Goal: Task Accomplishment & Management: Use online tool/utility

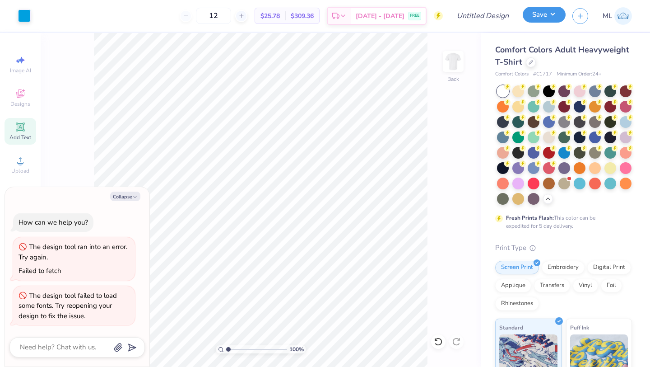
click at [544, 15] on button "Save" at bounding box center [544, 15] width 43 height 16
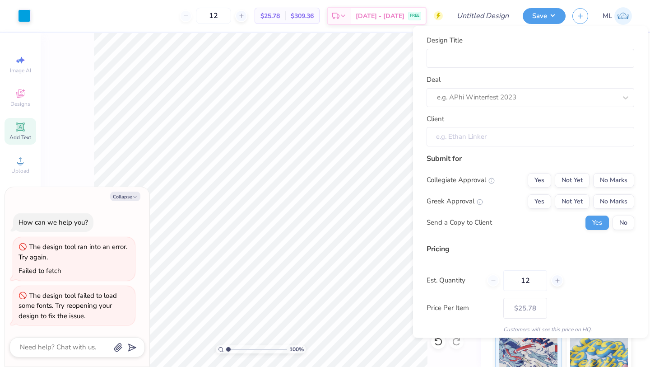
click at [478, 135] on input "Client" at bounding box center [531, 136] width 208 height 19
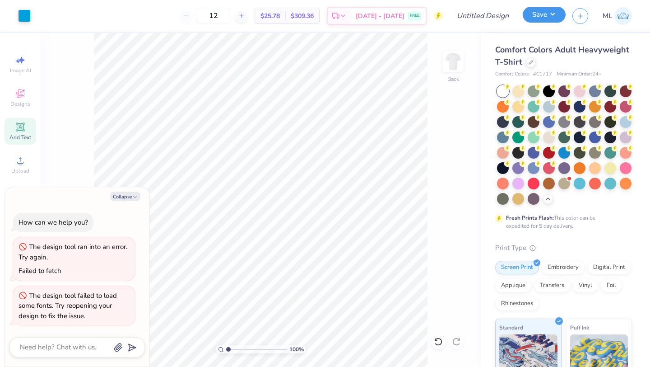
click at [549, 15] on button "Save" at bounding box center [544, 15] width 43 height 16
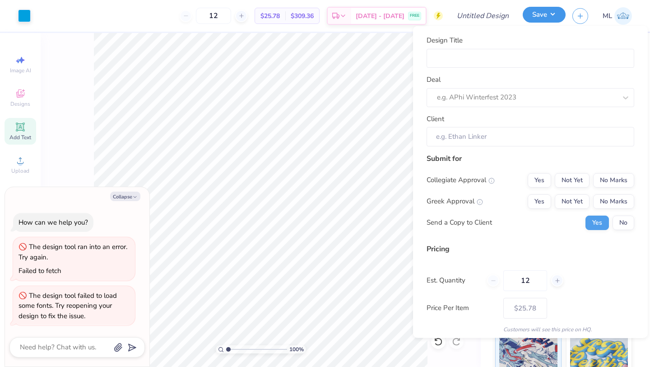
type textarea "x"
click at [452, 58] on input "Design Title" at bounding box center [531, 57] width 208 height 19
type input "Hall Tee"
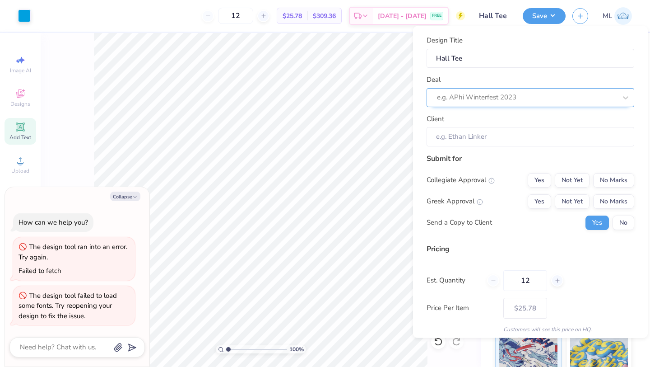
click at [462, 99] on div at bounding box center [527, 97] width 180 height 12
click at [456, 121] on div "St. A merch" at bounding box center [530, 121] width 201 height 15
type textarea "x"
type input "Jack Finning"
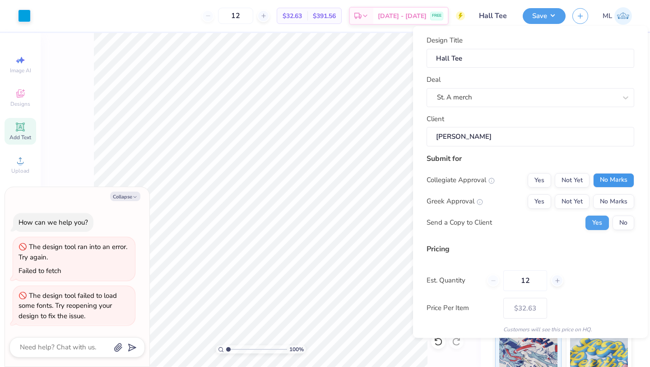
click at [605, 177] on button "No Marks" at bounding box center [613, 180] width 41 height 14
click at [621, 203] on button "No Marks" at bounding box center [613, 201] width 41 height 14
type input "$25.78"
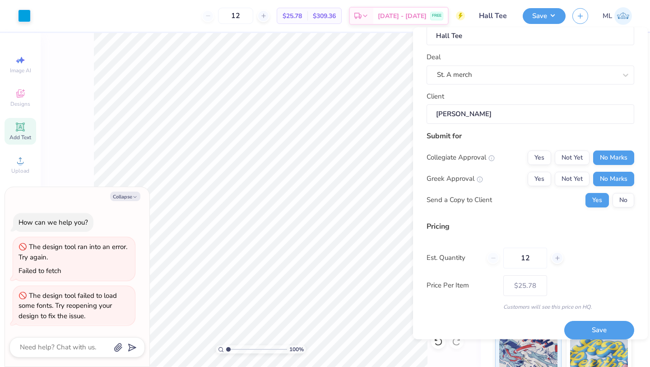
scroll to position [33, 0]
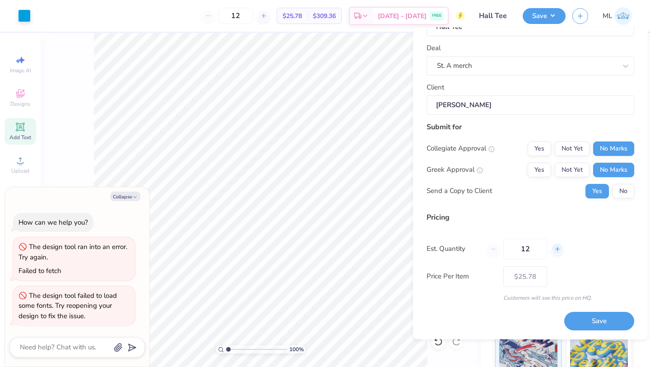
click at [556, 246] on icon at bounding box center [558, 249] width 6 height 6
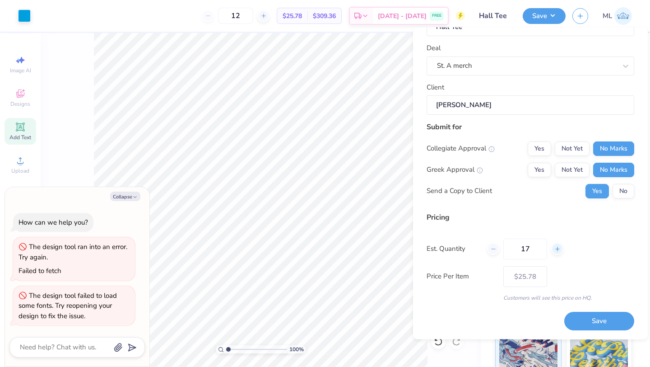
click at [556, 246] on icon at bounding box center [558, 249] width 6 height 6
type input "19"
type input "$22.71"
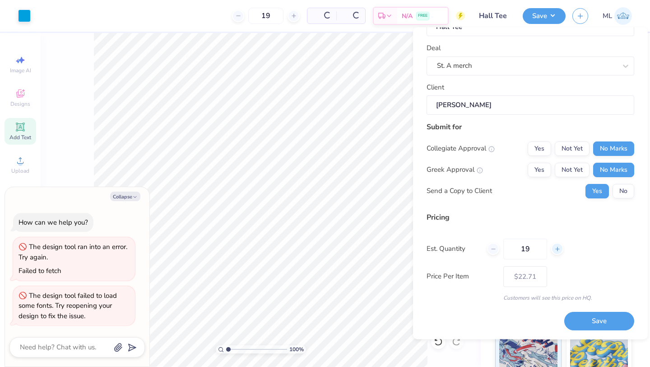
click at [556, 246] on icon at bounding box center [558, 249] width 6 height 6
type input "20"
click at [596, 318] on button "Save" at bounding box center [599, 321] width 70 height 19
type input "$22.47"
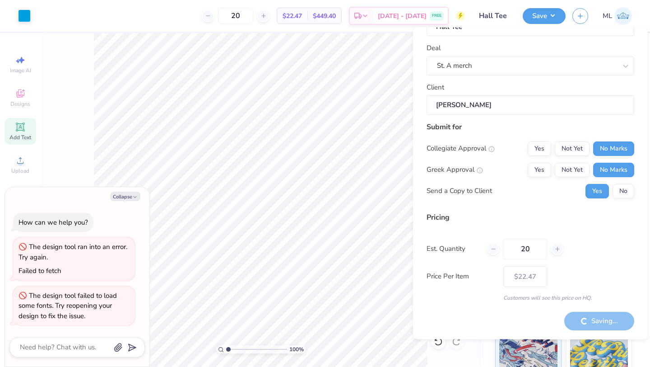
type textarea "x"
type input "$22.47"
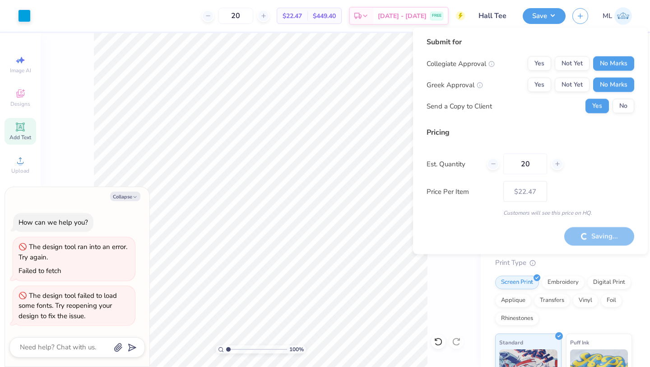
type textarea "x"
type input "$22.47"
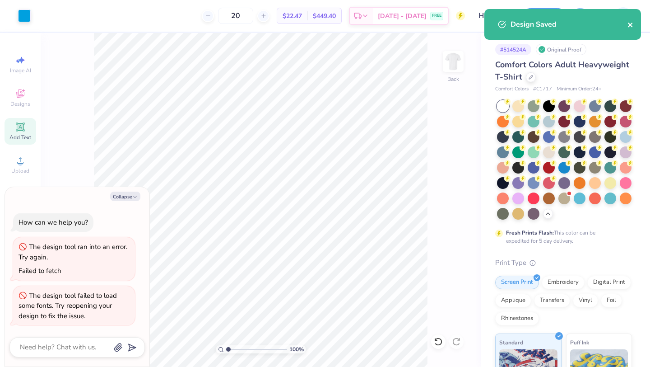
click at [628, 27] on icon "close" at bounding box center [631, 24] width 6 height 7
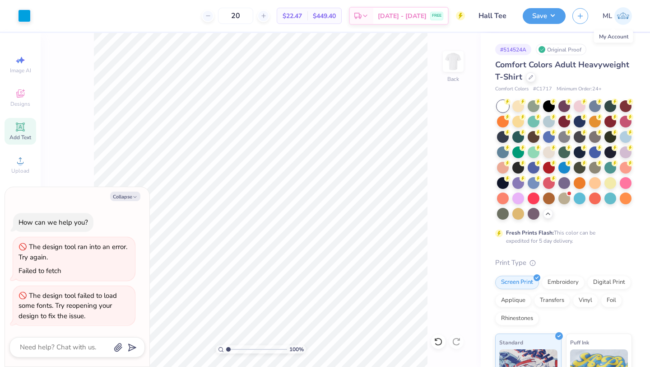
click at [620, 17] on img at bounding box center [624, 16] width 18 height 18
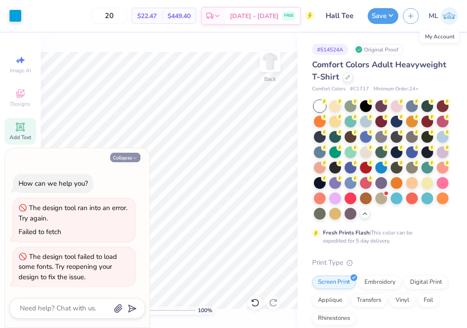
click at [131, 155] on button "Collapse" at bounding box center [125, 157] width 30 height 9
type textarea "x"
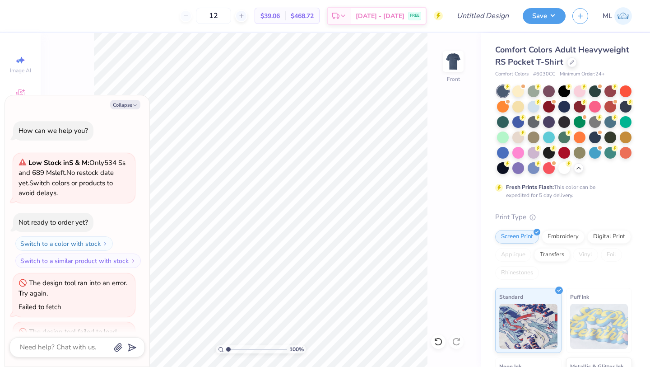
scroll to position [36, 0]
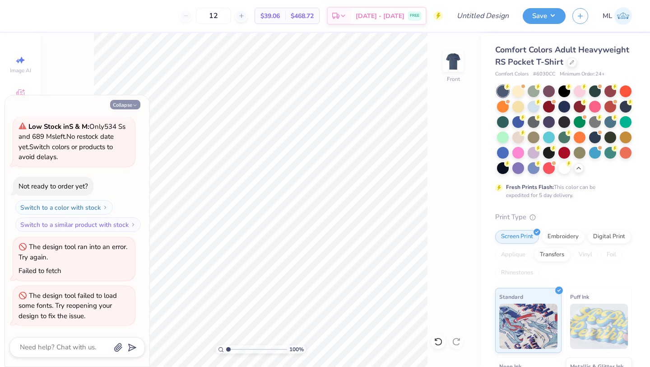
click at [128, 101] on button "Collapse" at bounding box center [125, 104] width 30 height 9
type textarea "x"
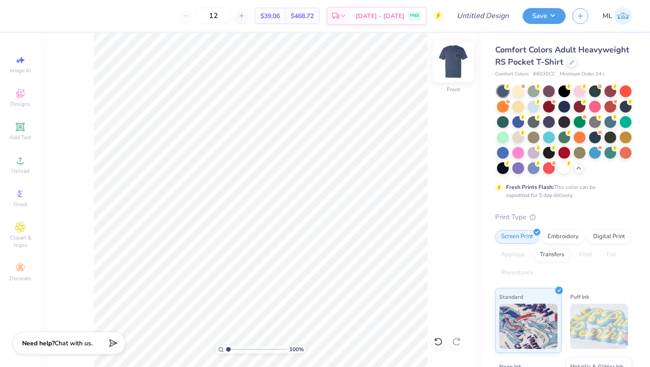
click at [460, 64] on img at bounding box center [453, 61] width 36 height 36
click at [455, 57] on img at bounding box center [453, 61] width 36 height 36
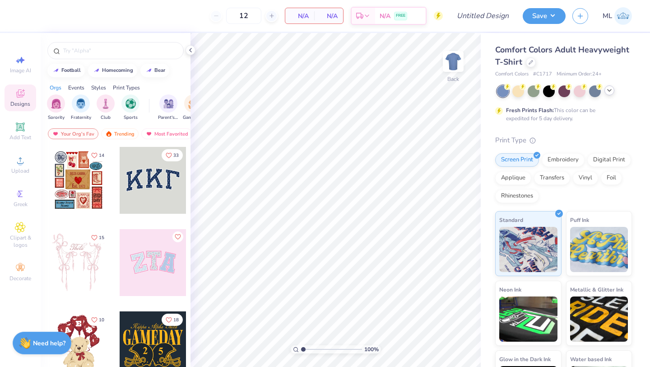
click at [608, 90] on icon at bounding box center [609, 90] width 7 height 7
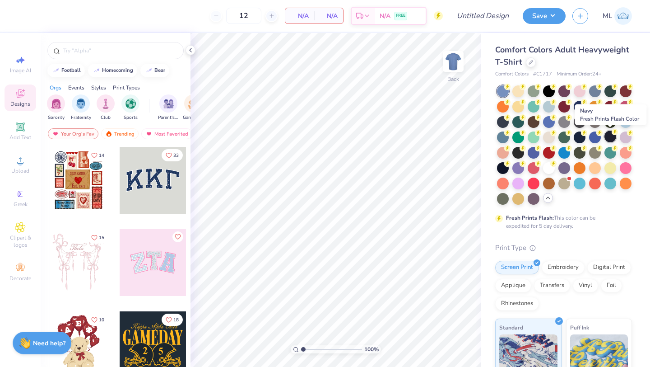
click at [607, 137] on div at bounding box center [611, 137] width 12 height 12
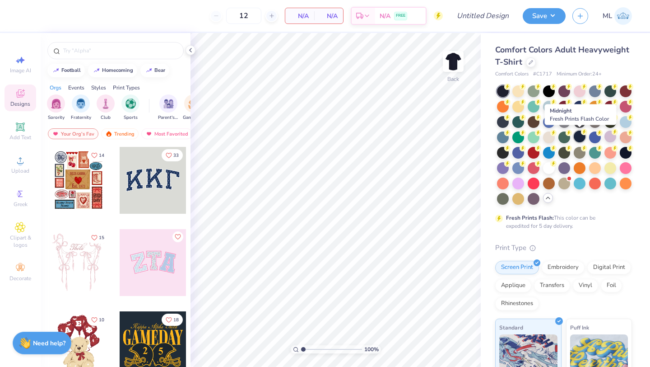
click at [582, 136] on div at bounding box center [580, 137] width 12 height 12
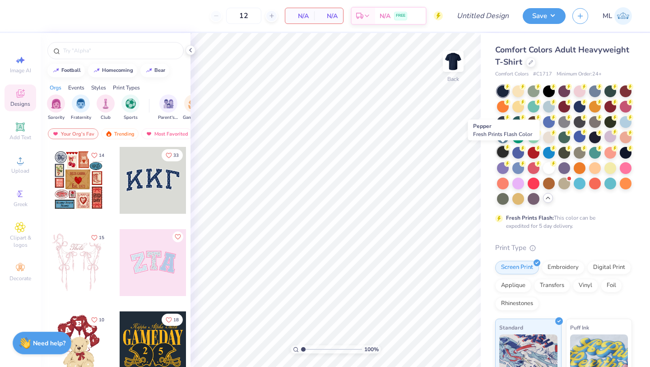
click at [502, 150] on div at bounding box center [503, 152] width 12 height 12
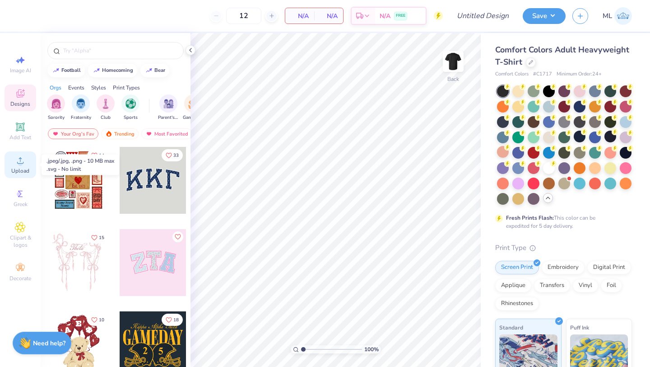
click at [19, 165] on icon at bounding box center [20, 160] width 11 height 11
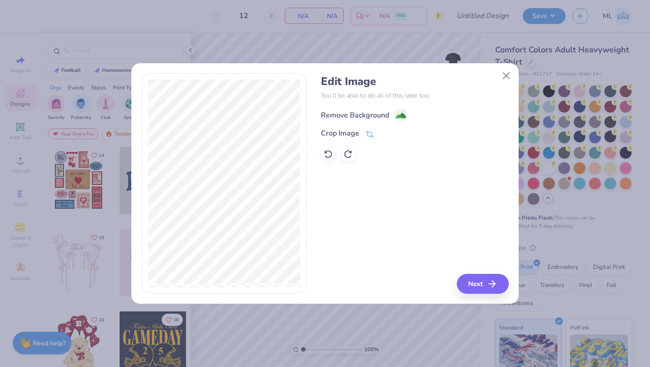
click at [360, 113] on div "Remove Background" at bounding box center [355, 115] width 68 height 11
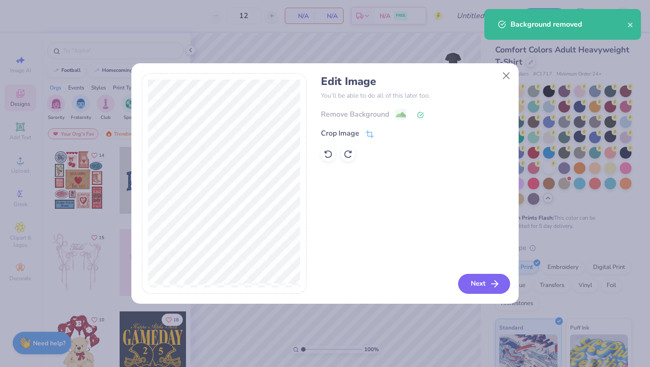
click at [477, 280] on button "Next" at bounding box center [484, 284] width 52 height 20
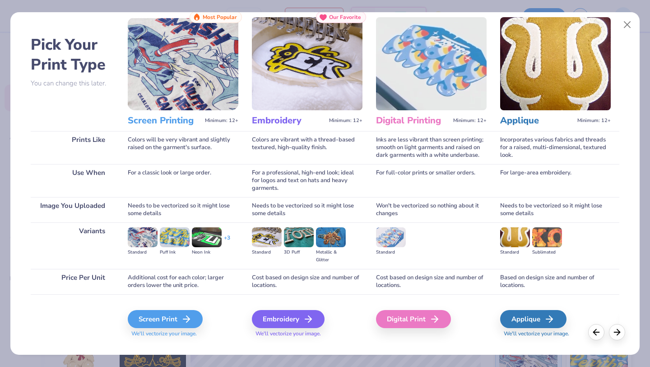
scroll to position [24, 0]
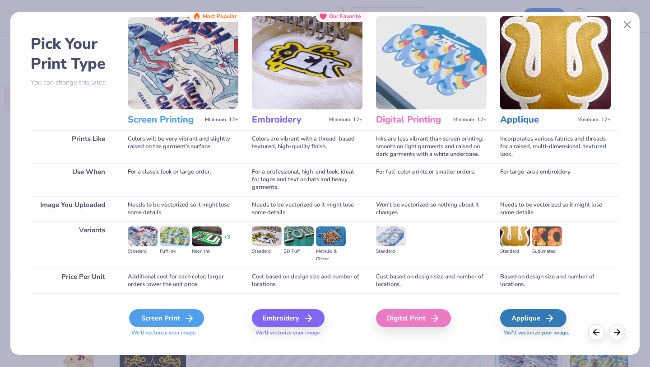
click at [179, 318] on div "Screen Print" at bounding box center [166, 318] width 75 height 18
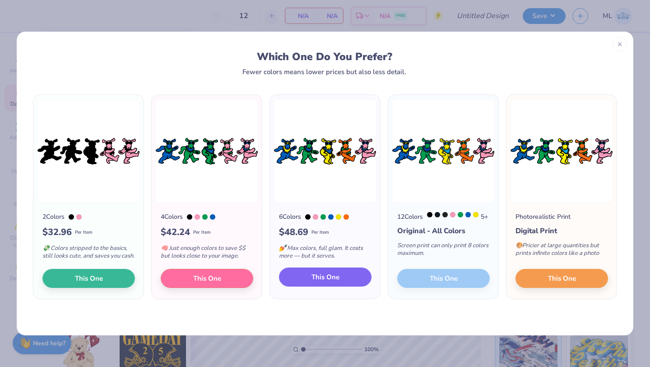
click at [304, 285] on button "This One" at bounding box center [325, 276] width 93 height 19
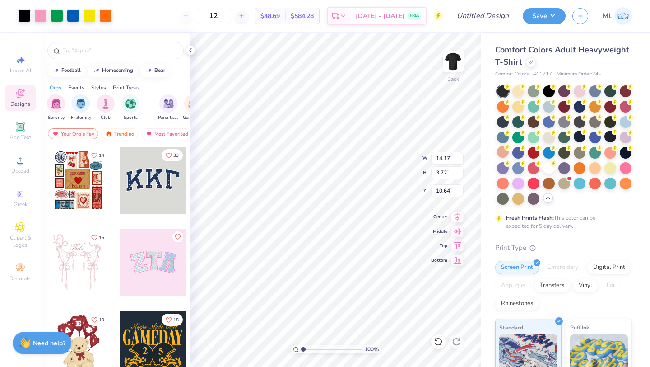
type input "3.00"
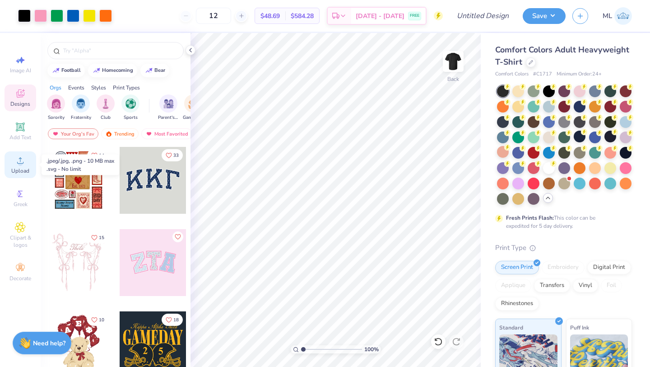
click at [18, 163] on circle at bounding box center [20, 163] width 5 height 5
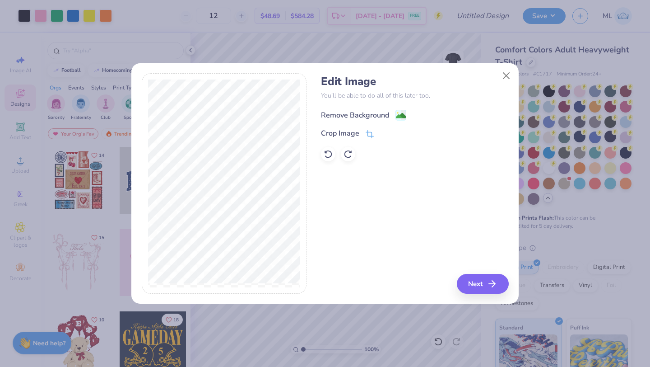
click at [392, 116] on div "Remove Background" at bounding box center [363, 114] width 85 height 11
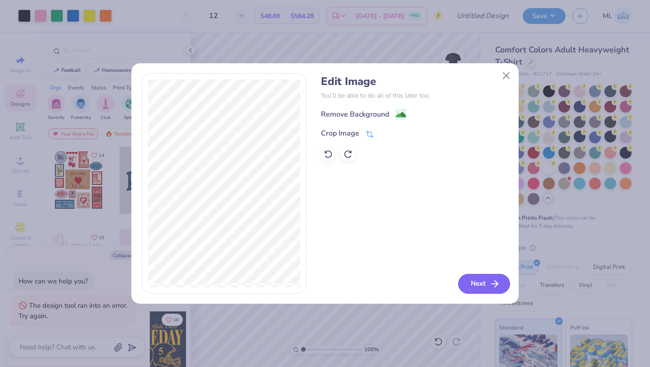
click at [485, 292] on button "Next" at bounding box center [484, 284] width 52 height 20
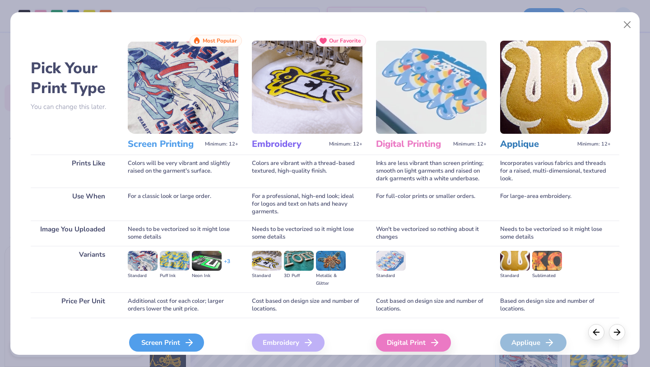
click at [172, 338] on div "Screen Print" at bounding box center [166, 342] width 75 height 18
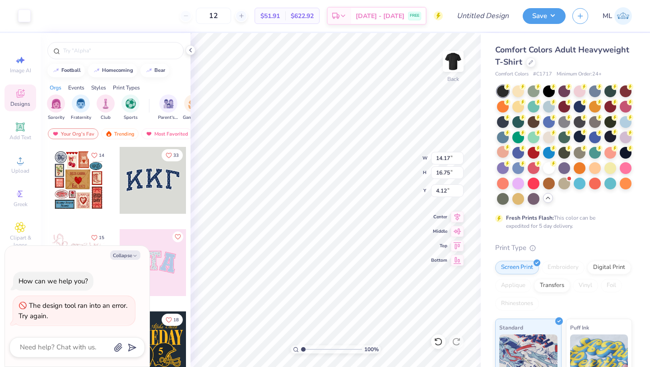
type textarea "x"
type input "1.64"
type input "1.94"
type input "18.93"
type textarea "x"
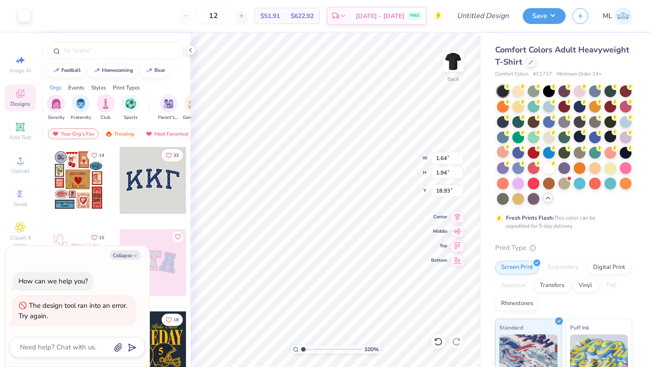
type input "7.46"
type textarea "x"
type input "9.41"
type textarea "x"
type input "1.64"
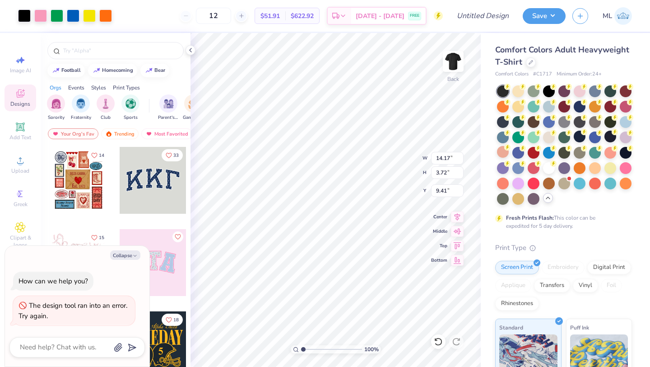
type input "1.94"
type input "7.46"
type textarea "x"
type input "3.00"
type textarea "x"
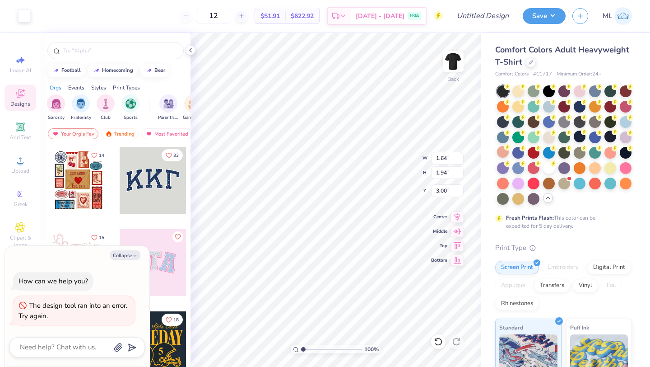
type input "14.17"
type input "3.72"
type input "9.41"
type textarea "x"
type input "5.54"
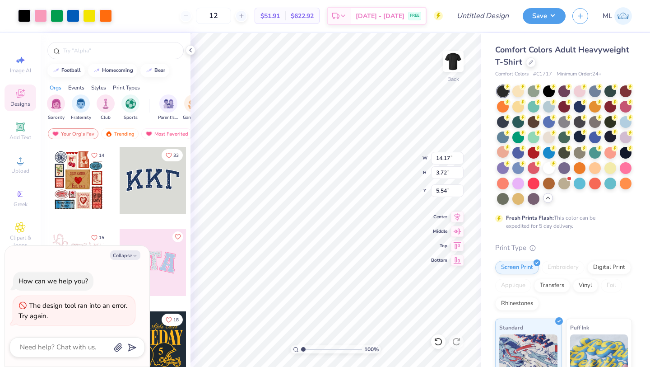
type textarea "x"
type input "1.64"
type input "1.94"
type input "3.00"
type textarea "x"
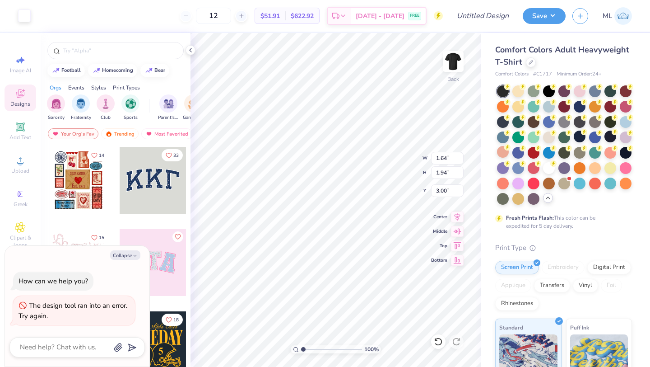
type input "14.17"
type input "3.72"
type input "5.54"
type textarea "x"
type input "3.00"
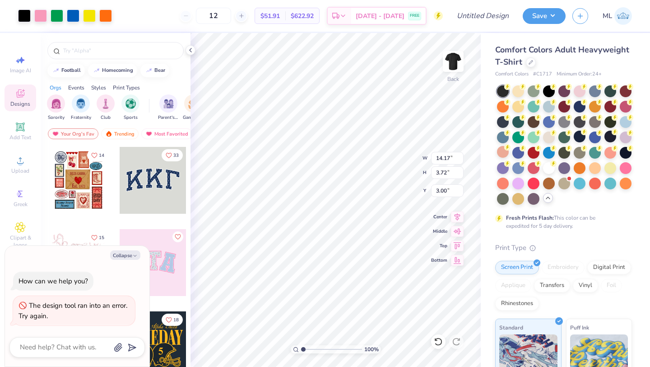
type textarea "x"
type input "1.64"
type input "1.94"
type textarea "x"
type input "7.72"
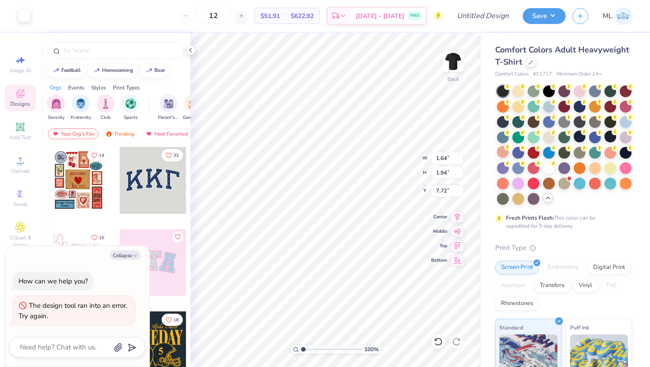
type textarea "x"
type input "8.22"
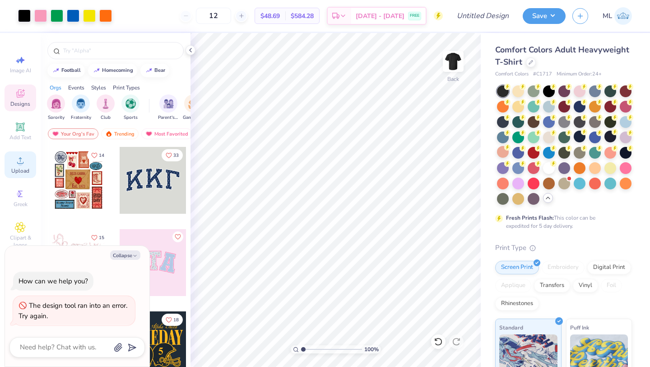
click at [17, 162] on icon at bounding box center [20, 160] width 6 height 6
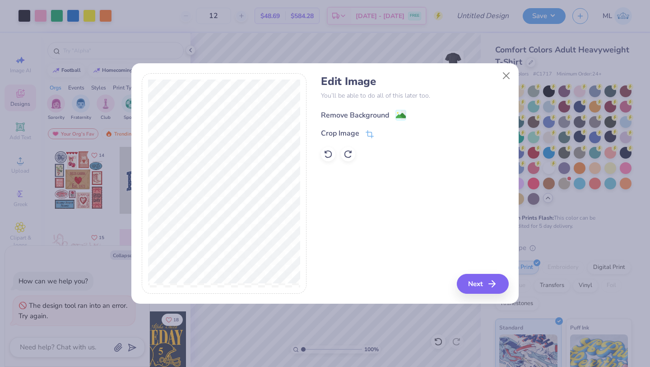
click at [386, 112] on div "Remove Background" at bounding box center [355, 115] width 68 height 11
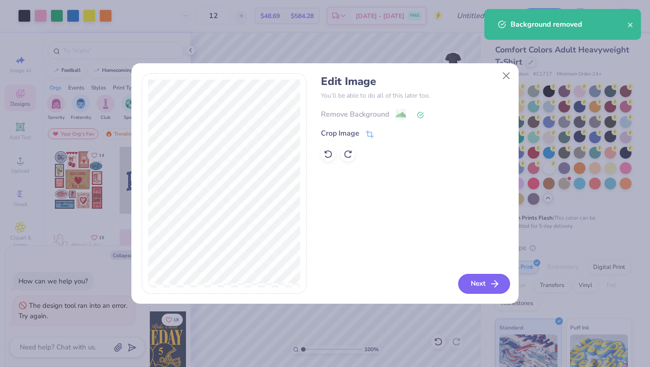
click at [472, 285] on button "Next" at bounding box center [484, 284] width 52 height 20
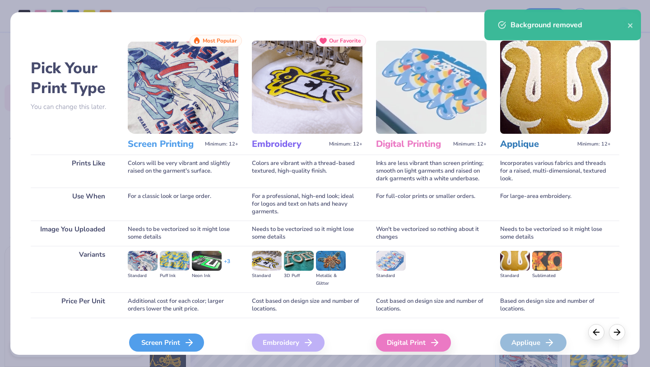
click at [177, 338] on div "Screen Print" at bounding box center [166, 342] width 75 height 18
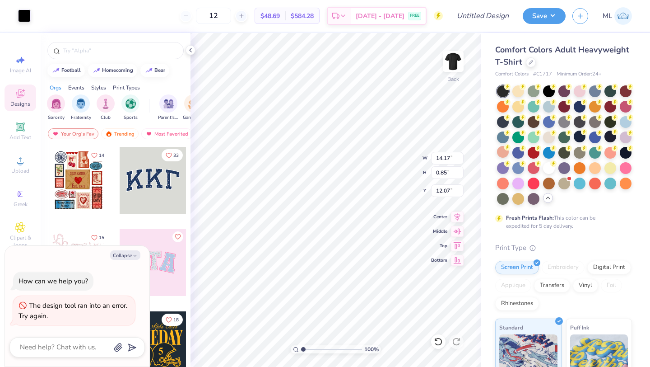
type textarea "x"
type input "7.31"
type textarea "x"
type input "7.24"
click at [504, 135] on div at bounding box center [503, 137] width 12 height 12
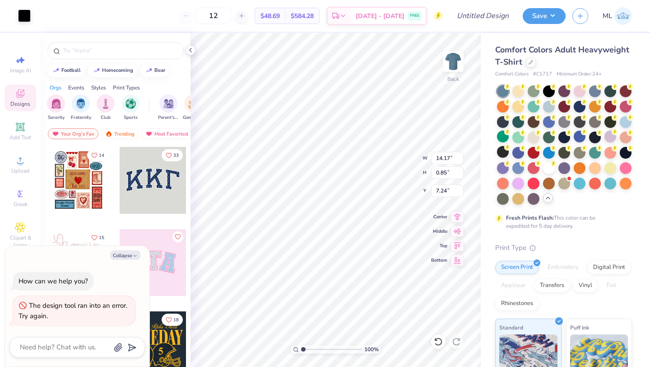
type textarea "x"
type input "7.23"
type textarea "x"
type input "10.85"
type input "0.65"
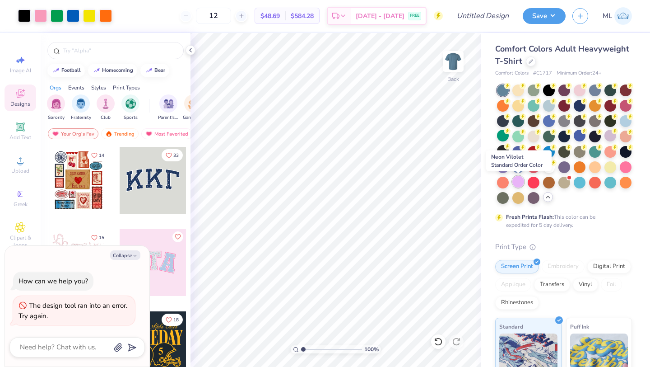
scroll to position [0, 0]
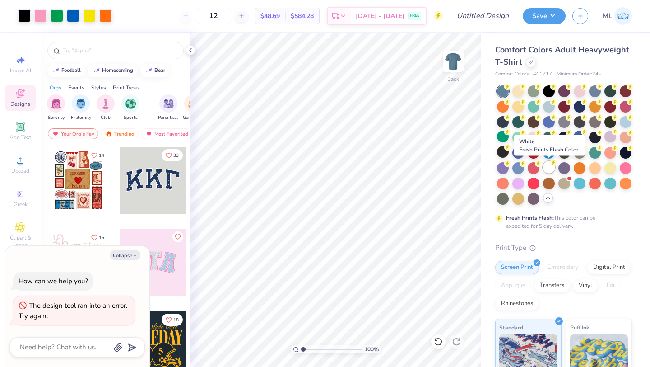
click at [545, 166] on div at bounding box center [549, 167] width 12 height 12
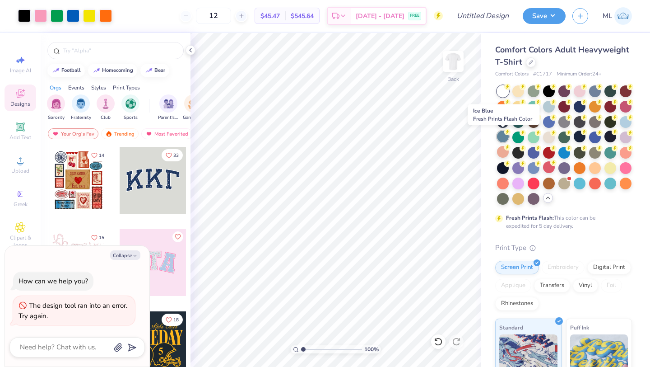
click at [504, 135] on div at bounding box center [503, 137] width 12 height 12
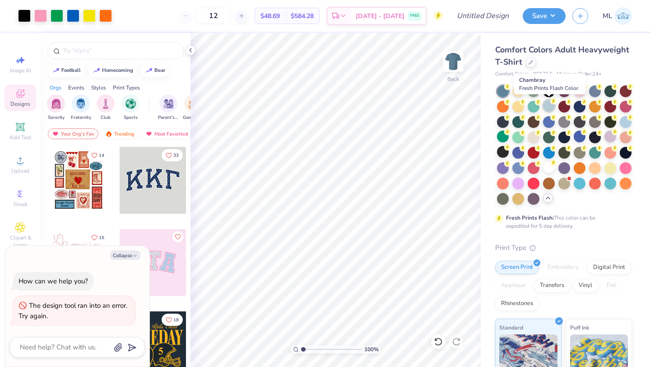
click at [554, 107] on div at bounding box center [549, 106] width 12 height 12
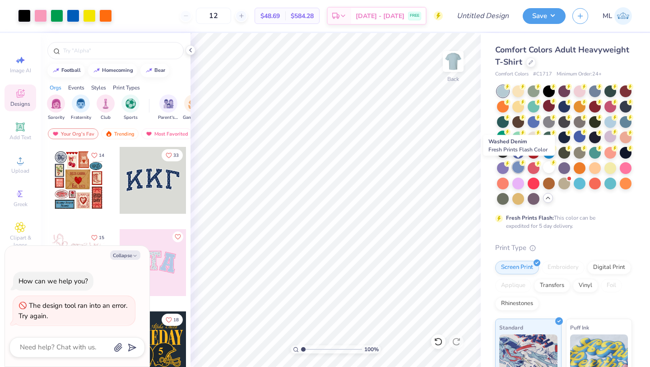
click at [520, 168] on div at bounding box center [519, 167] width 12 height 12
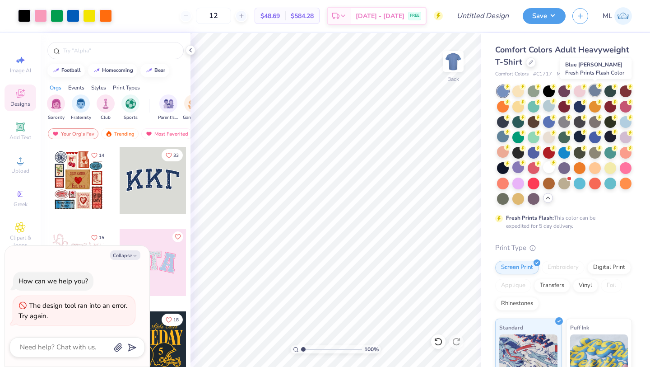
click at [593, 86] on div at bounding box center [595, 90] width 12 height 12
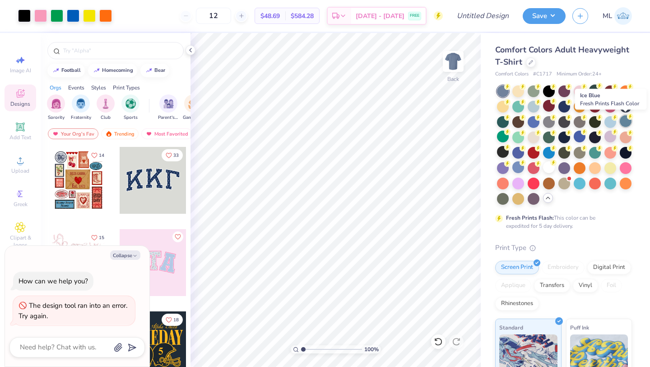
click at [622, 122] on div at bounding box center [626, 121] width 12 height 12
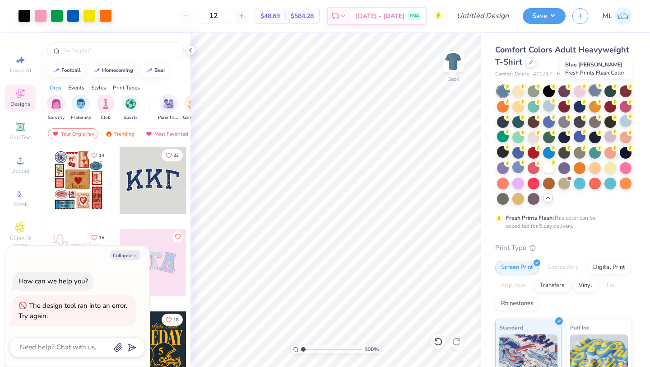
click at [595, 93] on div at bounding box center [595, 90] width 12 height 12
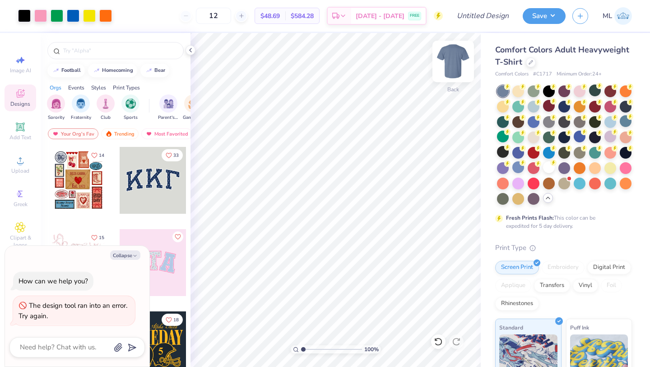
click at [457, 64] on img at bounding box center [453, 61] width 36 height 36
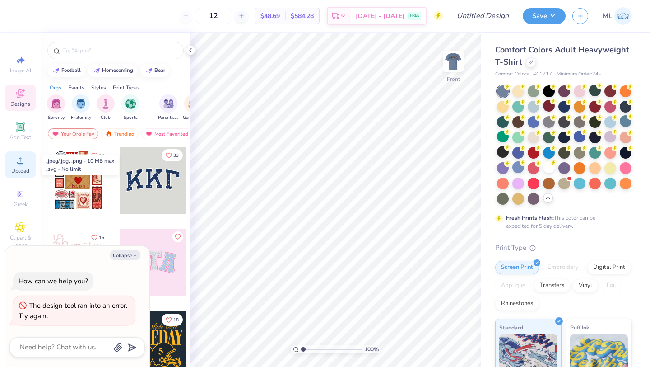
click at [16, 163] on icon at bounding box center [20, 160] width 11 height 11
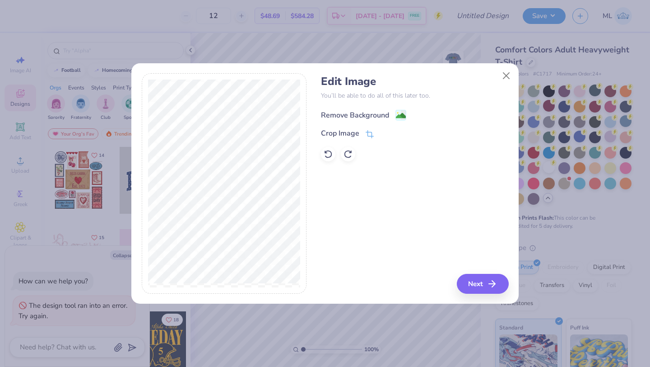
click at [382, 114] on div "Remove Background" at bounding box center [355, 115] width 68 height 11
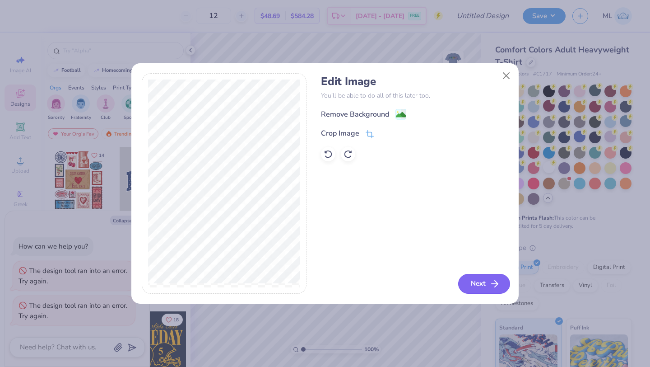
click at [480, 285] on button "Next" at bounding box center [484, 284] width 52 height 20
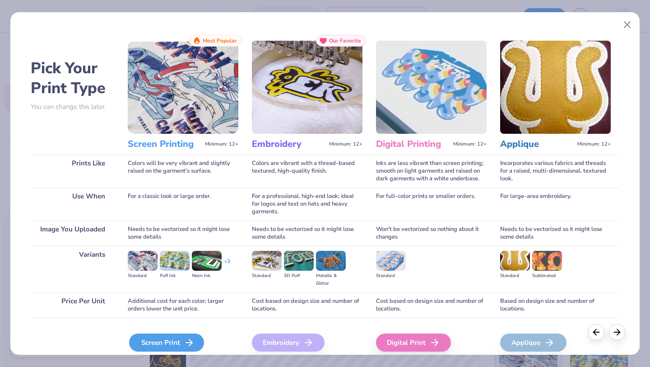
click at [170, 339] on div "Screen Print" at bounding box center [166, 342] width 75 height 18
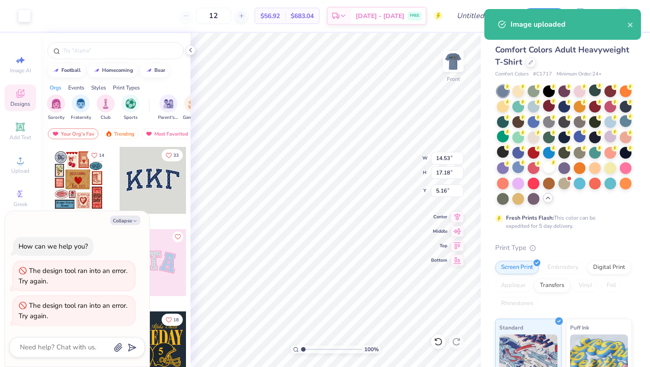
type textarea "x"
type input "2.17"
type input "2.56"
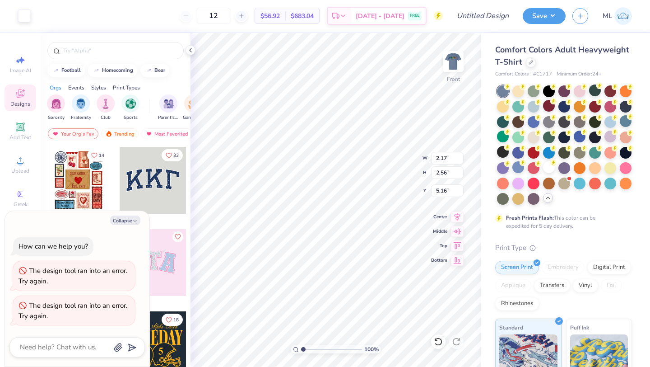
type textarea "x"
type input "3.00"
type textarea "x"
type input "1.42"
type input "1.67"
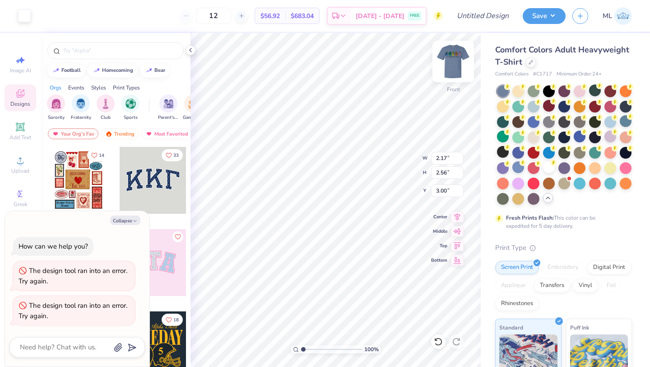
type input "3.89"
type textarea "x"
type input "3.00"
click at [461, 65] on img at bounding box center [453, 61] width 36 height 36
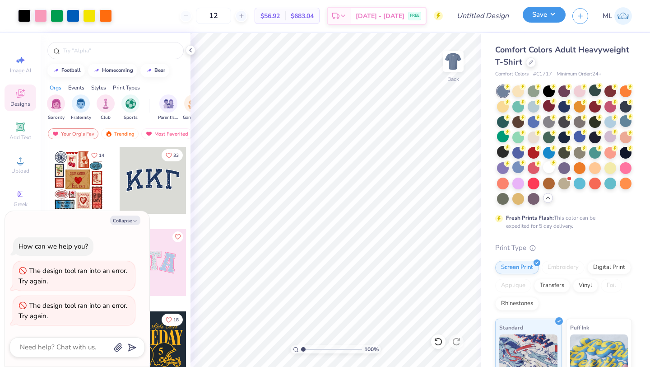
click at [548, 13] on button "Save" at bounding box center [544, 15] width 43 height 16
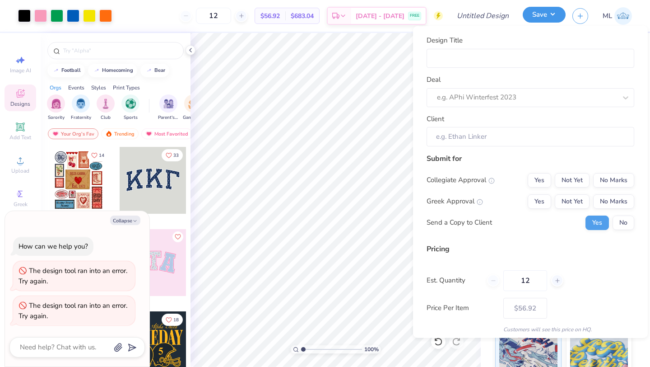
type textarea "x"
click at [463, 60] on input "Design Title" at bounding box center [531, 57] width 208 height 19
type input "Hall Tee"
type textarea "x"
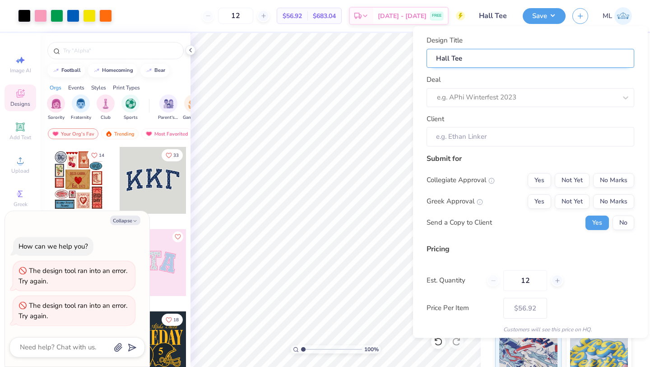
click at [450, 58] on input "Hall Tee" at bounding box center [531, 57] width 208 height 19
type input "Hall DTee"
type textarea "x"
type input "Hall DTee"
type input "Hall DeTee"
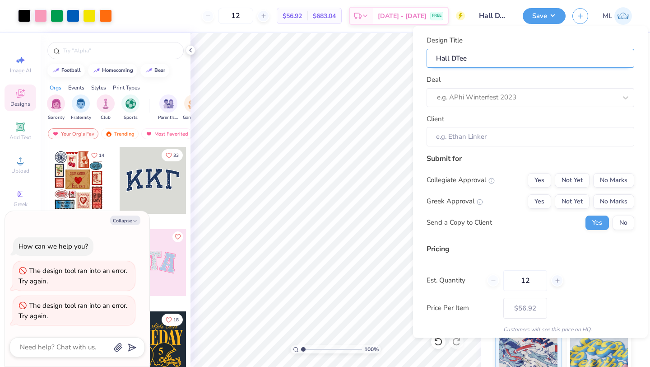
type textarea "x"
type input "Hall DeTee"
type input "Hall DeaTee"
type textarea "x"
type input "Hall DeaTee"
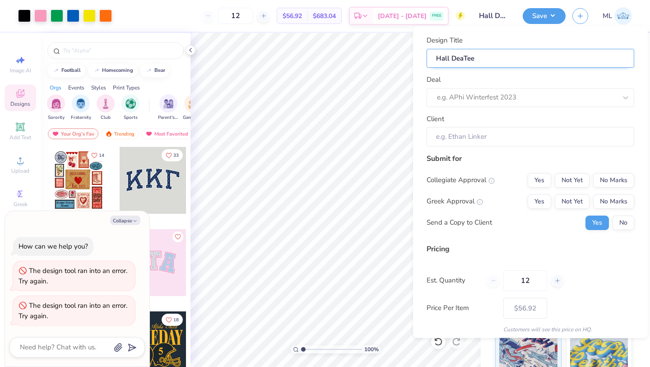
type input "Hall DeadTee"
type textarea "x"
type input "Hall DeadTee"
type input "Hall Dead Tee"
type textarea "x"
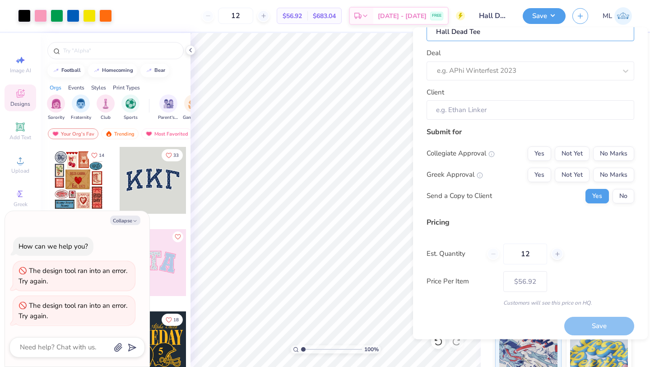
scroll to position [33, 0]
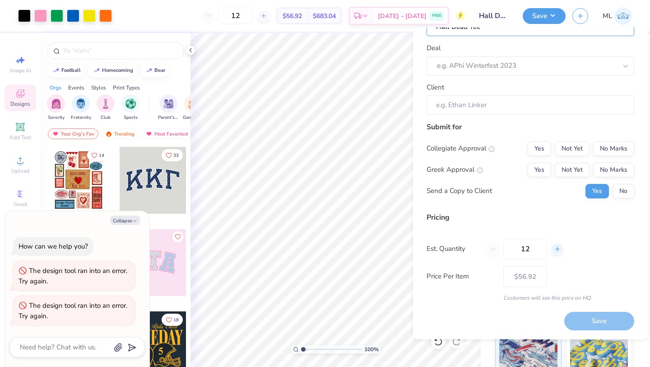
type input "Hall Dead Tee"
click at [559, 247] on icon at bounding box center [558, 249] width 6 height 6
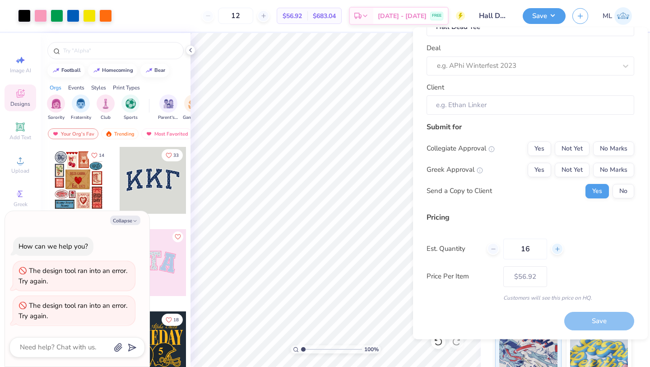
click at [559, 247] on icon at bounding box center [558, 249] width 6 height 6
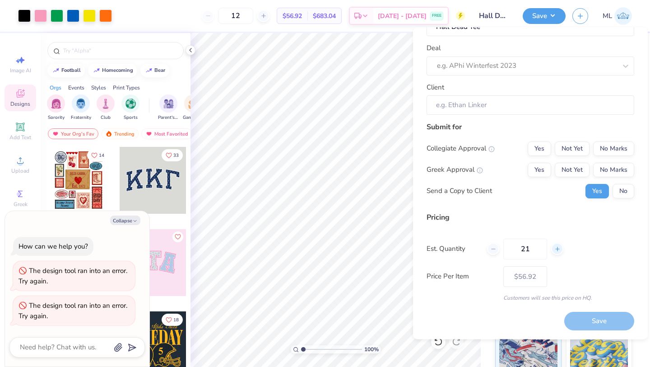
click at [559, 247] on icon at bounding box center [558, 249] width 6 height 6
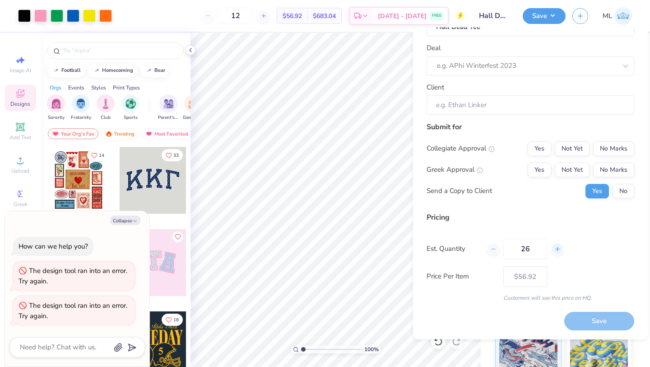
click at [559, 247] on icon at bounding box center [558, 249] width 6 height 6
type input "29"
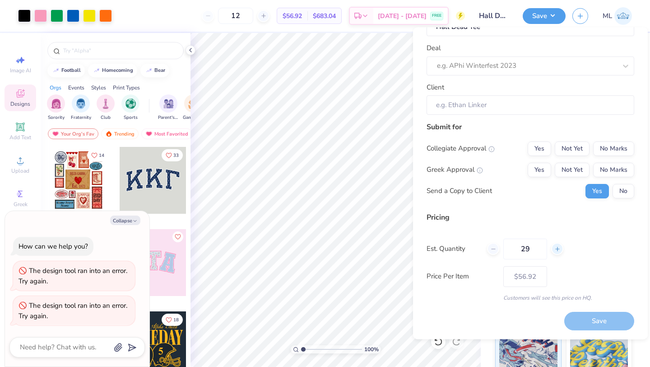
type input "– –"
click at [559, 247] on icon at bounding box center [558, 249] width 6 height 6
type input "30"
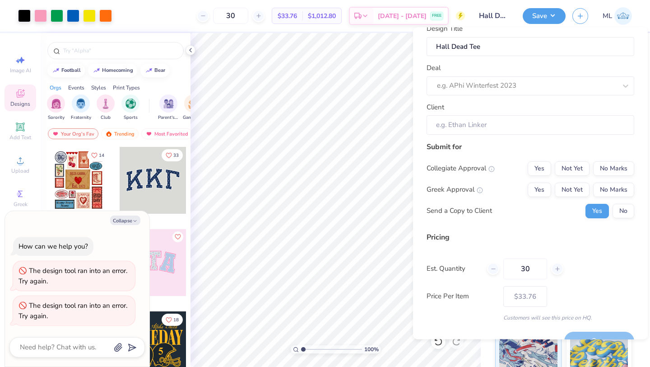
scroll to position [0, 0]
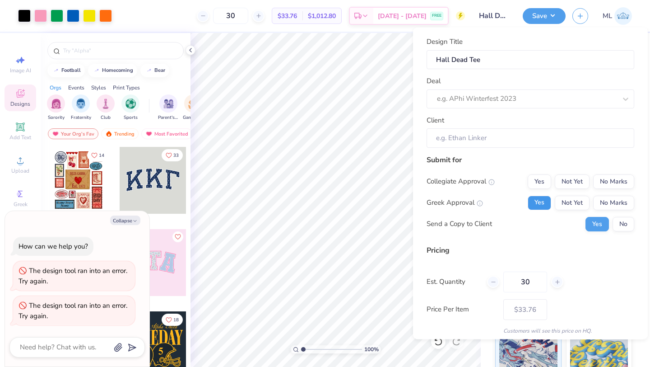
click at [543, 201] on button "Yes" at bounding box center [539, 202] width 23 height 14
click at [605, 180] on button "No Marks" at bounding box center [613, 181] width 41 height 14
type input "$33.76"
click at [514, 102] on div at bounding box center [527, 99] width 180 height 12
click at [488, 123] on div "St. A merch" at bounding box center [530, 122] width 201 height 15
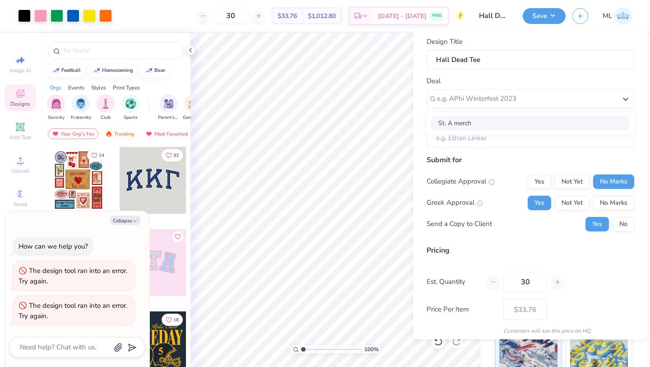
type textarea "x"
type input "Jack Finning"
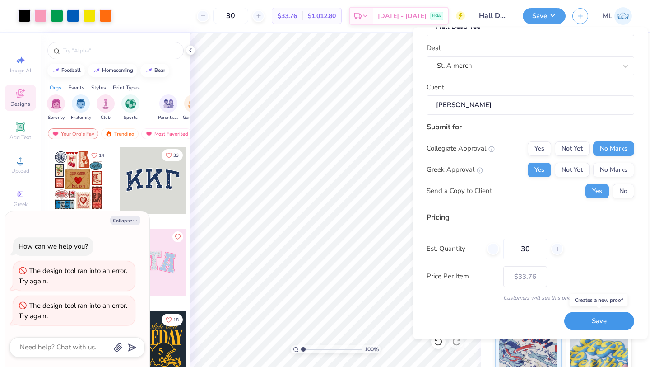
click at [602, 323] on button "Save" at bounding box center [599, 321] width 70 height 19
type input "$33.76"
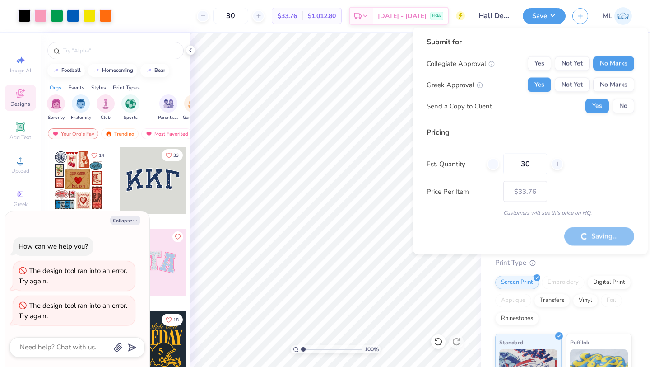
type textarea "x"
type input "– –"
type textarea "x"
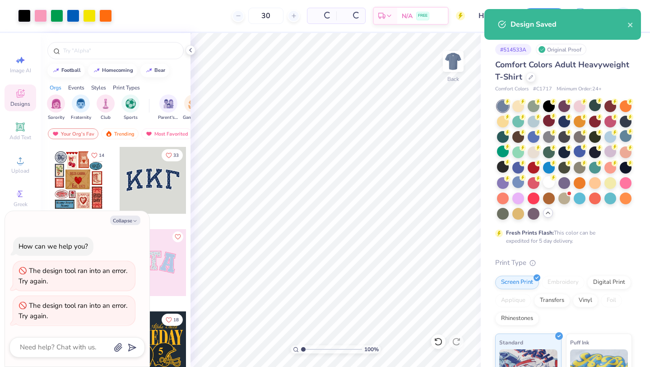
type input "$33.76"
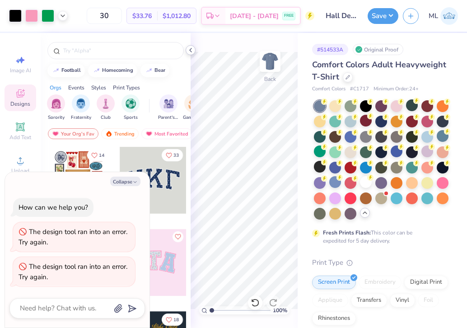
click at [192, 46] on div at bounding box center [191, 50] width 10 height 10
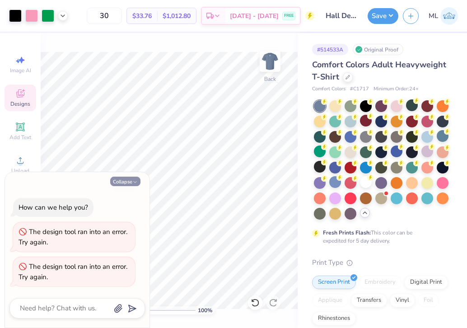
click at [126, 180] on button "Collapse" at bounding box center [125, 181] width 30 height 9
type textarea "x"
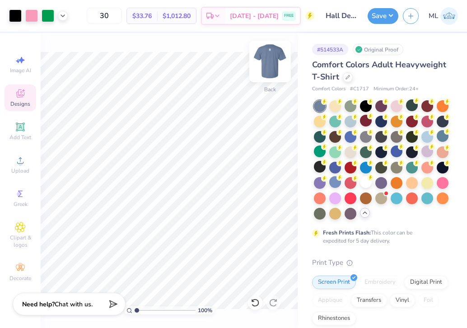
click at [267, 59] on img at bounding box center [270, 61] width 36 height 36
click at [266, 61] on img at bounding box center [270, 61] width 36 height 36
click at [271, 59] on img at bounding box center [270, 61] width 36 height 36
click at [271, 65] on img at bounding box center [270, 61] width 36 height 36
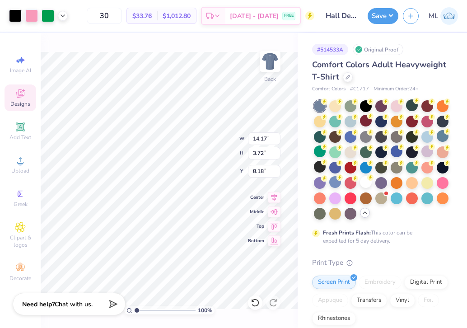
type input "8.18"
type input "10.85"
type input "0.65"
type input "3.00"
type input "14.17"
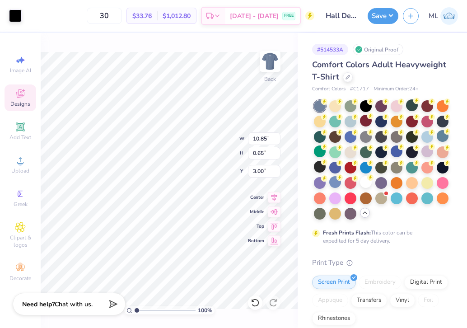
type input "3.72"
type input "8.18"
type input "7.37"
type input "1.93"
type input "4.32"
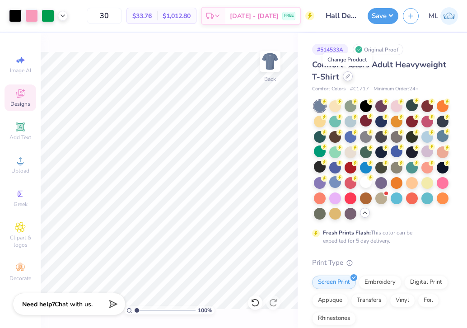
click at [345, 78] on icon at bounding box center [347, 76] width 5 height 5
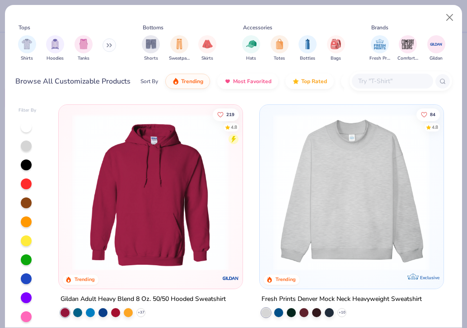
click at [373, 85] on input "text" at bounding box center [392, 81] width 70 height 10
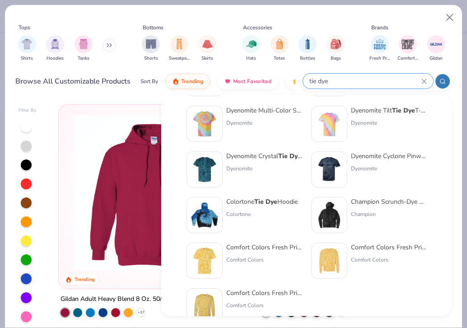
scroll to position [244, 0]
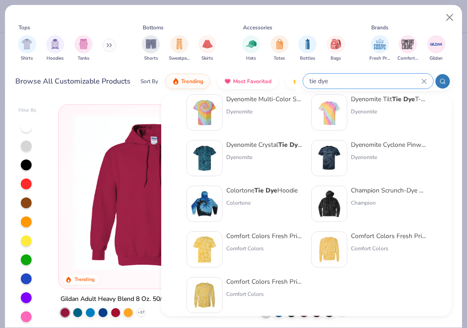
type input "tie dye"
click at [261, 235] on div "Comfort Colors Fresh Prints x Comfort Colors Pocket Tee" at bounding box center [264, 236] width 76 height 9
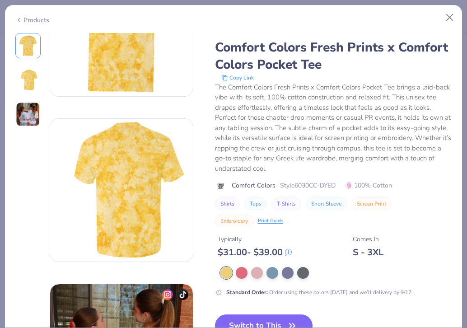
scroll to position [151, 0]
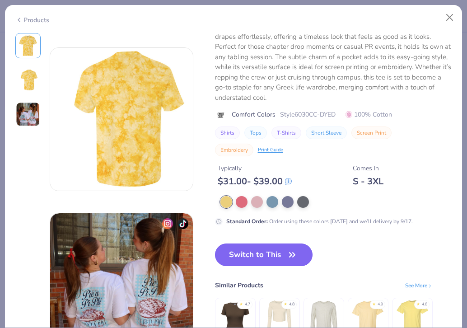
click at [254, 257] on button "Switch to This" at bounding box center [264, 254] width 98 height 23
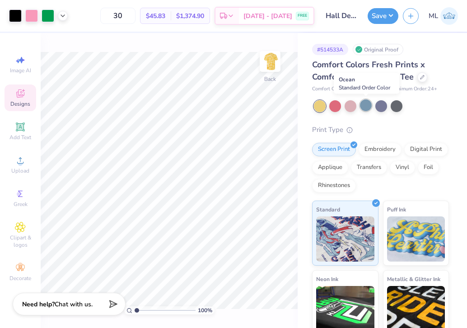
click at [363, 107] on div at bounding box center [366, 105] width 12 height 12
click at [333, 106] on div at bounding box center [335, 105] width 12 height 12
click at [270, 58] on img at bounding box center [270, 61] width 36 height 36
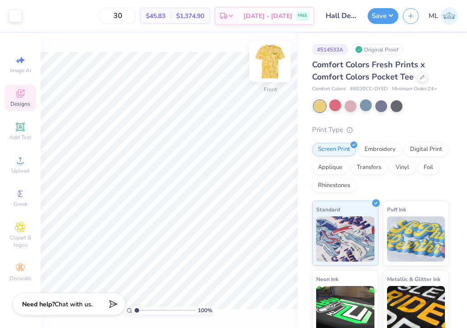
click at [271, 62] on img at bounding box center [270, 61] width 36 height 36
click at [271, 62] on img at bounding box center [270, 61] width 18 height 18
click at [277, 63] on img at bounding box center [270, 61] width 36 height 36
click at [277, 63] on img at bounding box center [270, 61] width 18 height 18
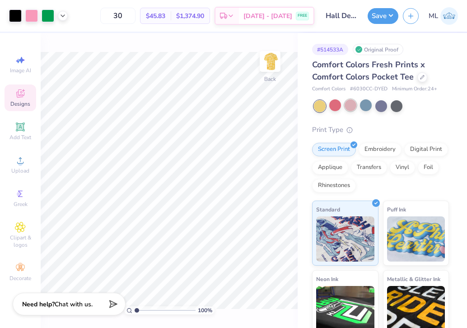
click at [348, 105] on div at bounding box center [351, 105] width 12 height 12
click at [336, 105] on div at bounding box center [335, 105] width 12 height 12
click at [423, 81] on div "Comfort Colors Fresh Prints x Comfort Colors Pocket Tee" at bounding box center [380, 71] width 137 height 24
click at [420, 73] on div at bounding box center [422, 76] width 10 height 10
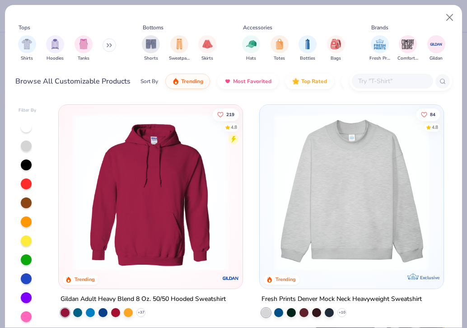
click at [371, 79] on input "text" at bounding box center [392, 81] width 70 height 10
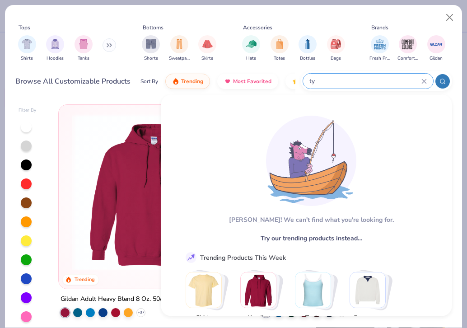
type input "t"
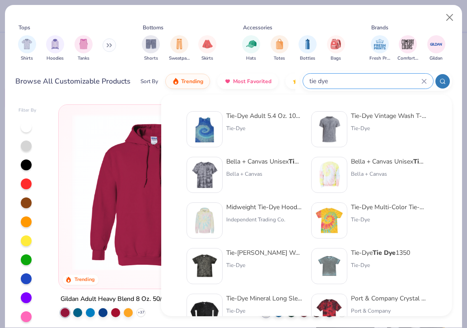
type input "tie dye"
click at [243, 160] on div "Bella + Canvas Unisex Tie Dye T-Shirt" at bounding box center [264, 161] width 76 height 9
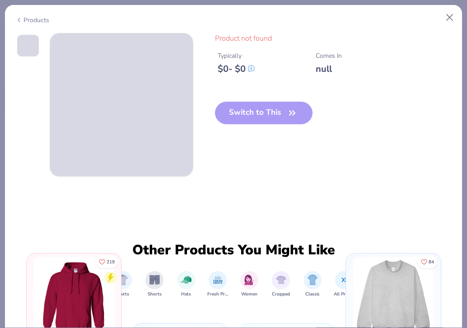
click at [287, 113] on div "Switch to This" at bounding box center [264, 120] width 98 height 37
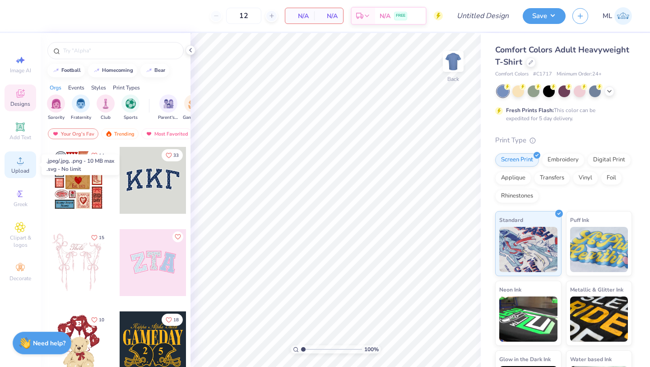
click at [17, 163] on icon at bounding box center [20, 160] width 11 height 11
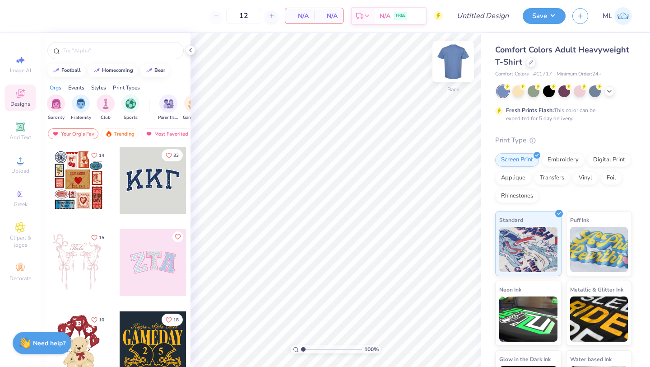
click at [453, 67] on img at bounding box center [453, 61] width 36 height 36
click at [21, 164] on circle at bounding box center [20, 163] width 5 height 5
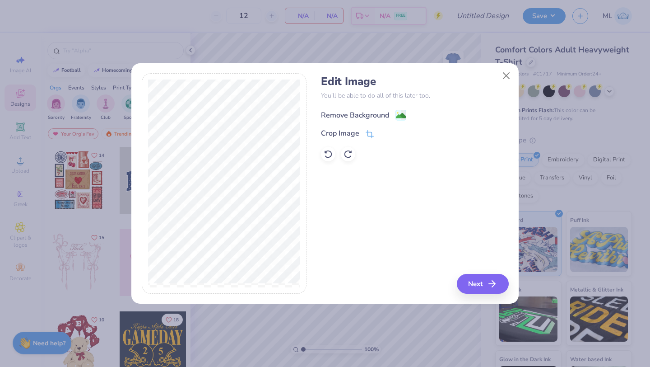
click at [362, 115] on div "Remove Background" at bounding box center [355, 115] width 68 height 11
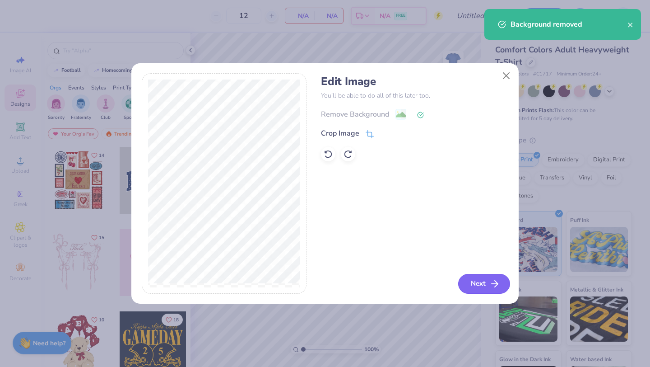
click at [477, 283] on button "Next" at bounding box center [484, 284] width 52 height 20
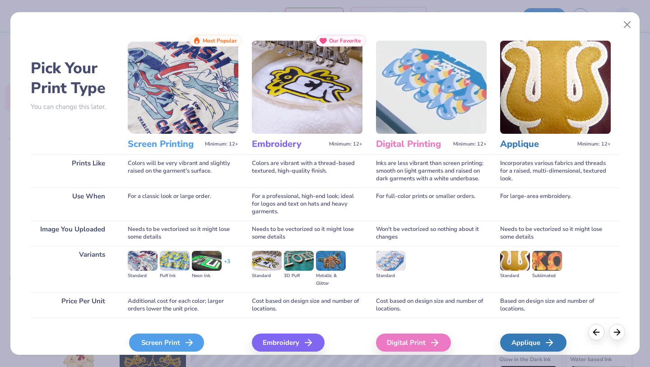
click at [176, 340] on div "Screen Print" at bounding box center [166, 342] width 75 height 18
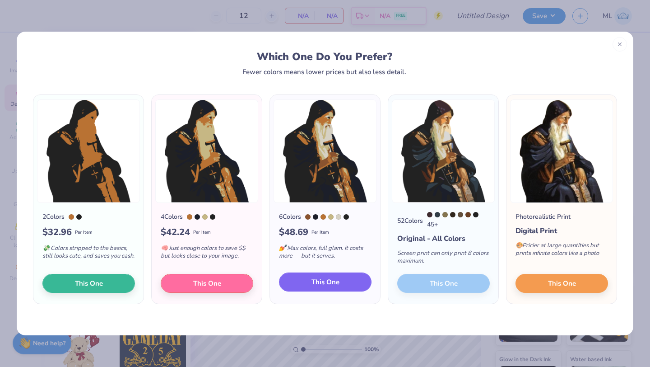
click at [317, 285] on span "This One" at bounding box center [326, 282] width 28 height 10
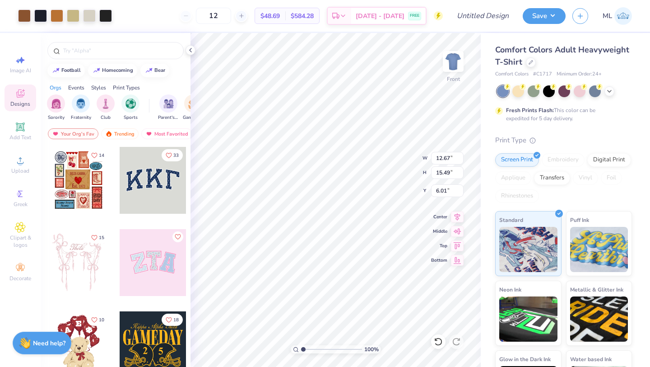
type input "3.00"
click at [607, 89] on icon at bounding box center [609, 90] width 7 height 7
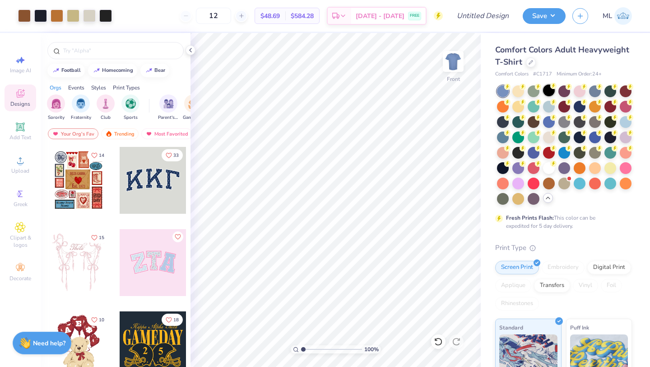
click at [551, 90] on div at bounding box center [549, 90] width 12 height 12
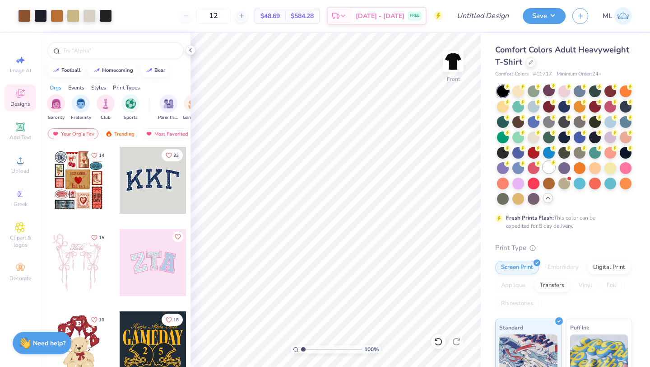
click at [549, 164] on div at bounding box center [549, 167] width 12 height 12
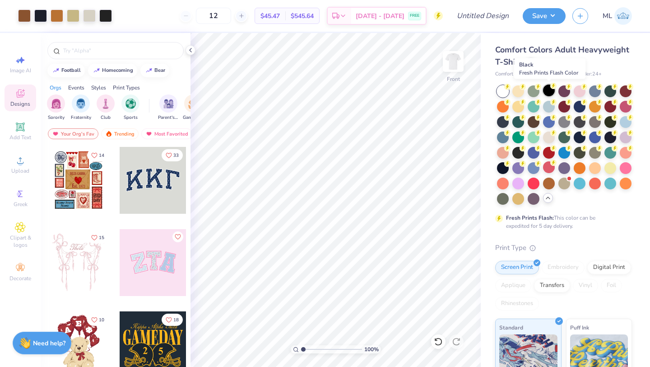
click at [548, 92] on div at bounding box center [549, 90] width 12 height 12
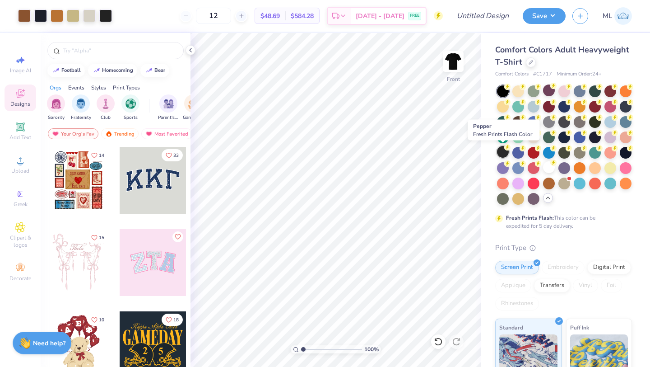
click at [499, 150] on div at bounding box center [503, 152] width 12 height 12
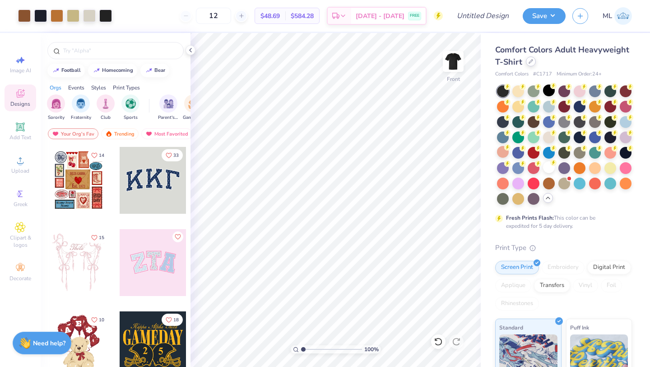
click at [529, 61] on icon at bounding box center [531, 61] width 5 height 5
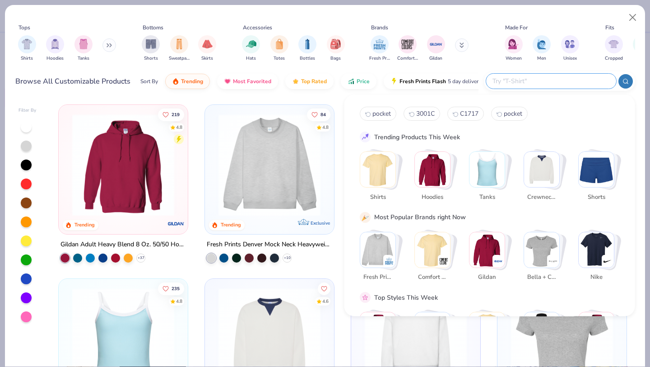
click at [568, 85] on input "text" at bounding box center [551, 81] width 118 height 10
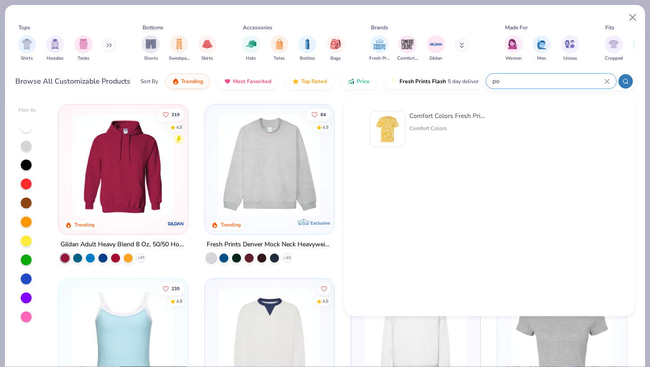
type input "p"
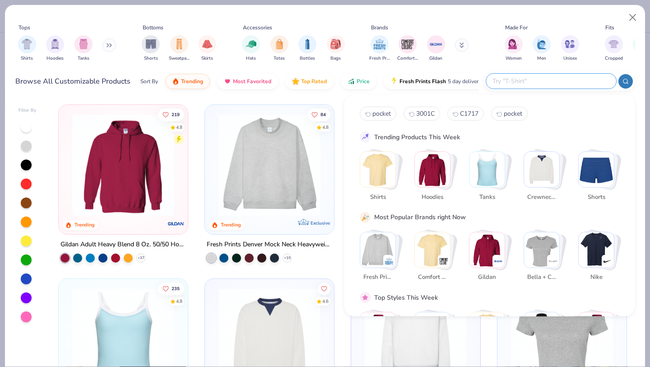
click at [434, 240] on img "Stack Card Button Comfort Colors" at bounding box center [432, 249] width 35 height 35
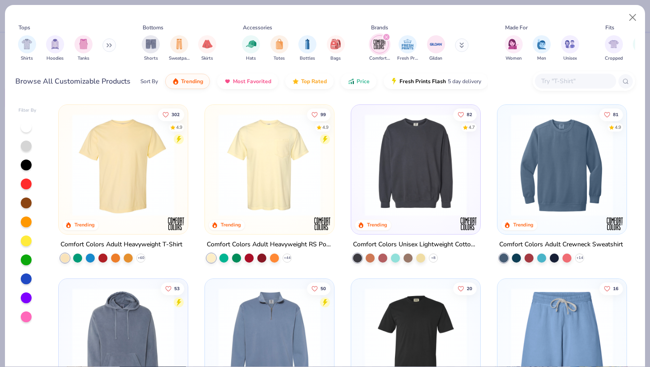
scroll to position [12, 0]
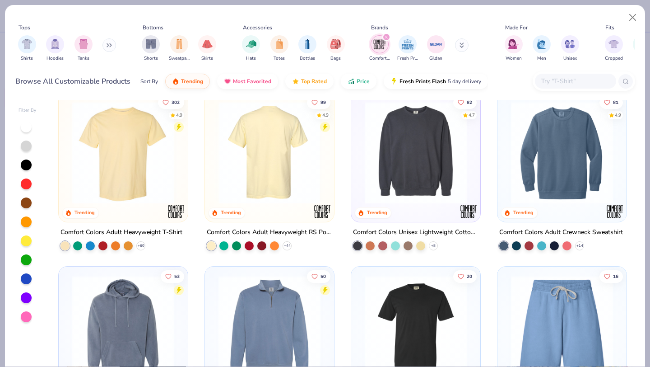
click at [279, 177] on img at bounding box center [269, 153] width 111 height 102
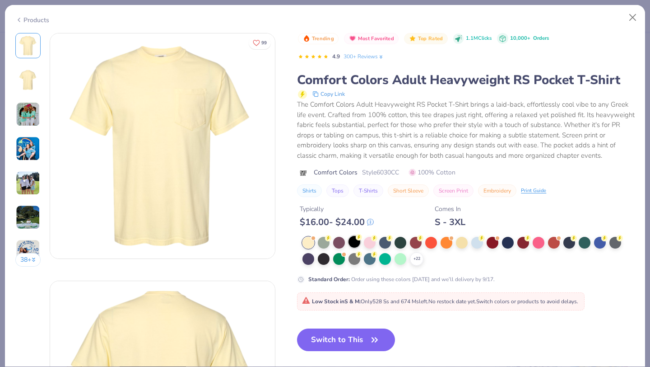
click at [356, 240] on icon at bounding box center [359, 237] width 6 height 6
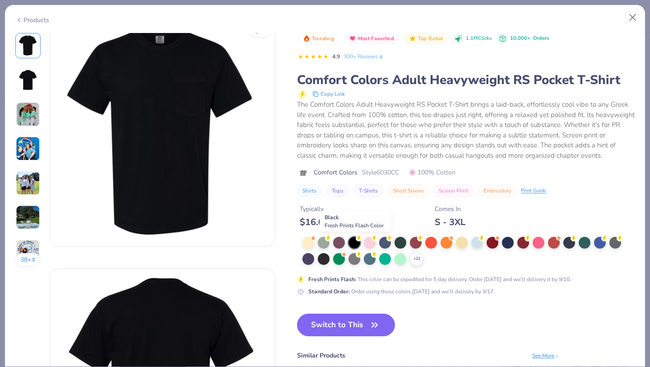
scroll to position [13, 0]
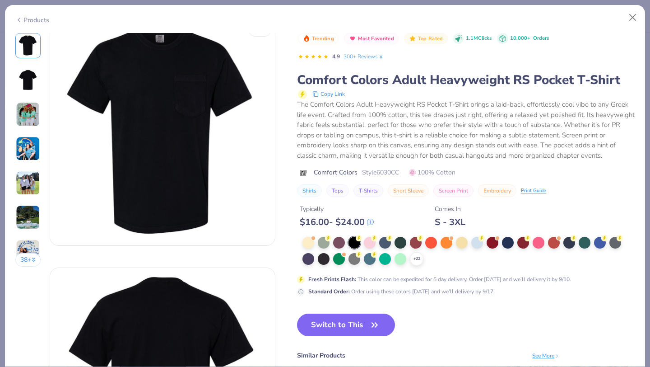
click at [360, 322] on button "Switch to This" at bounding box center [346, 324] width 98 height 23
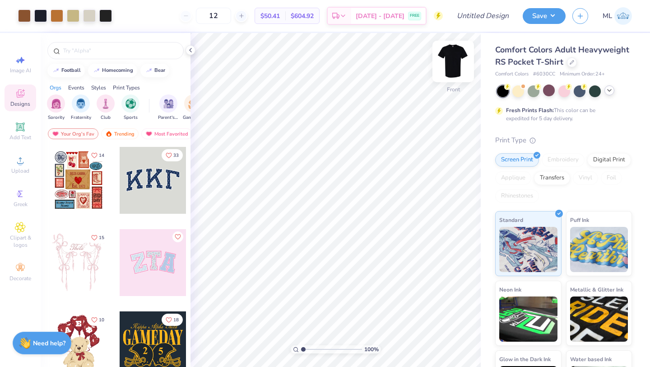
click at [456, 55] on img at bounding box center [453, 61] width 36 height 36
click at [613, 92] on icon at bounding box center [609, 90] width 7 height 7
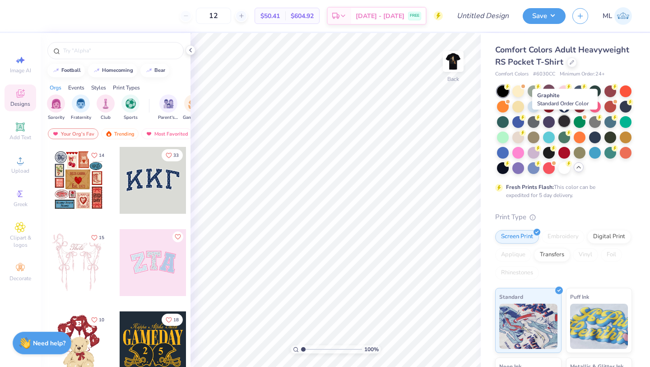
click at [566, 117] on div at bounding box center [565, 121] width 12 height 12
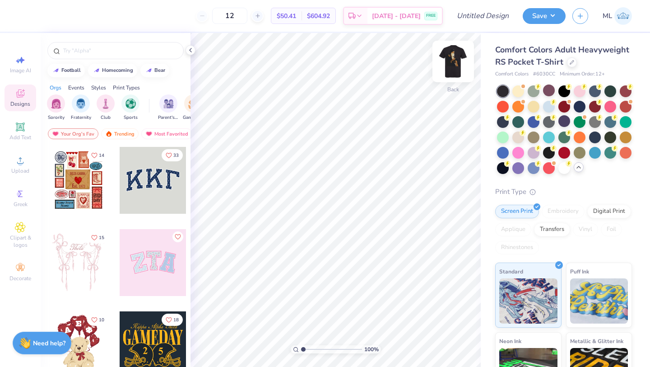
click at [447, 60] on img at bounding box center [453, 61] width 36 height 36
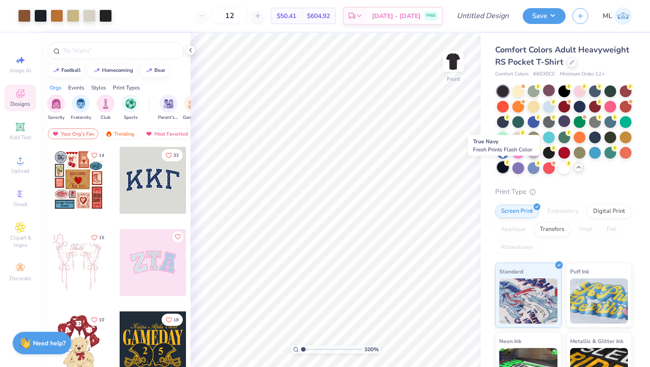
click at [504, 165] on div at bounding box center [503, 167] width 12 height 12
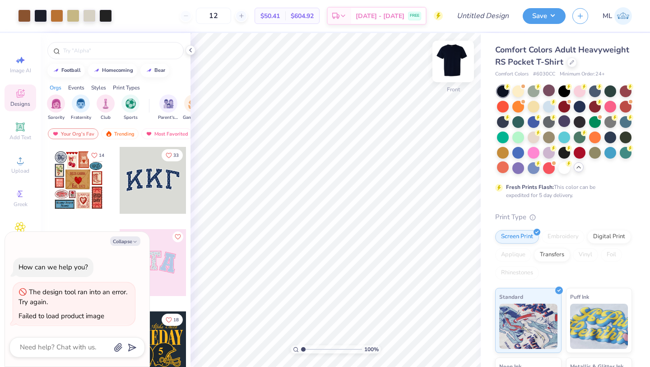
click at [453, 67] on img at bounding box center [453, 61] width 36 height 36
click at [449, 63] on img at bounding box center [453, 61] width 36 height 36
click at [627, 136] on div at bounding box center [626, 137] width 12 height 12
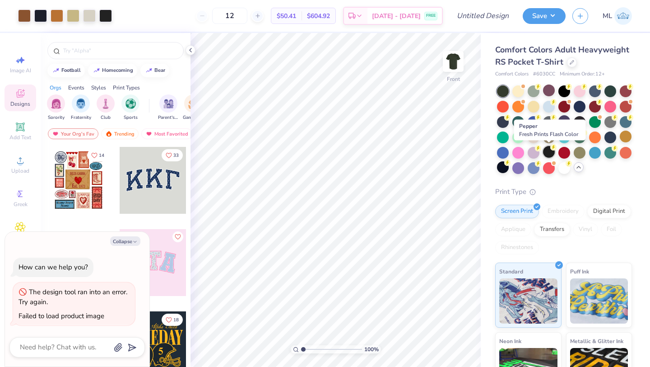
click at [550, 153] on div at bounding box center [549, 152] width 12 height 12
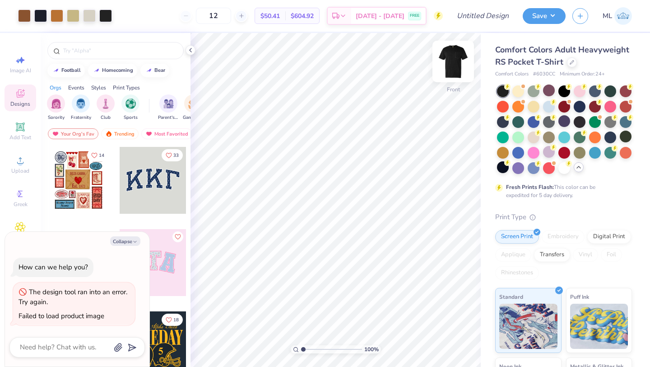
click at [453, 66] on img at bounding box center [453, 61] width 36 height 36
click at [455, 64] on img at bounding box center [453, 61] width 36 height 36
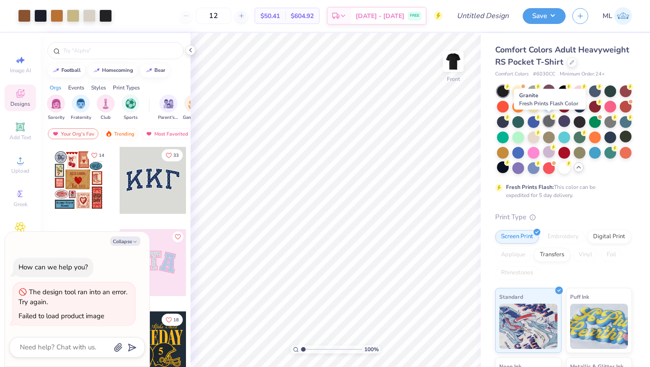
click at [550, 116] on div at bounding box center [549, 121] width 12 height 12
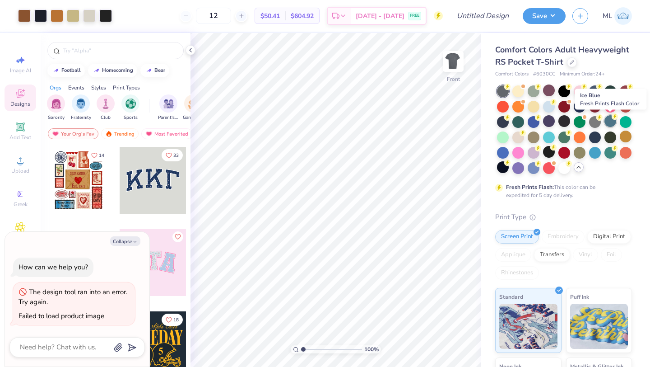
click at [612, 122] on div at bounding box center [611, 121] width 12 height 12
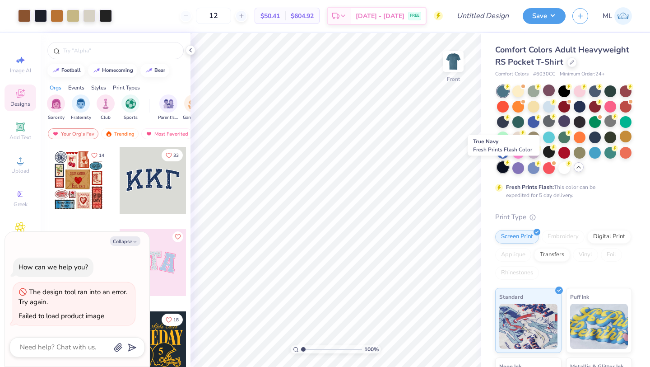
click at [500, 163] on div at bounding box center [503, 167] width 12 height 12
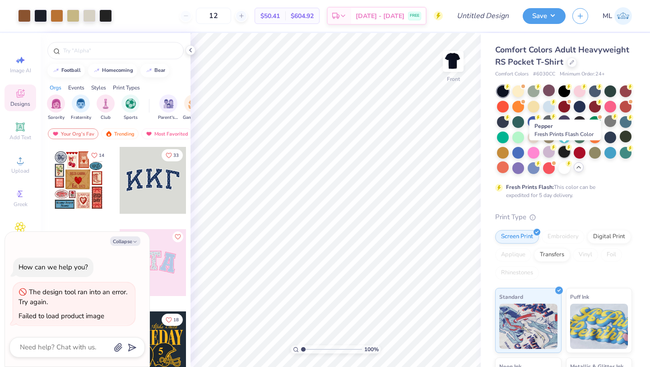
click at [564, 148] on div at bounding box center [565, 152] width 12 height 12
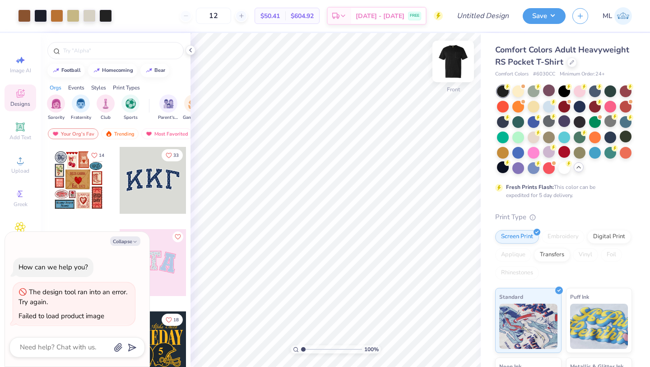
click at [450, 63] on img at bounding box center [453, 61] width 36 height 36
click at [450, 63] on img at bounding box center [453, 61] width 18 height 18
click at [611, 138] on div at bounding box center [611, 137] width 12 height 12
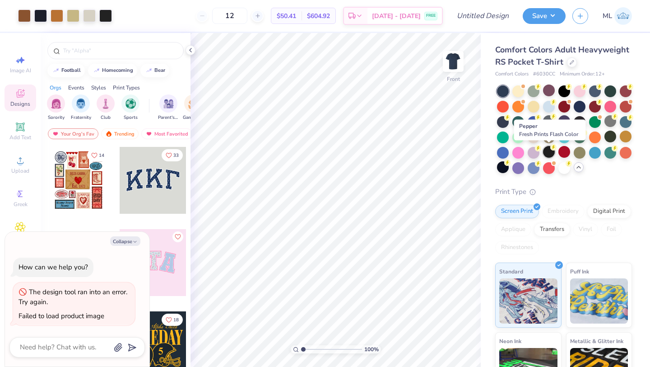
click at [551, 149] on icon at bounding box center [553, 147] width 6 height 6
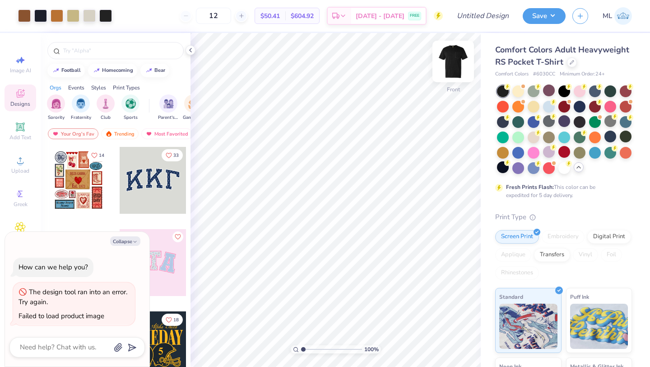
click at [449, 57] on img at bounding box center [453, 61] width 36 height 36
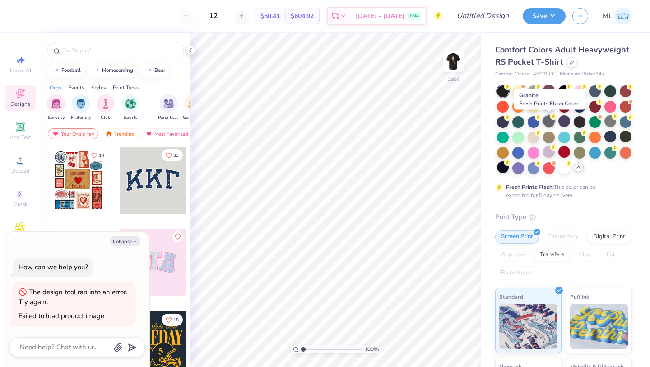
click at [552, 120] on div at bounding box center [549, 121] width 12 height 12
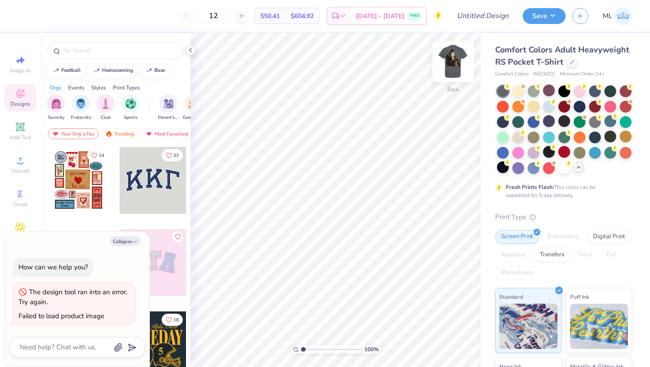
click at [459, 64] on img at bounding box center [453, 61] width 36 height 36
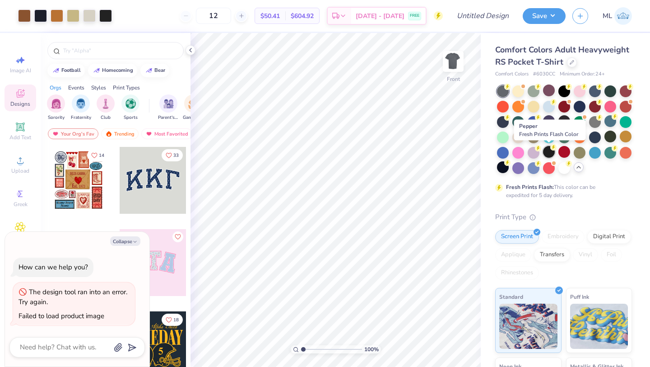
click at [551, 150] on div at bounding box center [549, 152] width 12 height 12
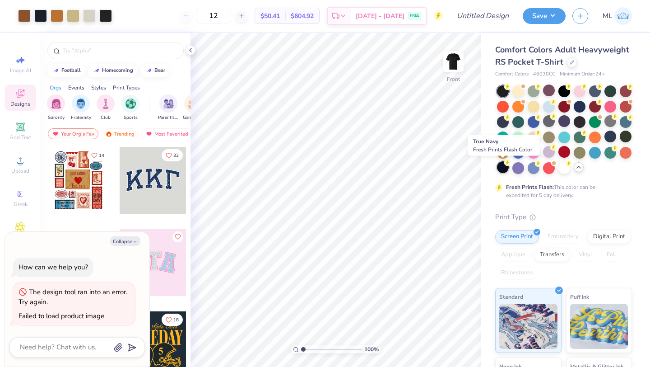
click at [506, 90] on circle at bounding box center [507, 87] width 6 height 6
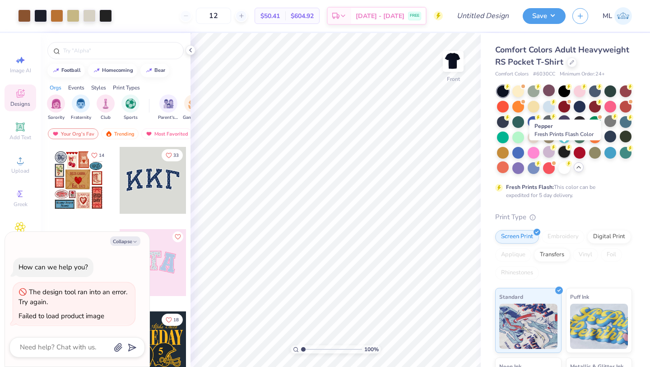
click at [511, 90] on circle at bounding box center [507, 87] width 6 height 6
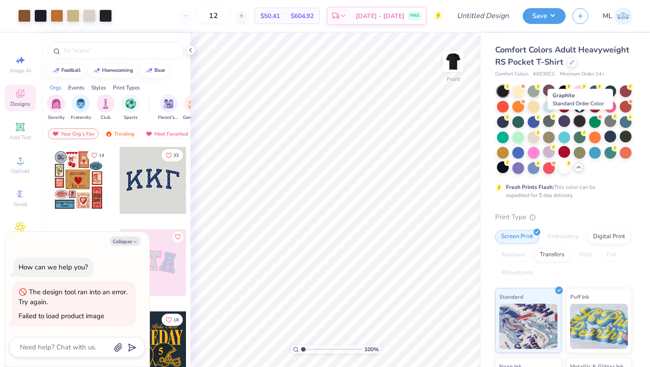
click at [580, 119] on div at bounding box center [580, 121] width 12 height 12
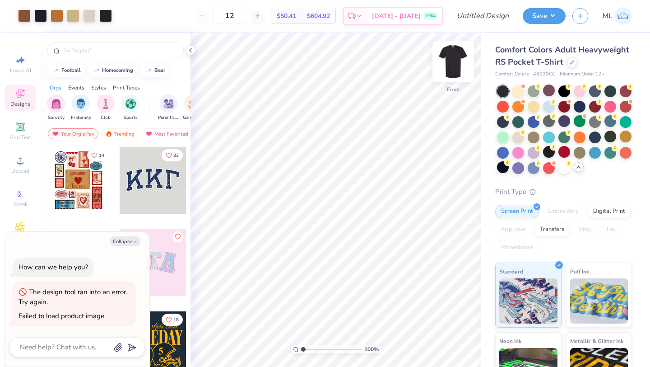
click at [455, 65] on img at bounding box center [453, 61] width 36 height 36
click at [455, 65] on img at bounding box center [453, 61] width 18 height 18
click at [450, 70] on img at bounding box center [453, 61] width 36 height 36
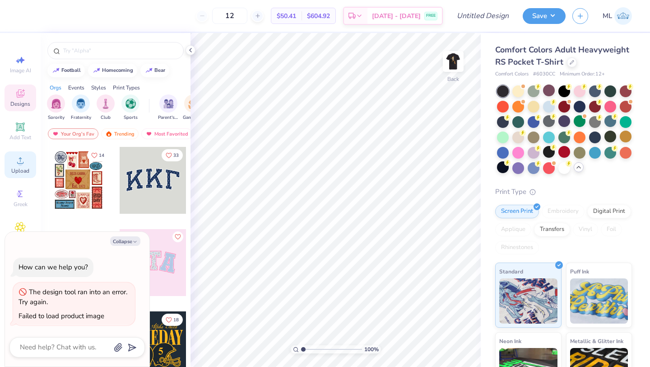
click at [15, 167] on div "Upload" at bounding box center [21, 164] width 32 height 27
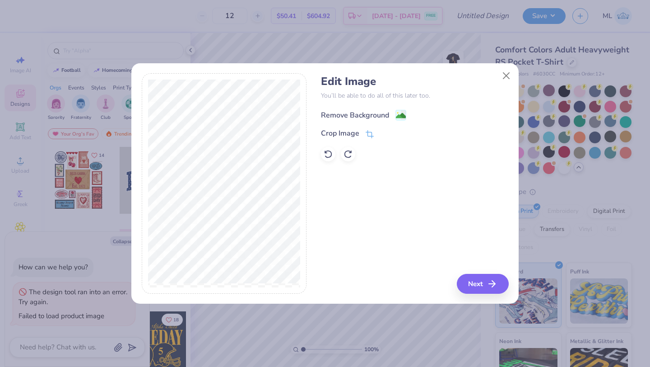
click at [387, 116] on div "Remove Background" at bounding box center [355, 115] width 68 height 11
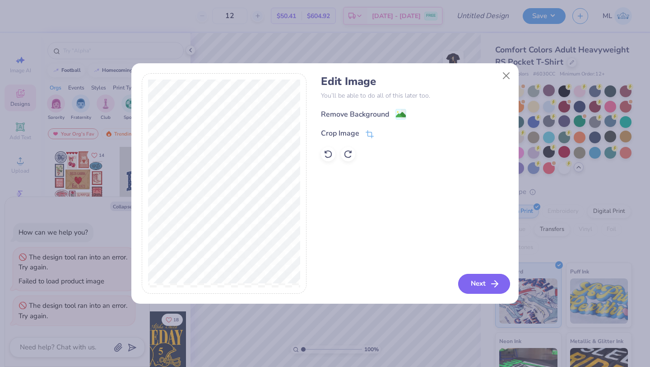
click at [478, 287] on button "Next" at bounding box center [484, 284] width 52 height 20
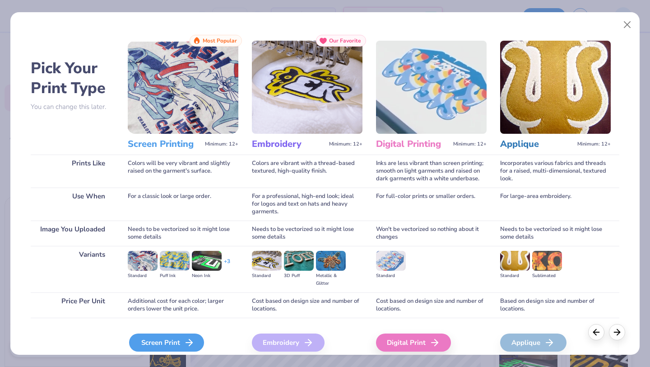
click at [153, 342] on div "Screen Print" at bounding box center [166, 342] width 75 height 18
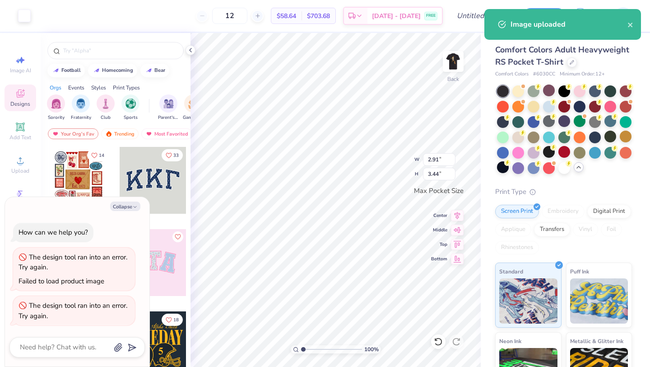
type textarea "x"
type input "1.97"
type input "2.33"
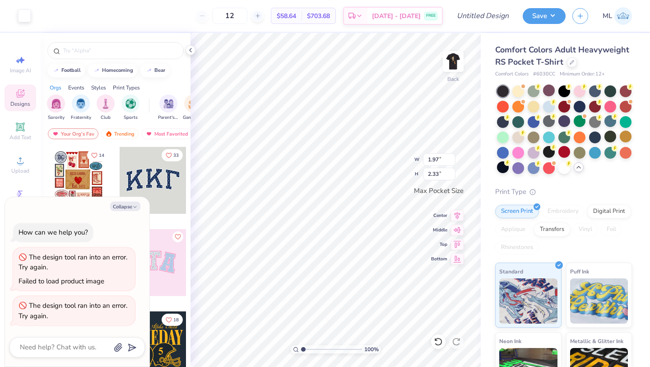
type textarea "x"
click at [79, 54] on input "text" at bounding box center [120, 50] width 116 height 9
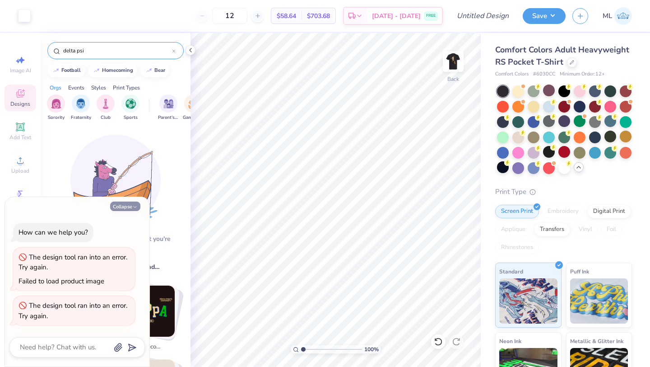
type input "delta psi"
click at [129, 201] on button "Collapse" at bounding box center [125, 205] width 30 height 9
type textarea "x"
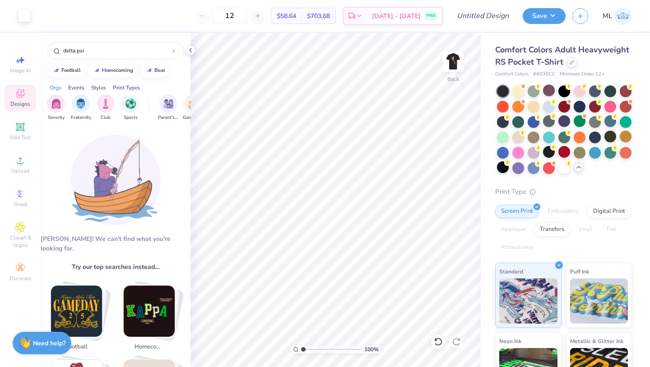
scroll to position [32, 0]
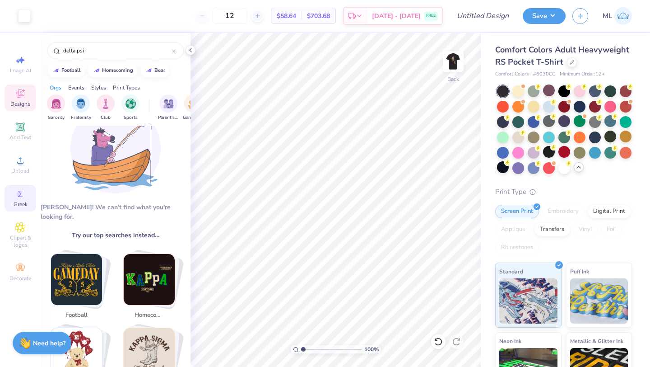
click at [16, 199] on div "Greek" at bounding box center [21, 198] width 32 height 27
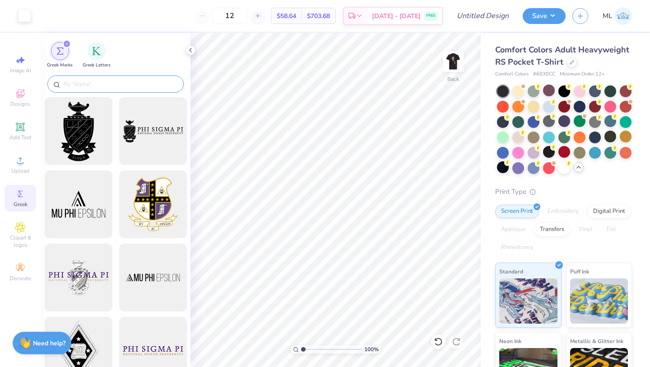
click at [72, 87] on input "text" at bounding box center [120, 83] width 116 height 9
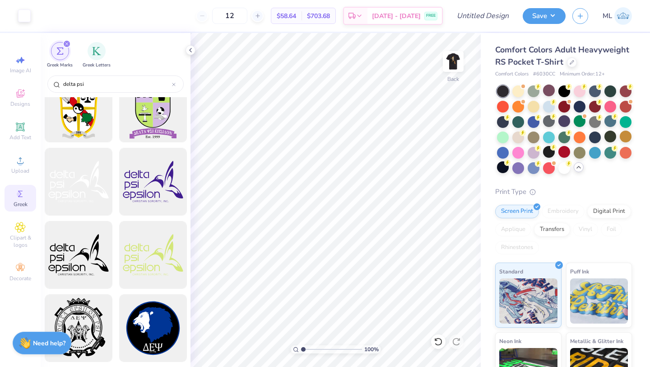
scroll to position [0, 0]
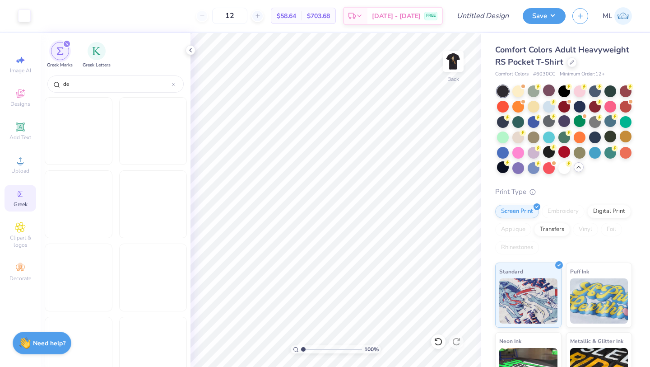
type input "d"
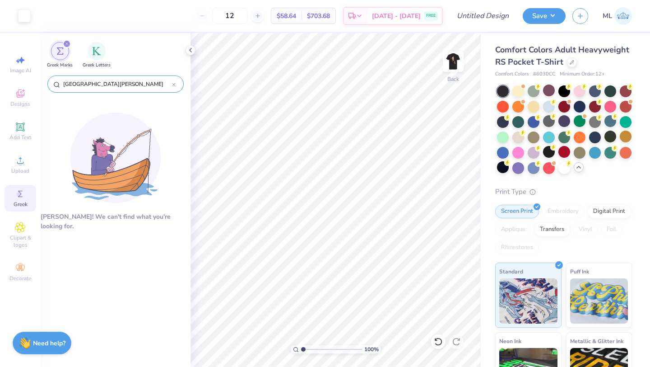
click at [98, 84] on input "Saint anthony Hall" at bounding box center [117, 83] width 110 height 9
drag, startPoint x: 114, startPoint y: 85, endPoint x: 64, endPoint y: 83, distance: 49.7
click at [65, 83] on input "Saint Anthony Hall" at bounding box center [117, 83] width 110 height 9
type input "S"
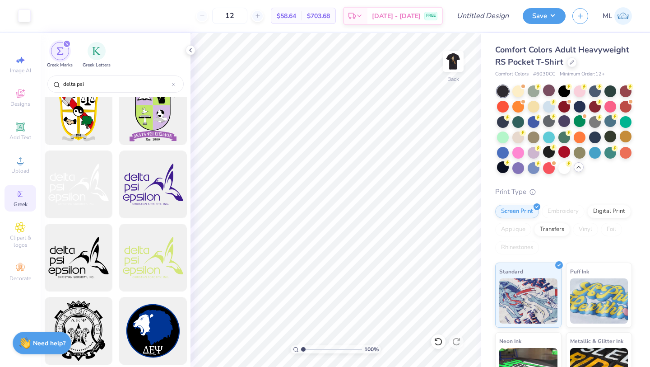
scroll to position [23, 0]
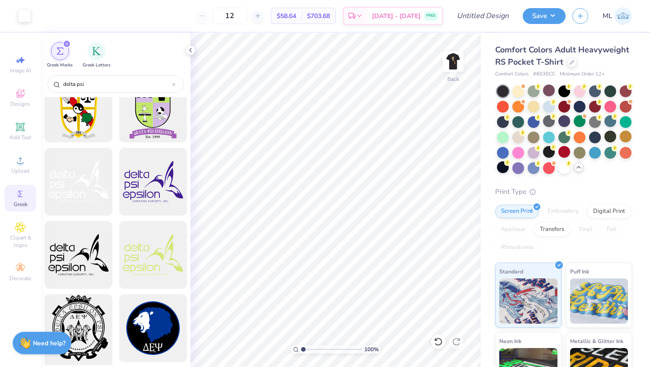
type input "delta psi"
click at [87, 313] on div at bounding box center [78, 328] width 75 height 75
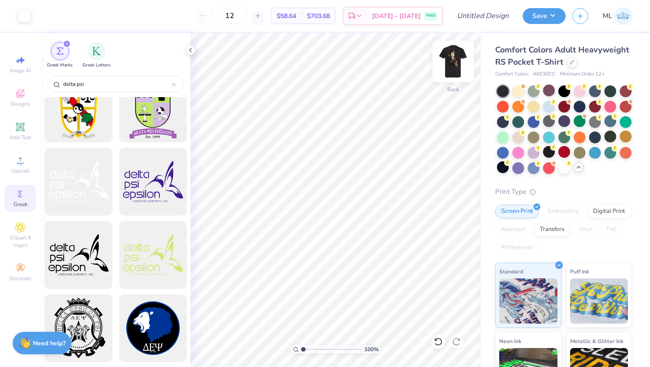
click at [457, 59] on img at bounding box center [453, 61] width 36 height 36
click at [457, 59] on img at bounding box center [453, 61] width 18 height 18
click at [452, 62] on img at bounding box center [453, 61] width 36 height 36
click at [452, 62] on img at bounding box center [453, 61] width 18 height 18
click at [544, 13] on button "Save" at bounding box center [544, 15] width 43 height 16
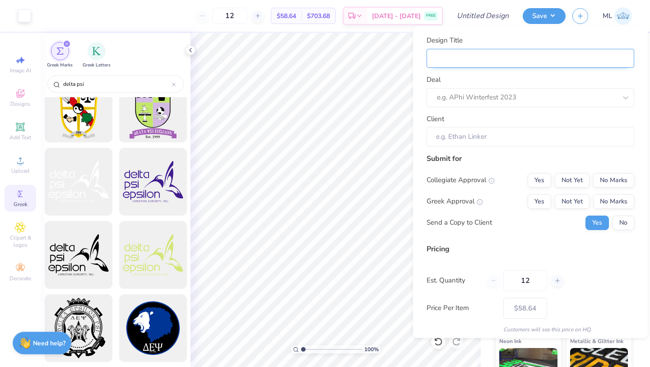
click at [475, 65] on input "Design Title" at bounding box center [531, 57] width 208 height 19
type input "Hall Tee"
click at [453, 59] on input "Hall Tee" at bounding box center [531, 57] width 208 height 19
click at [452, 60] on input "Hall Tee" at bounding box center [531, 57] width 208 height 19
type input "Hall ATee"
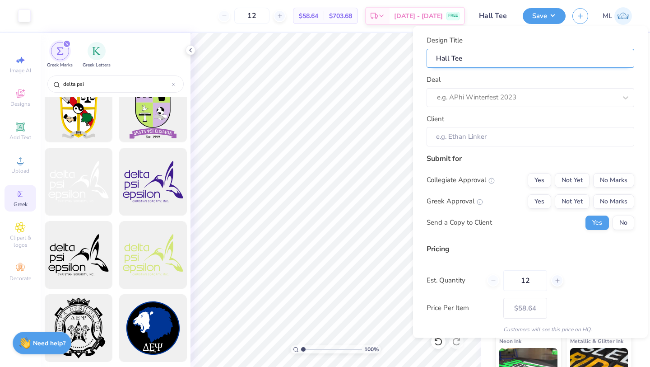
type input "Hall ATee"
type input "Hall AnTee"
type input "Hall AntTee"
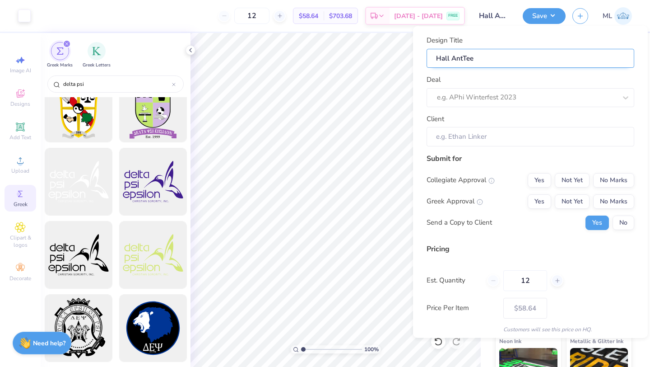
type input "Hall AnthTee"
type input "Hall AnthoTee"
type input "Hall AnthonTee"
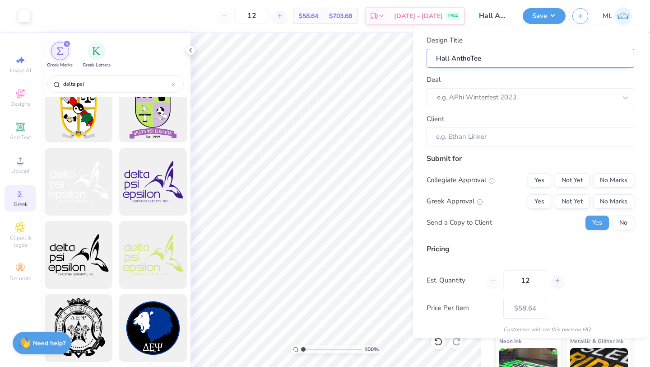
type input "Hall AnthonTee"
type input "Hall AnthonyTee"
type input "Hall Anthony Tee"
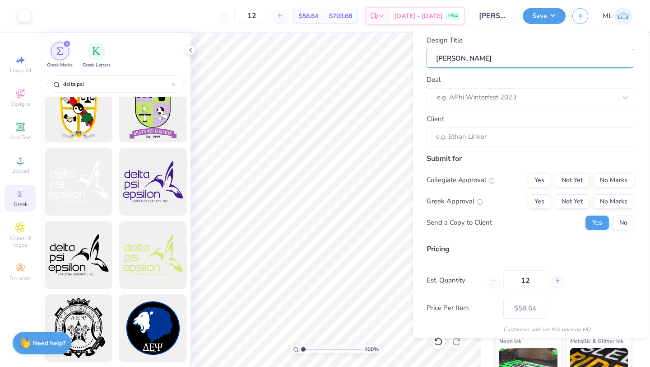
type input "Hall Anthony tTee"
type input "Hall Anthony thTee"
type input "Hall Anthony theTee"
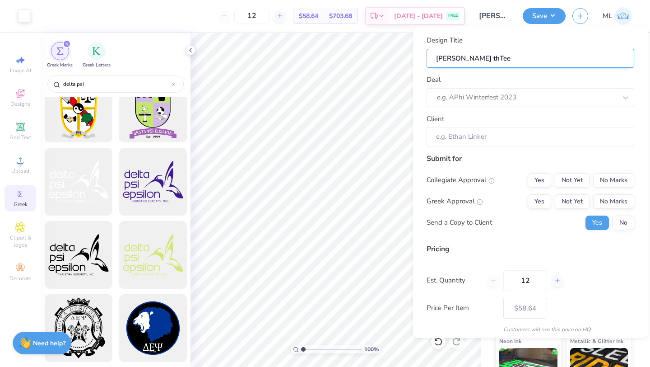
type input "Hall Anthony theTee"
type input "Hall Anthony the Tee"
type input "Hall Anthony the GTee"
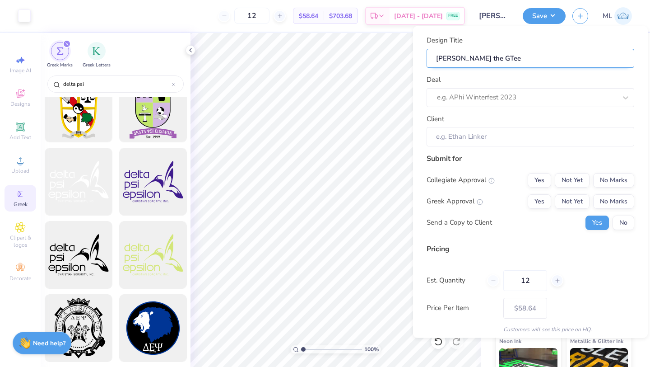
type input "Hall Anthony the GrTee"
type input "Hall Anthony the GreTee"
type input "Hall Anthony the GreaTee"
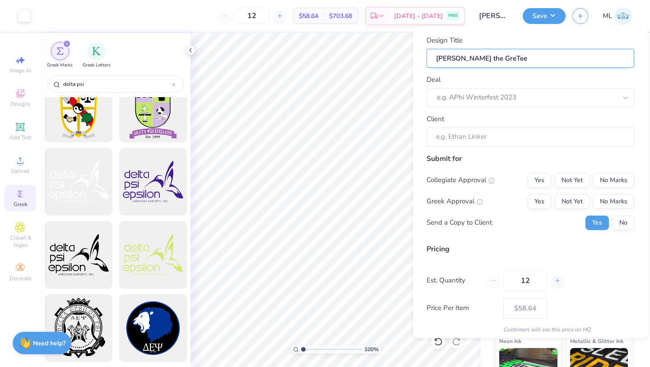
type input "Hall Anthony the GreaTee"
type input "Hall Anthony the GreatTee"
type input "Hall Anthony the Great Tee"
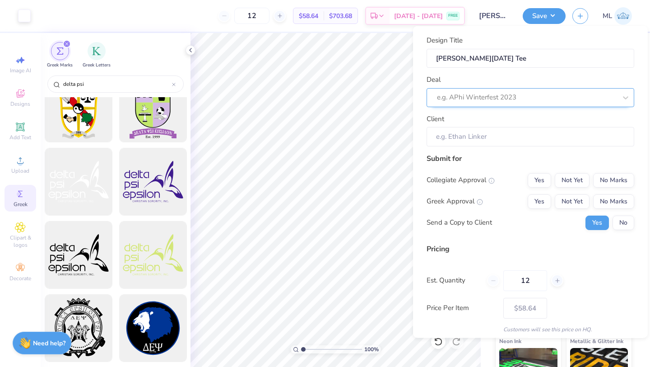
click at [498, 93] on div at bounding box center [527, 97] width 180 height 12
click at [471, 124] on div "St. A merch" at bounding box center [530, 121] width 201 height 15
type input "Jack Finning"
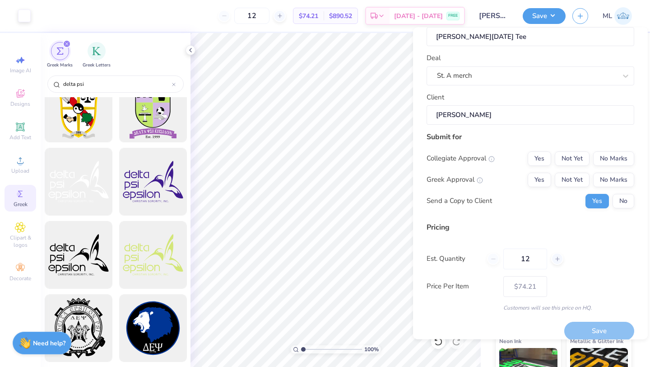
scroll to position [31, 0]
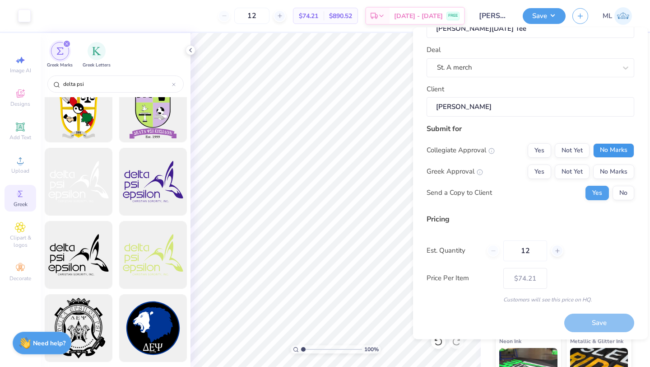
click at [606, 151] on button "No Marks" at bounding box center [613, 150] width 41 height 14
click at [606, 172] on button "No Marks" at bounding box center [613, 171] width 41 height 14
type input "$58.64"
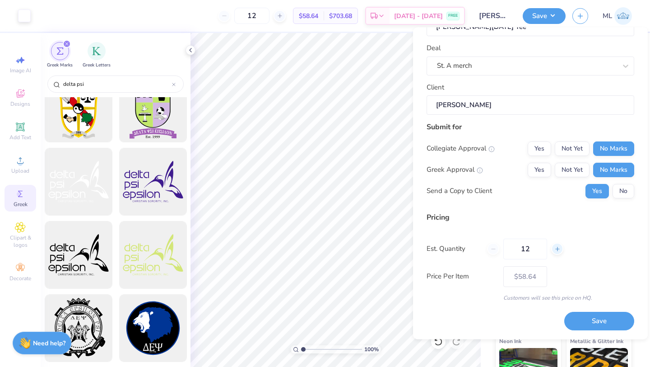
click at [556, 250] on icon at bounding box center [558, 249] width 6 height 6
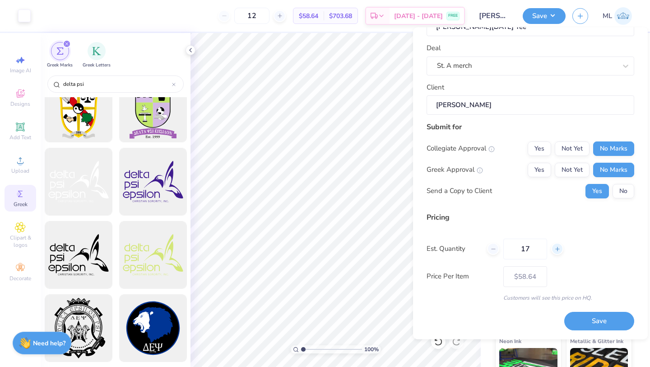
click at [556, 250] on icon at bounding box center [558, 249] width 6 height 6
type input "20"
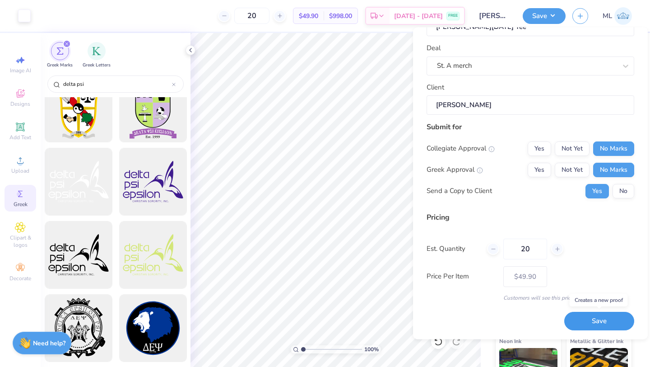
click at [584, 321] on button "Save" at bounding box center [599, 321] width 70 height 19
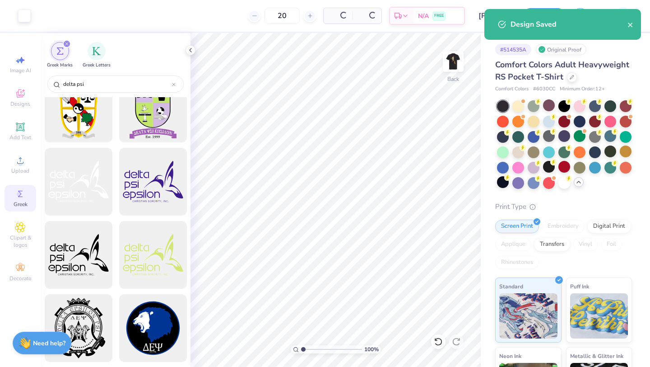
type input "$49.90"
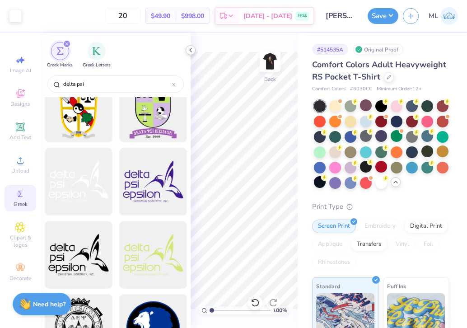
click at [188, 49] on icon at bounding box center [190, 50] width 7 height 7
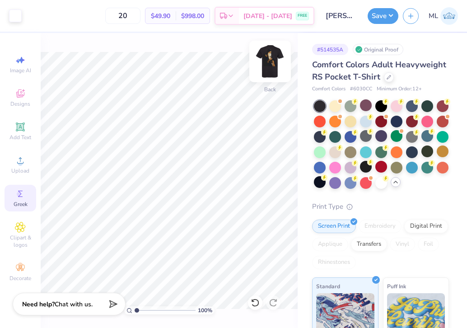
click at [268, 59] on img at bounding box center [270, 61] width 36 height 36
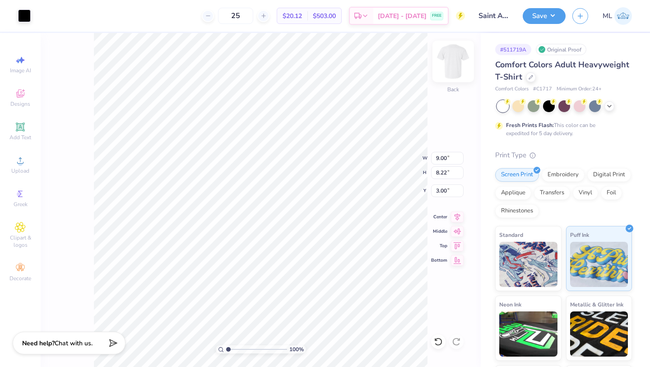
click at [446, 63] on img at bounding box center [453, 61] width 36 height 36
click at [452, 65] on img at bounding box center [453, 61] width 36 height 36
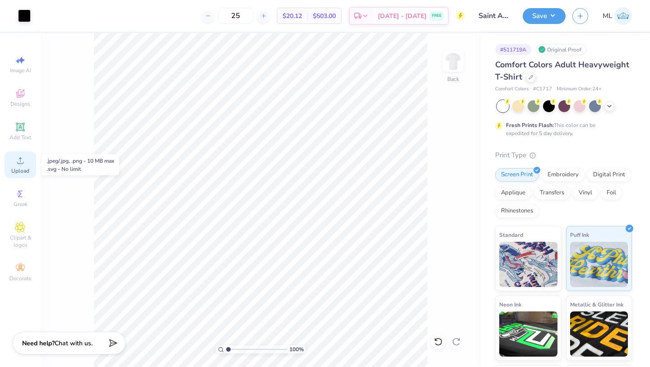
click at [23, 164] on icon at bounding box center [20, 160] width 11 height 11
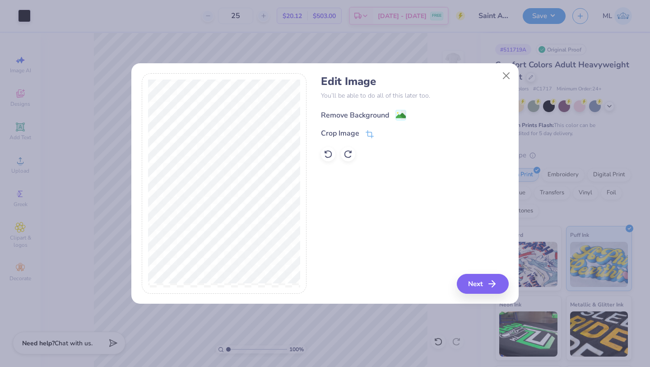
click at [357, 111] on div "Remove Background" at bounding box center [355, 115] width 68 height 11
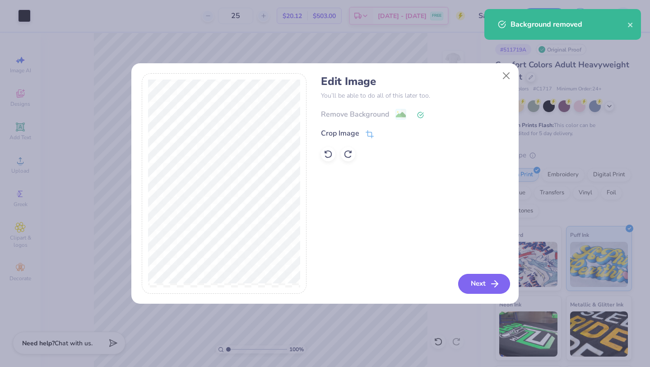
click at [490, 286] on icon "button" at bounding box center [495, 283] width 11 height 11
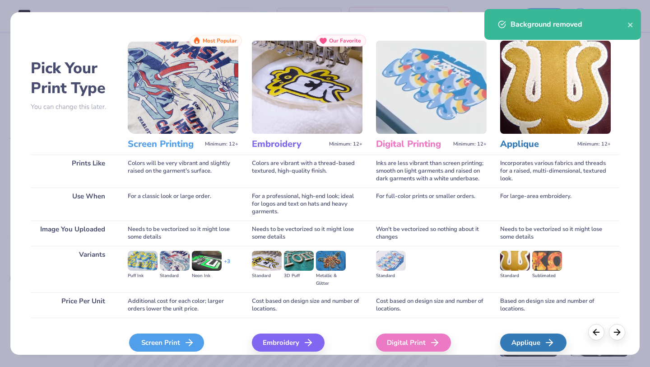
click at [144, 345] on div "Screen Print" at bounding box center [166, 342] width 75 height 18
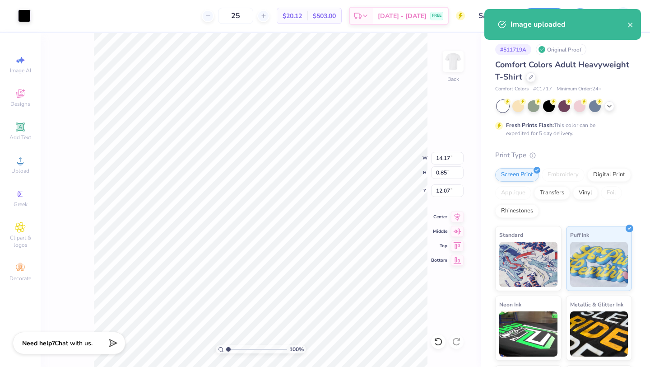
type input "9.00"
type input "8.22"
type input "3.00"
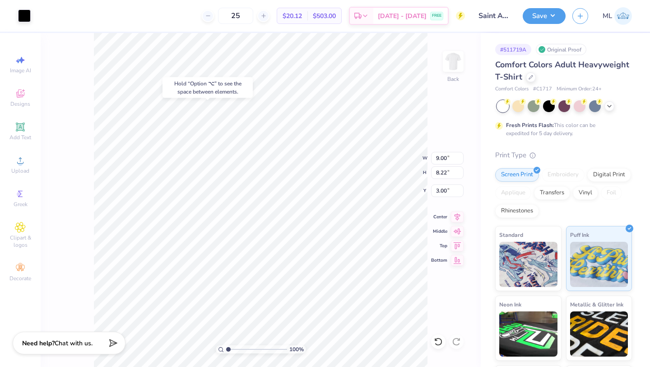
type input "14.17"
type input "0.85"
type input "12.07"
type input "10.75"
type input "0.65"
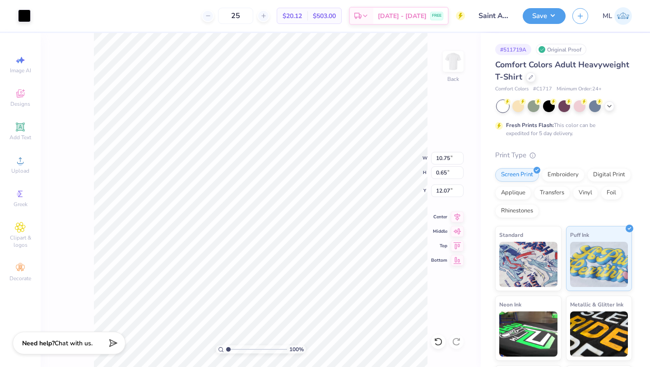
type input "11.85"
type input "12.50"
type input "10.75"
type input "0.65"
type input "3.00"
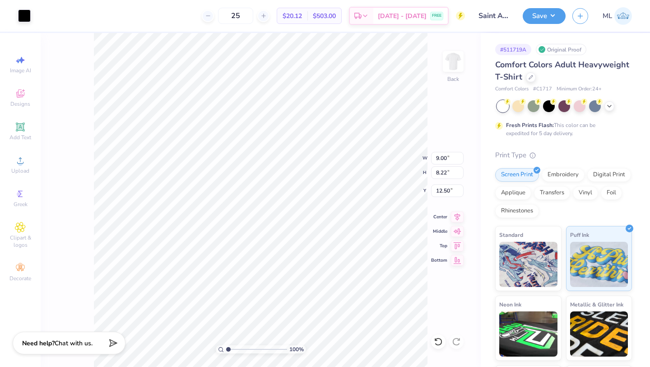
type input "4.63"
click at [450, 56] on img at bounding box center [453, 61] width 36 height 36
click at [20, 193] on icon at bounding box center [20, 194] width 5 height 6
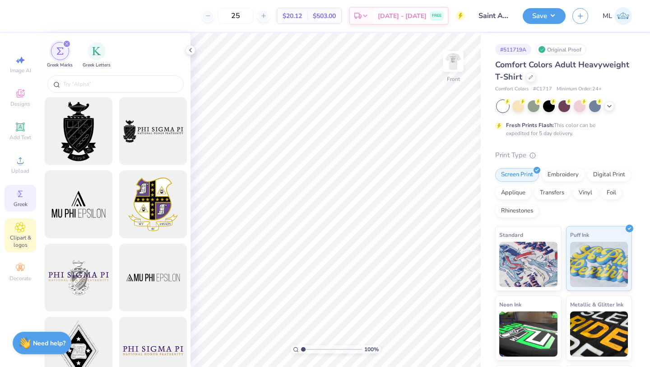
click at [19, 238] on span "Clipart & logos" at bounding box center [21, 241] width 32 height 14
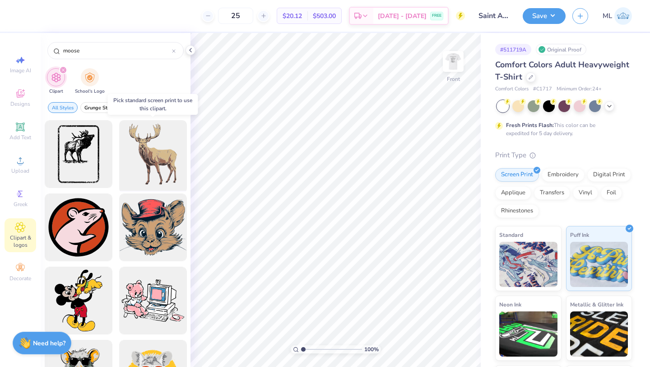
type input "moose"
click at [143, 147] on div at bounding box center [153, 154] width 75 height 75
click at [156, 167] on div at bounding box center [153, 154] width 75 height 75
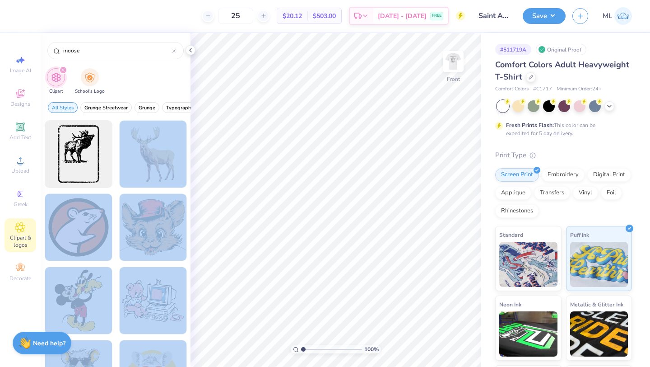
click at [198, 153] on div "25 $20.12 Per Item $503.00 Total Est. Delivery [DATE] - [DATE] FREE Design Titl…" at bounding box center [325, 183] width 650 height 367
click at [145, 156] on div at bounding box center [153, 154] width 75 height 75
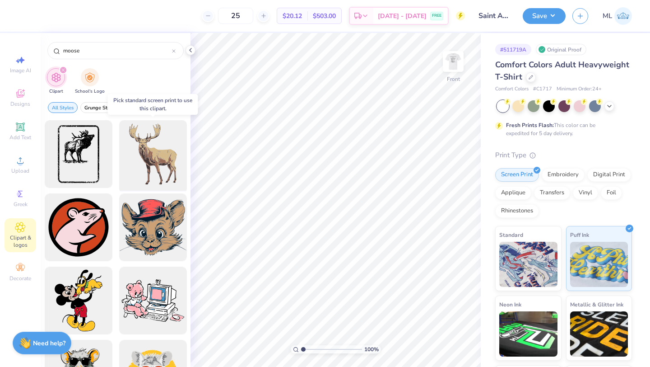
click at [149, 150] on div at bounding box center [153, 154] width 75 height 75
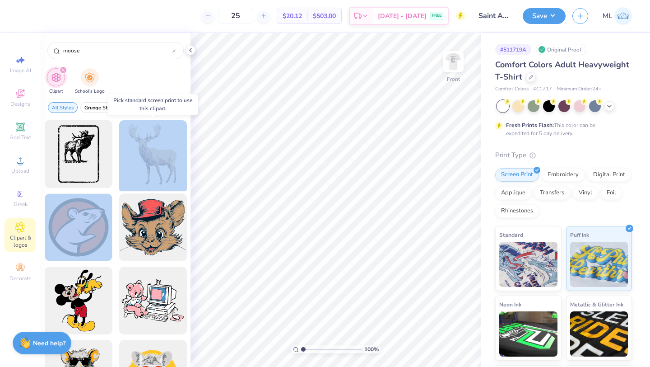
click at [149, 150] on div at bounding box center [153, 154] width 75 height 75
click at [173, 142] on div at bounding box center [153, 154] width 75 height 75
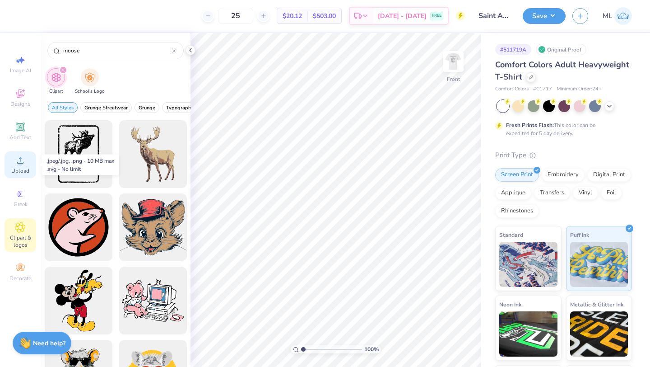
click at [19, 173] on span "Upload" at bounding box center [20, 170] width 18 height 7
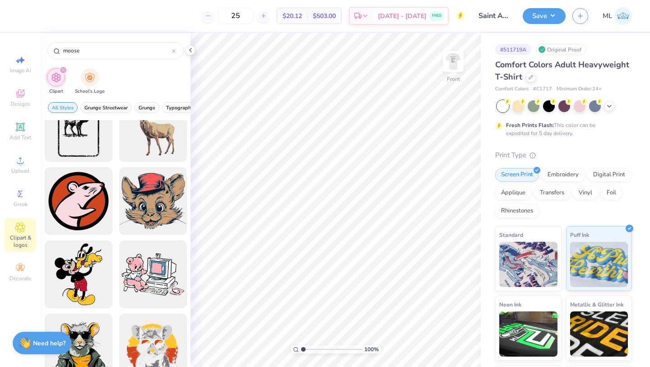
scroll to position [10, 0]
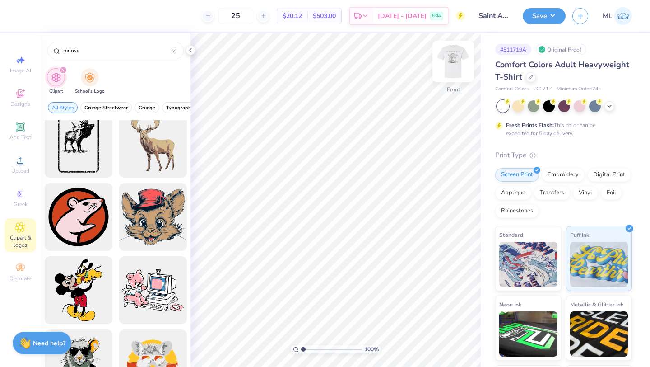
click at [457, 57] on img at bounding box center [453, 61] width 36 height 36
click at [188, 50] on icon at bounding box center [190, 50] width 7 height 7
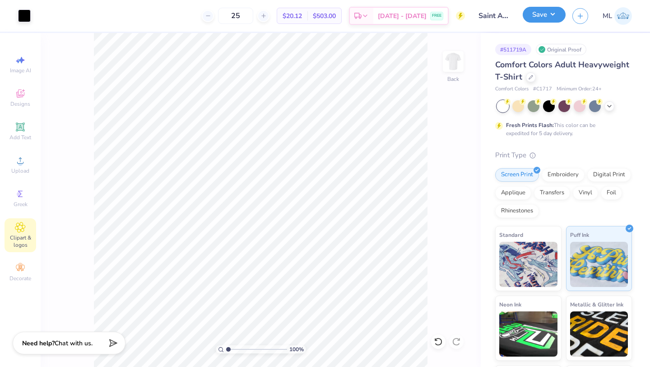
click at [543, 17] on button "Save" at bounding box center [544, 15] width 43 height 16
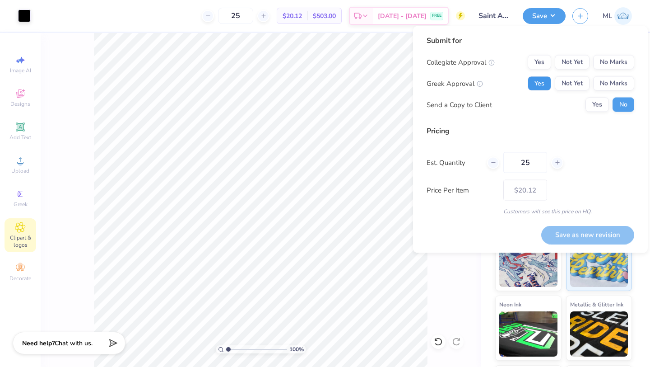
click at [542, 84] on button "Yes" at bounding box center [539, 83] width 23 height 14
click at [478, 82] on icon at bounding box center [480, 84] width 6 height 6
click at [602, 65] on button "No Marks" at bounding box center [613, 62] width 41 height 14
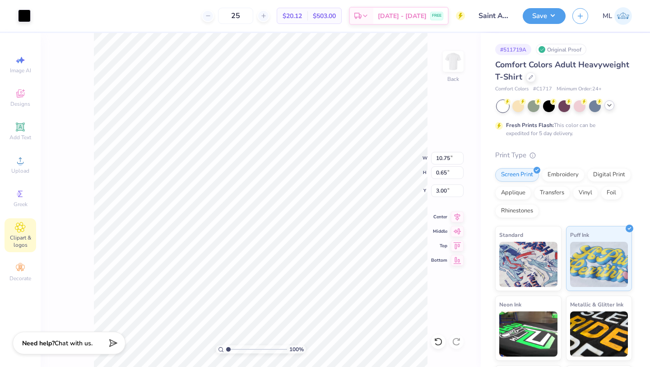
click at [609, 106] on icon at bounding box center [609, 105] width 7 height 7
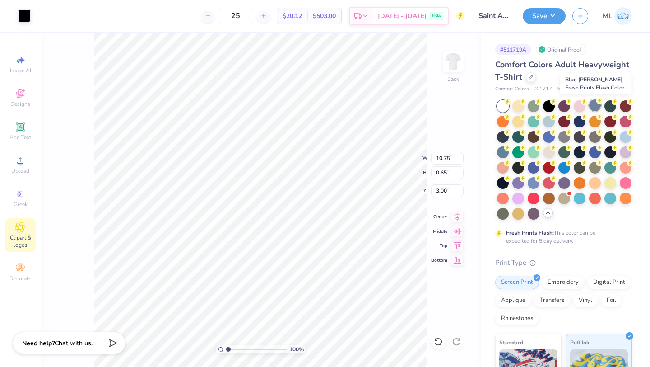
click at [597, 106] on div at bounding box center [595, 105] width 12 height 12
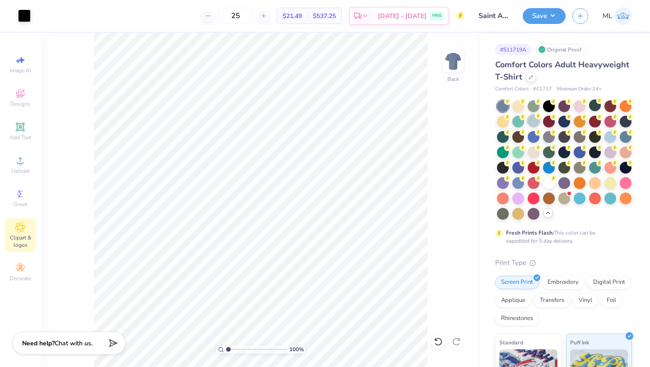
click at [532, 124] on div at bounding box center [534, 121] width 12 height 12
click at [548, 183] on div at bounding box center [549, 182] width 12 height 12
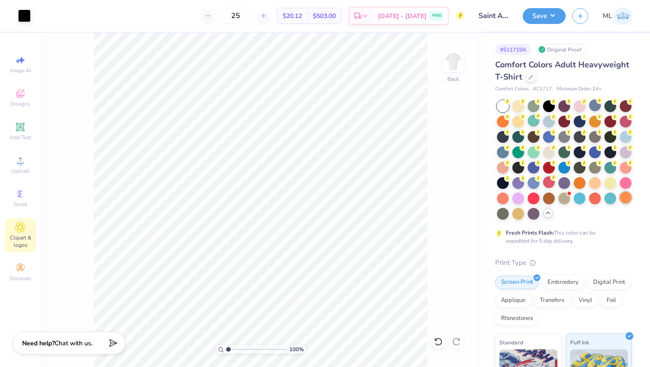
click at [629, 198] on div at bounding box center [626, 197] width 12 height 12
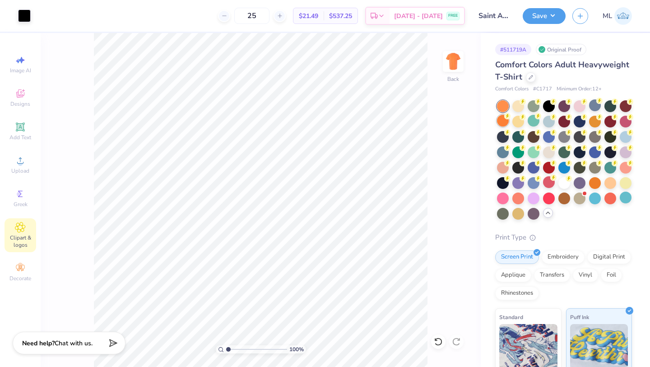
click at [503, 119] on div at bounding box center [503, 121] width 12 height 12
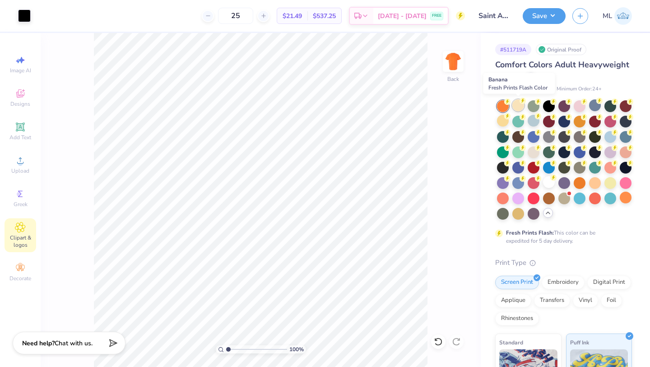
click at [515, 104] on div at bounding box center [519, 105] width 12 height 12
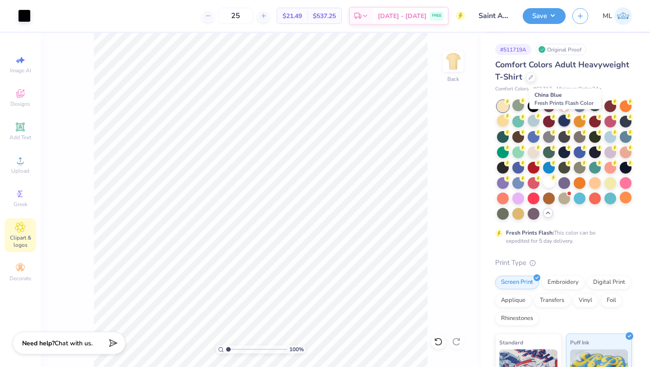
click at [559, 119] on div at bounding box center [565, 121] width 12 height 12
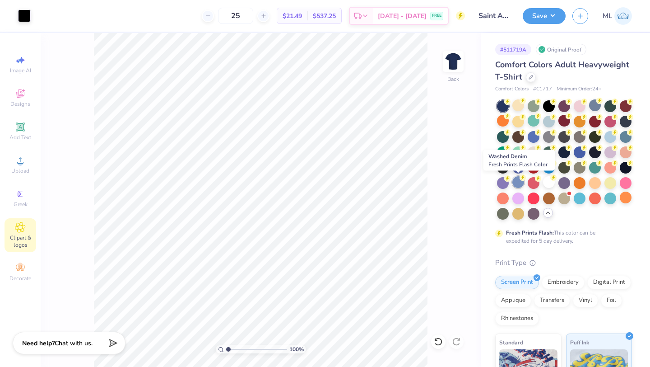
click at [518, 179] on div at bounding box center [519, 182] width 12 height 12
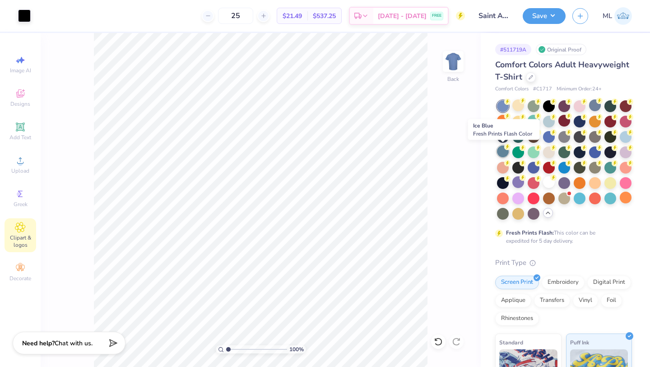
click at [504, 154] on div at bounding box center [503, 151] width 12 height 12
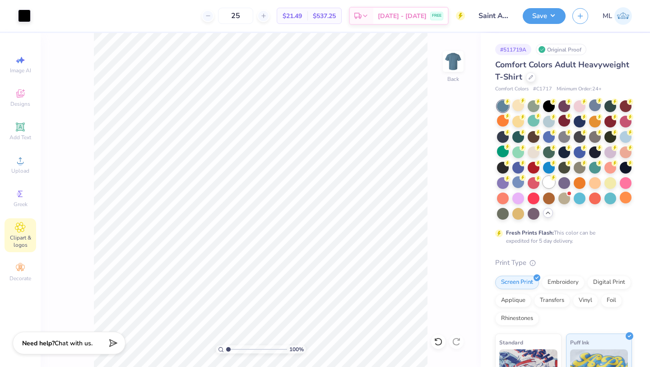
click at [549, 180] on div at bounding box center [549, 182] width 12 height 12
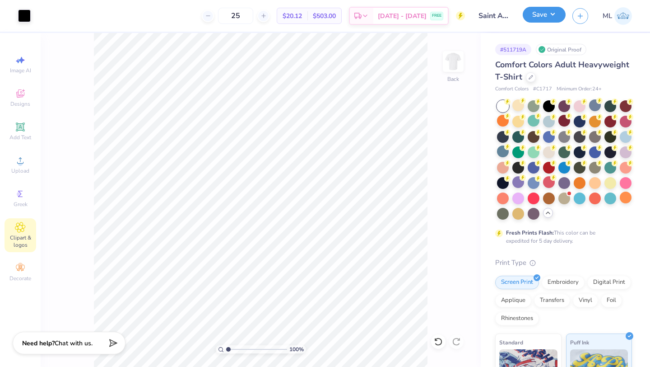
click at [540, 14] on button "Save" at bounding box center [544, 15] width 43 height 16
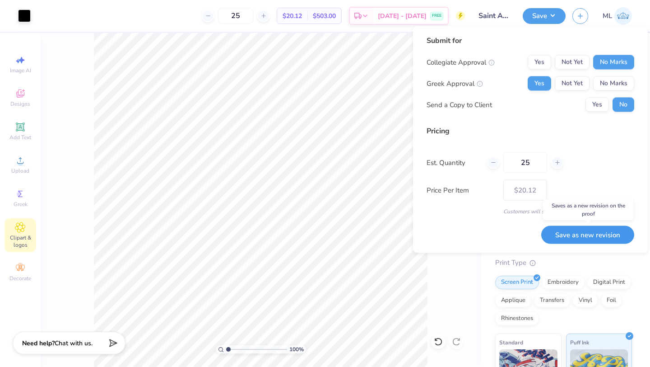
click at [575, 235] on button "Save as new revision" at bounding box center [587, 234] width 93 height 19
type input "$20.12"
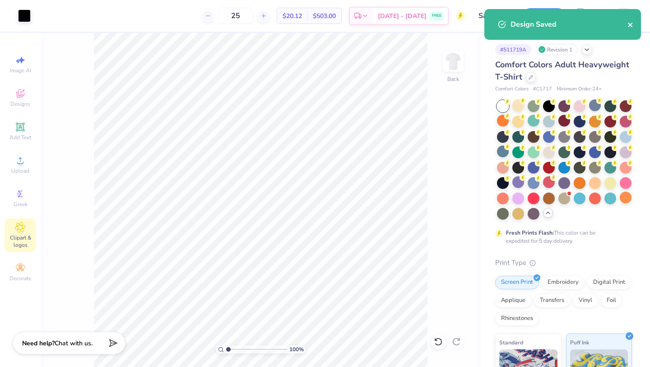
click at [629, 24] on icon "close" at bounding box center [631, 24] width 6 height 7
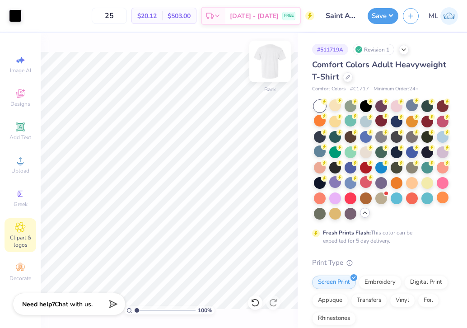
click at [271, 64] on img at bounding box center [270, 61] width 36 height 36
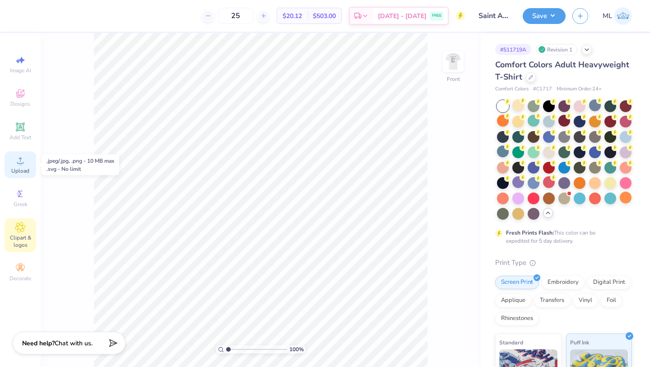
click at [15, 172] on span "Upload" at bounding box center [20, 170] width 18 height 7
click at [10, 161] on div "Upload" at bounding box center [21, 164] width 32 height 27
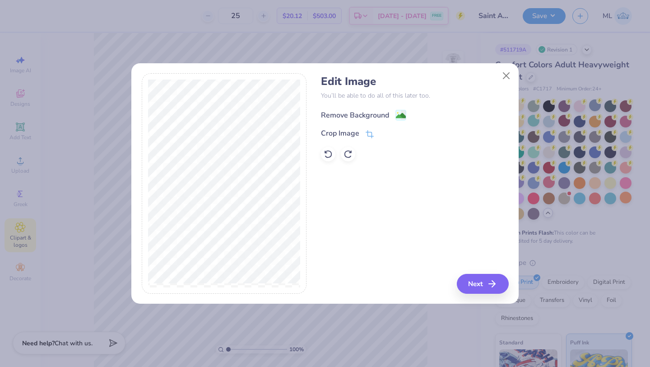
click at [352, 114] on div "Remove Background" at bounding box center [355, 115] width 68 height 11
click at [481, 287] on button "Next" at bounding box center [484, 284] width 52 height 20
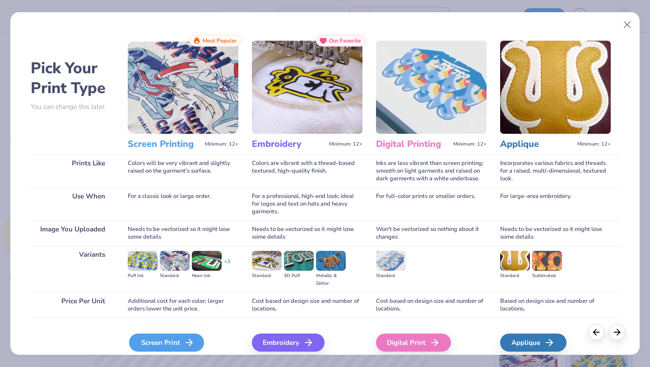
click at [150, 336] on div "Screen Print" at bounding box center [166, 342] width 75 height 18
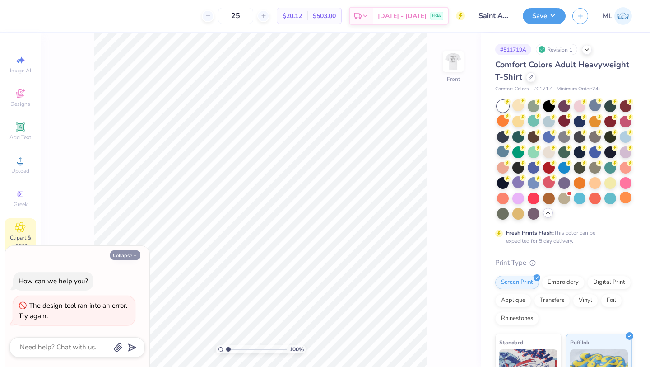
click at [127, 256] on button "Collapse" at bounding box center [125, 254] width 30 height 9
type textarea "x"
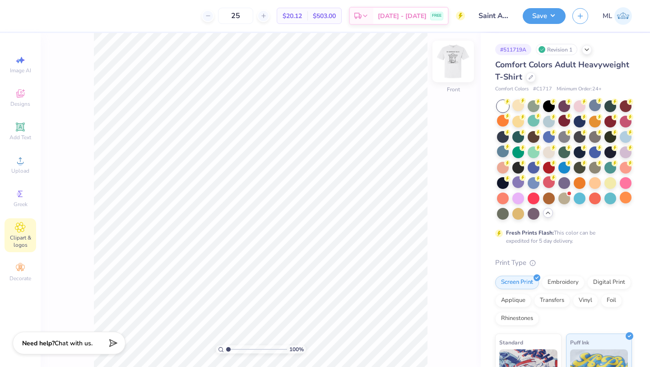
click at [451, 61] on img at bounding box center [453, 61] width 36 height 36
click at [451, 62] on img at bounding box center [453, 61] width 36 height 36
click at [19, 168] on span "Upload" at bounding box center [20, 170] width 18 height 7
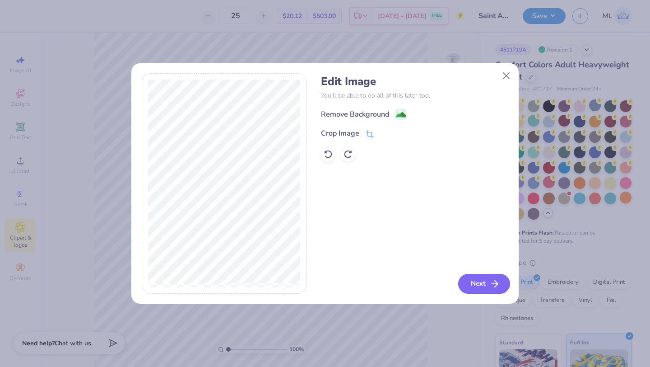
click at [484, 280] on button "Next" at bounding box center [484, 284] width 52 height 20
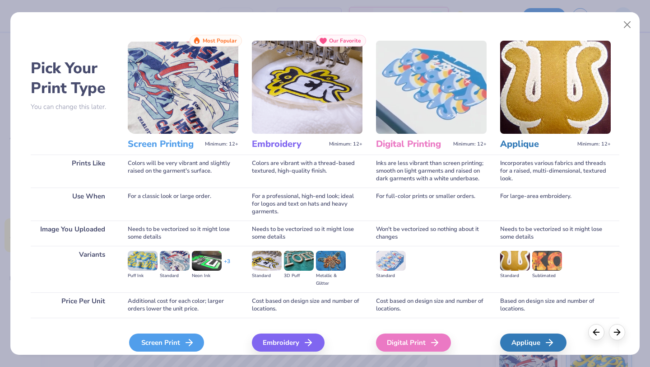
click at [168, 344] on div "Screen Print" at bounding box center [166, 342] width 75 height 18
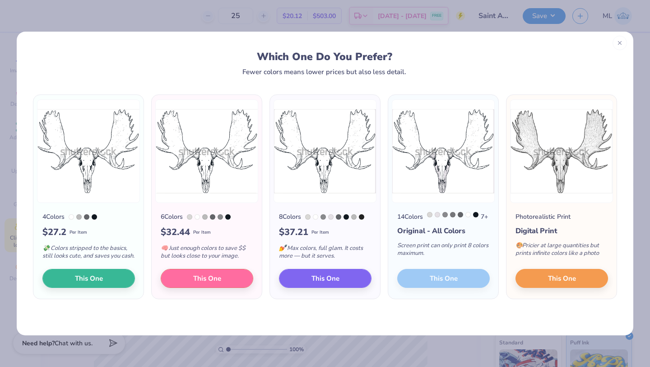
click at [620, 40] on icon at bounding box center [620, 43] width 6 height 6
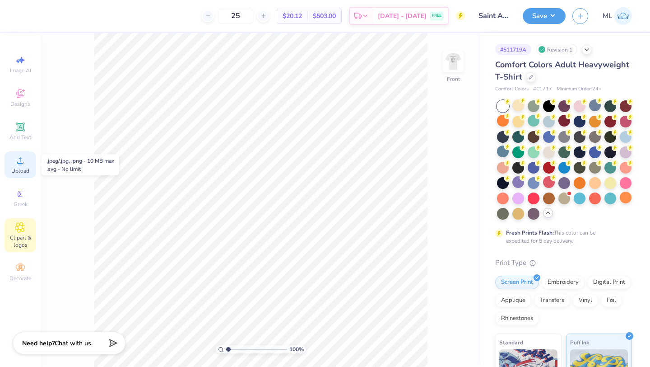
click at [22, 162] on circle at bounding box center [20, 163] width 5 height 5
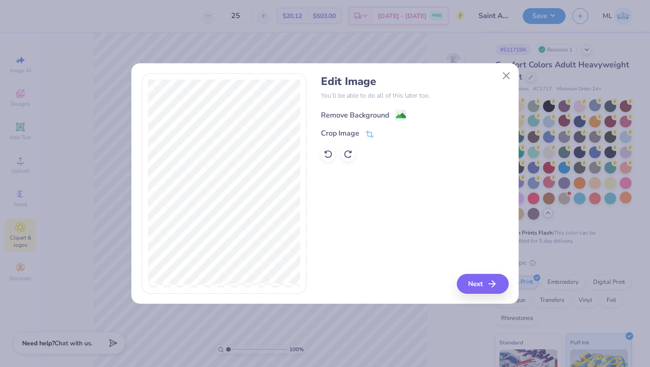
click at [368, 114] on div "Remove Background" at bounding box center [355, 115] width 68 height 11
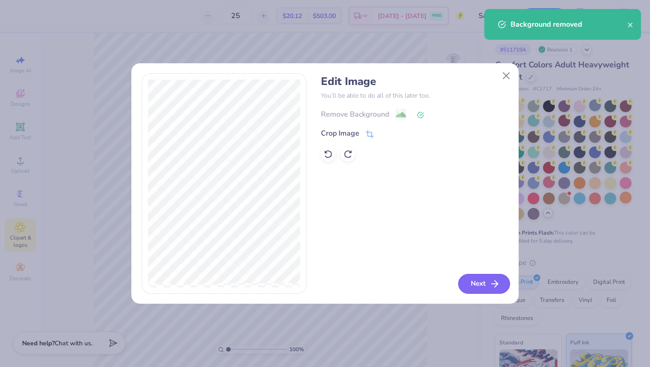
click at [480, 285] on button "Next" at bounding box center [484, 284] width 52 height 20
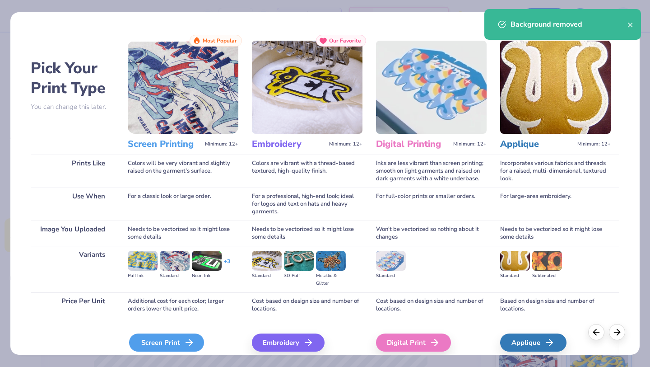
click at [179, 341] on div "Screen Print" at bounding box center [166, 342] width 75 height 18
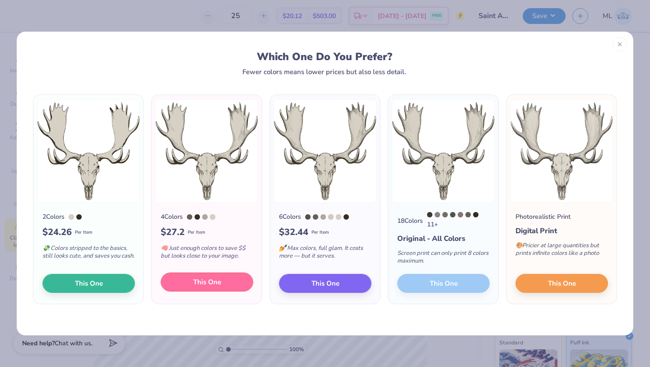
click at [172, 284] on button "This One" at bounding box center [207, 281] width 93 height 19
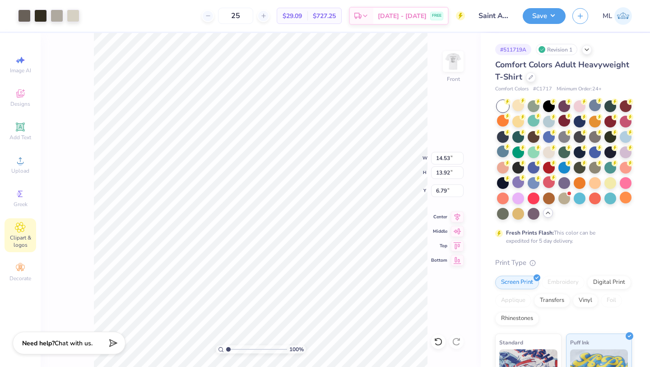
type input "3.00"
type input "13.36"
type input "12.79"
type input "3.00"
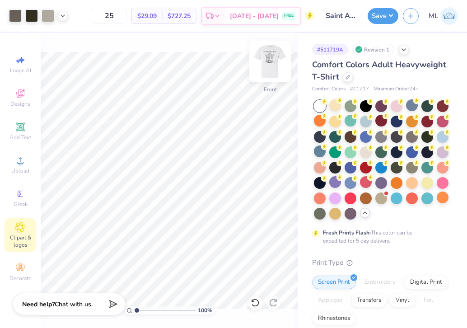
click at [266, 64] on img at bounding box center [270, 61] width 36 height 36
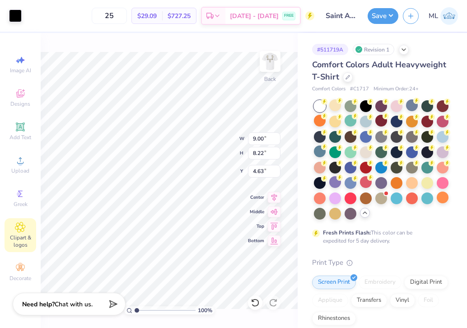
type input "4.77"
type input "4.35"
type input "4.62"
click at [271, 62] on img at bounding box center [270, 61] width 36 height 36
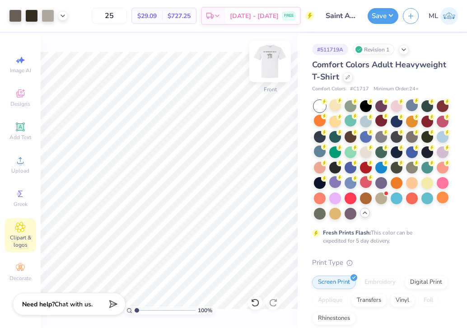
click at [271, 62] on img at bounding box center [270, 61] width 36 height 36
click at [373, 16] on button "Save" at bounding box center [383, 15] width 31 height 16
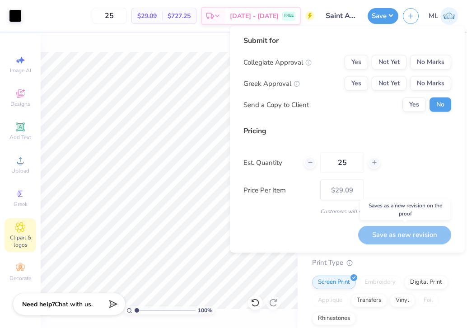
click at [378, 232] on div "Save as new revision" at bounding box center [404, 234] width 93 height 19
click at [423, 66] on button "No Marks" at bounding box center [430, 62] width 41 height 14
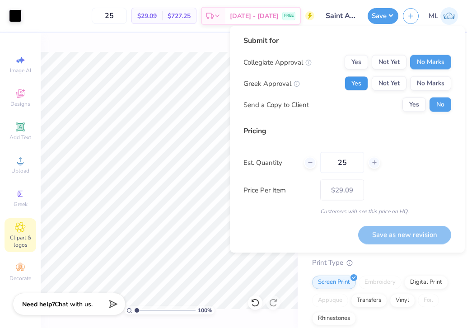
click at [354, 81] on button "Yes" at bounding box center [356, 83] width 23 height 14
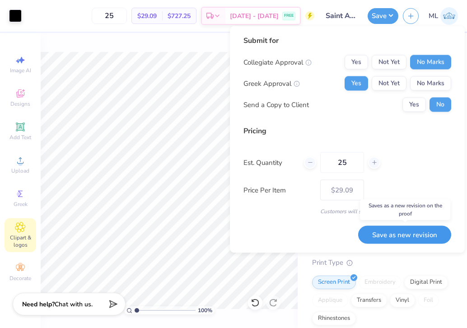
click at [377, 238] on button "Save as new revision" at bounding box center [404, 234] width 93 height 19
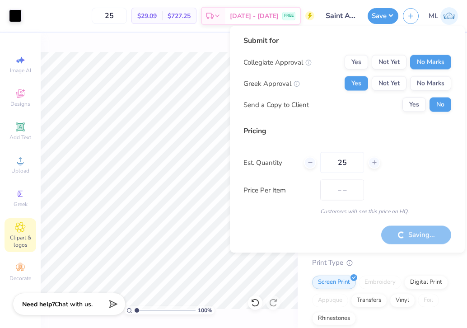
type input "$29.09"
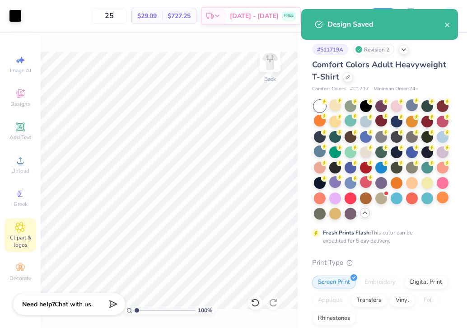
click at [451, 24] on div "Design Saved" at bounding box center [379, 24] width 157 height 31
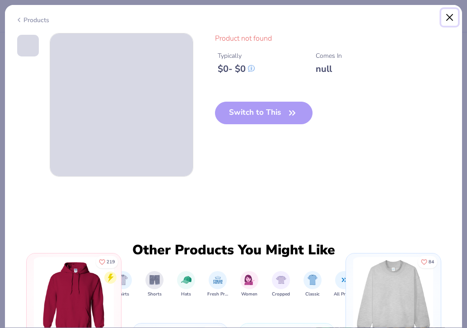
click at [449, 16] on button "Close" at bounding box center [449, 17] width 17 height 17
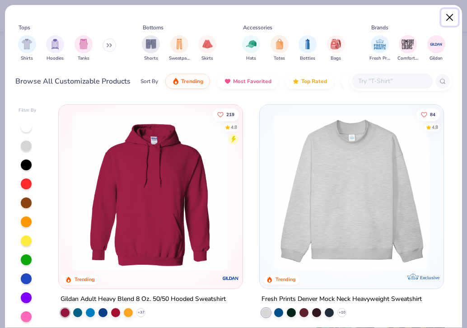
click at [452, 17] on button "Close" at bounding box center [449, 17] width 17 height 17
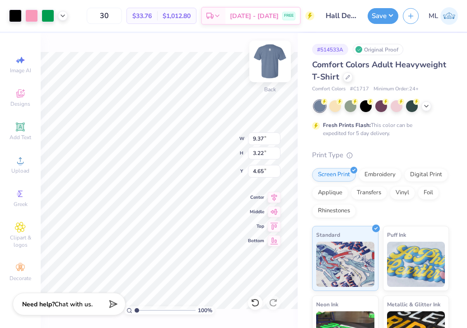
type input "9.37"
type input "3.22"
type input "4.65"
type input "3.00"
click at [447, 15] on img at bounding box center [449, 16] width 18 height 18
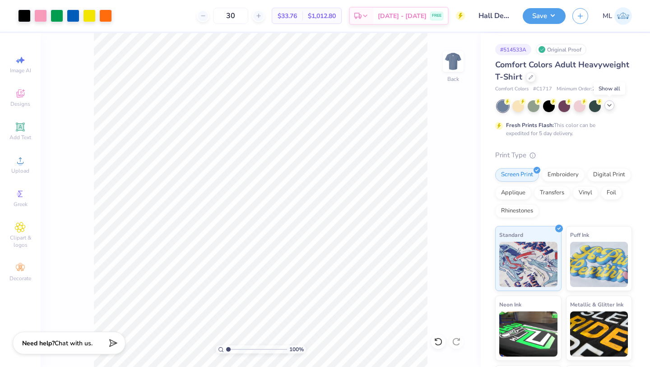
click at [466, 105] on icon at bounding box center [609, 105] width 7 height 7
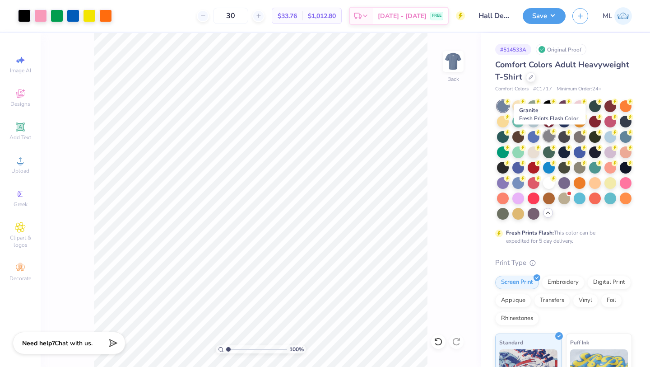
click at [466, 135] on div at bounding box center [549, 136] width 12 height 12
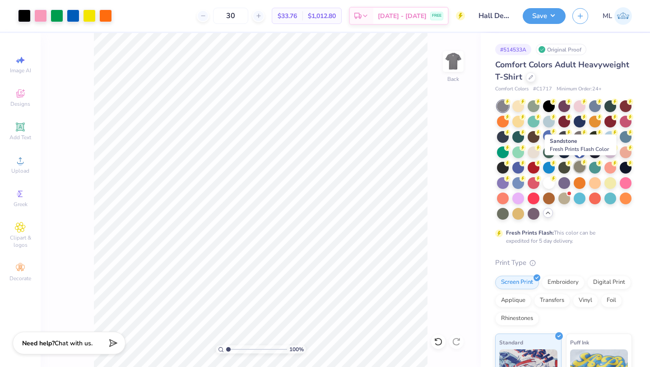
click at [466, 164] on icon at bounding box center [584, 162] width 6 height 6
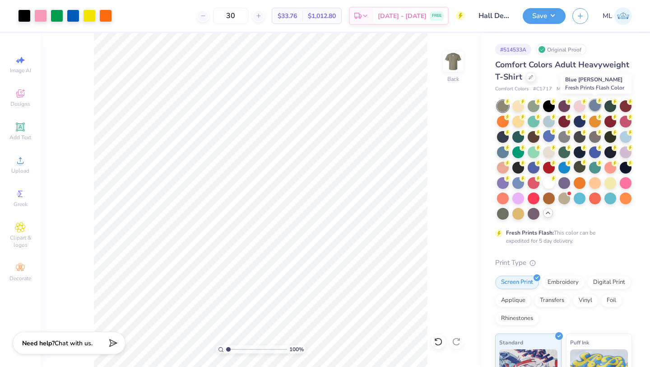
click at [466, 103] on div at bounding box center [595, 105] width 12 height 12
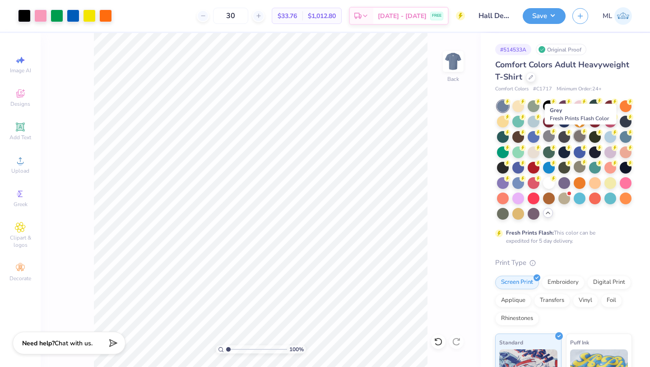
click at [466, 136] on div at bounding box center [580, 136] width 12 height 12
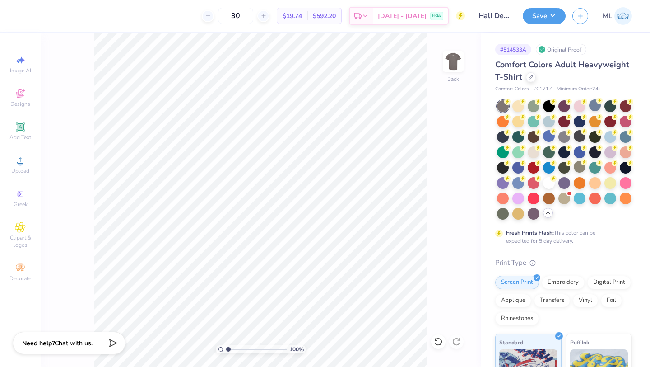
click at [466, 152] on div "100 % Back" at bounding box center [261, 200] width 440 height 334
click at [19, 128] on icon at bounding box center [20, 126] width 7 height 7
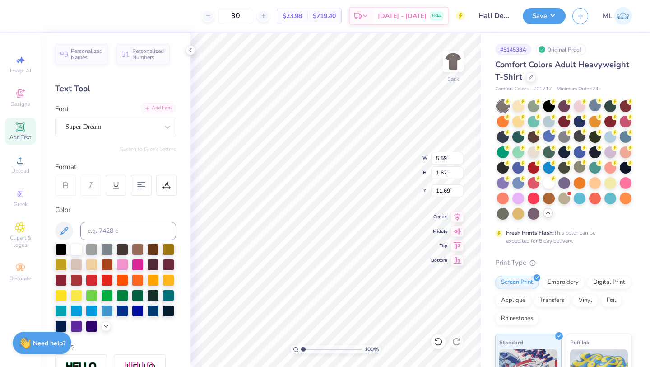
click at [154, 107] on div "Add Font" at bounding box center [158, 108] width 36 height 10
click at [121, 121] on div at bounding box center [111, 127] width 93 height 12
click at [466, 138] on div at bounding box center [565, 136] width 12 height 12
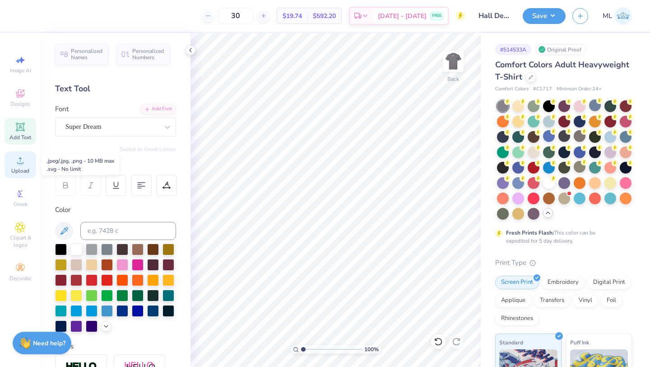
click at [21, 163] on icon at bounding box center [20, 160] width 6 height 6
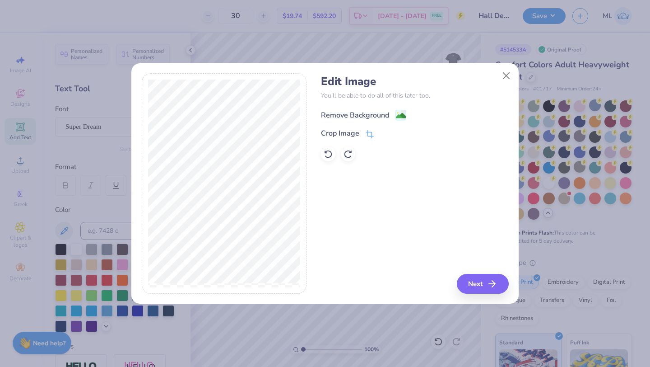
click at [382, 115] on div "Remove Background" at bounding box center [355, 115] width 68 height 11
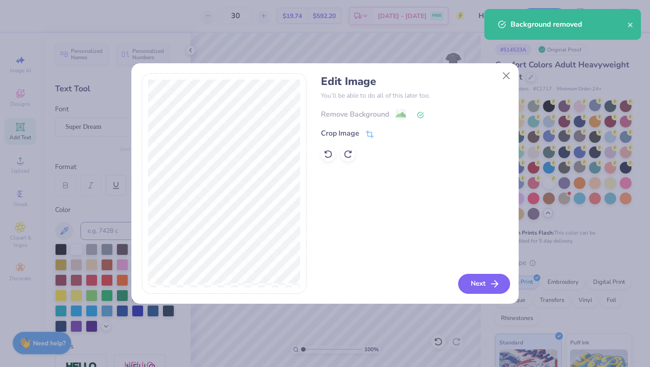
click at [466, 282] on button "Next" at bounding box center [484, 284] width 52 height 20
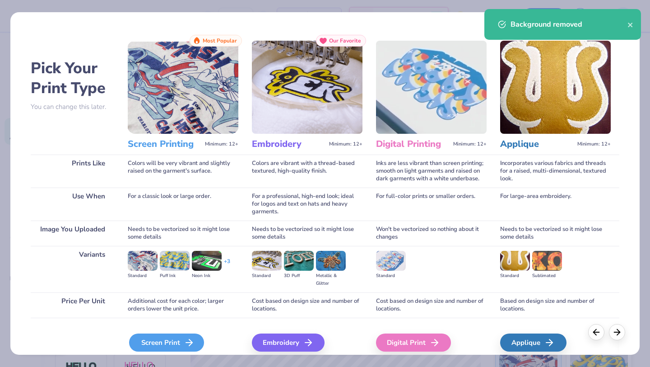
click at [140, 327] on div "Screen Print" at bounding box center [166, 342] width 75 height 18
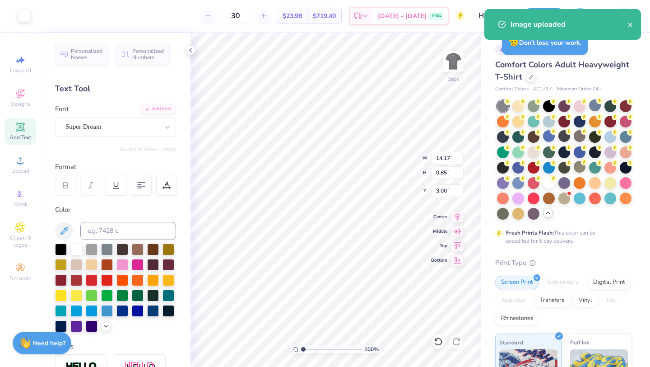
type input "3.00"
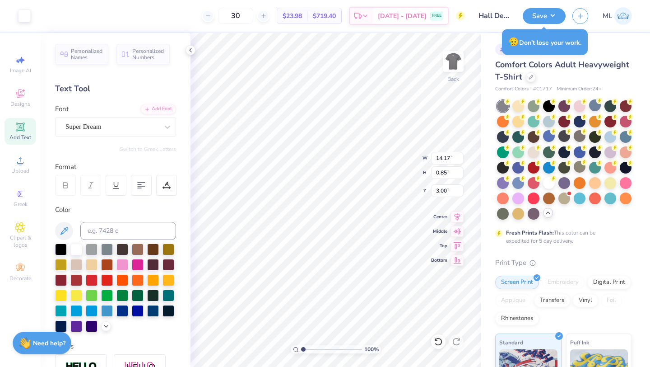
type input "13.30"
type input "0.80"
click at [19, 161] on circle at bounding box center [20, 163] width 5 height 5
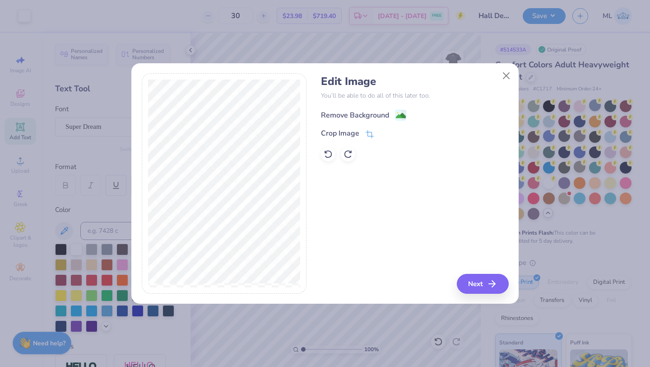
click at [375, 114] on div "Remove Background" at bounding box center [355, 115] width 68 height 11
click at [421, 184] on div "Edit Image You’ll be able to do all of this later too. Remove Background Crop I…" at bounding box center [414, 183] width 187 height 220
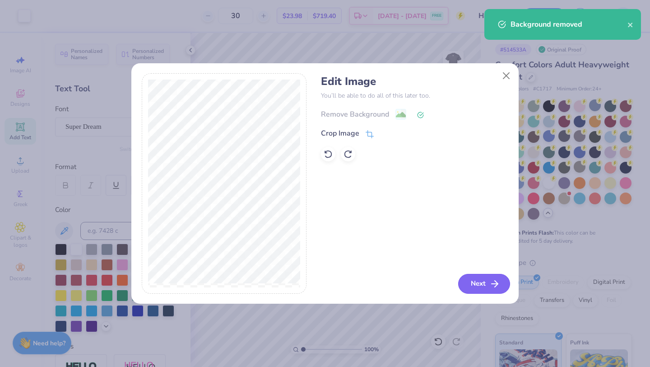
click at [466, 285] on button "Next" at bounding box center [484, 284] width 52 height 20
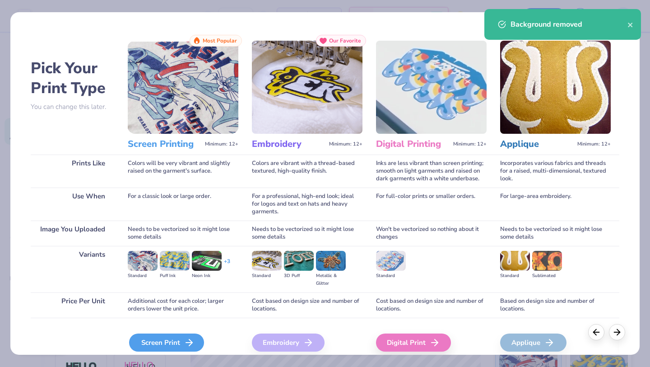
click at [173, 327] on div "Screen Print" at bounding box center [166, 342] width 75 height 18
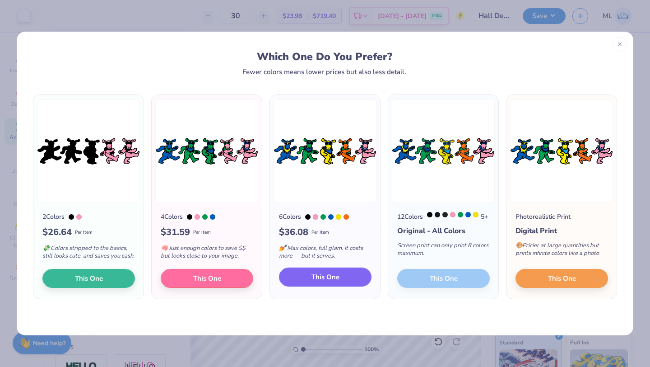
click at [337, 280] on span "This One" at bounding box center [326, 277] width 28 height 10
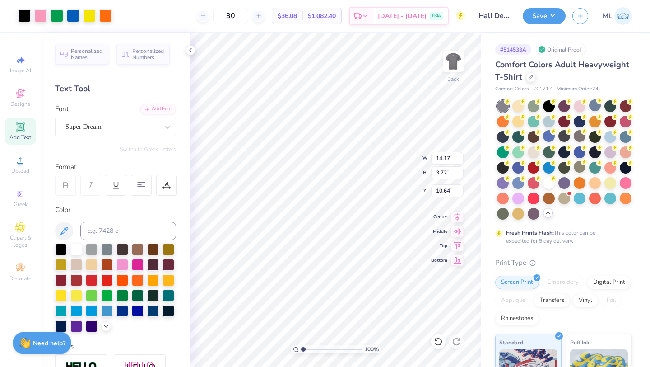
type input "4.22"
type input "10.26"
type input "2.69"
type input "4.50"
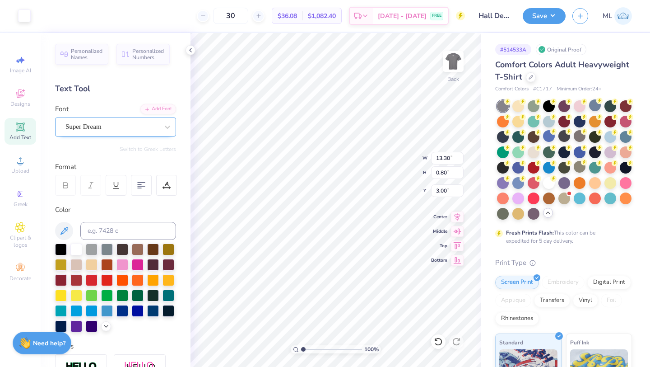
click at [152, 127] on div "Super Dream" at bounding box center [112, 127] width 95 height 14
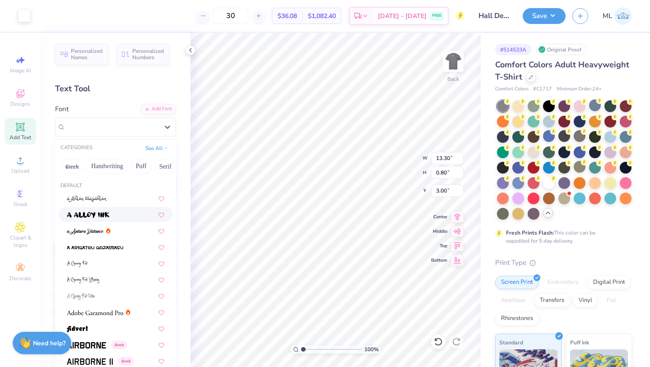
click at [112, 214] on div at bounding box center [116, 214] width 98 height 9
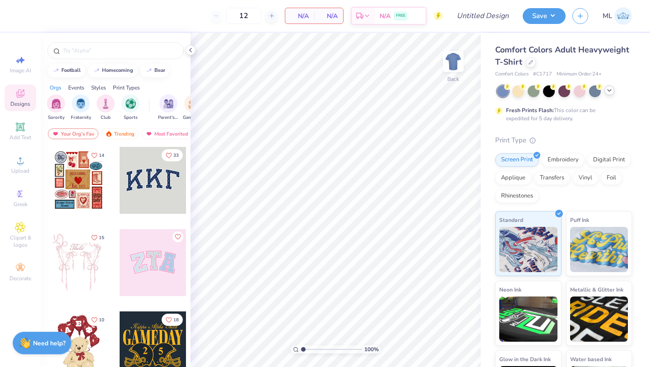
click at [609, 90] on icon at bounding box center [609, 90] width 7 height 7
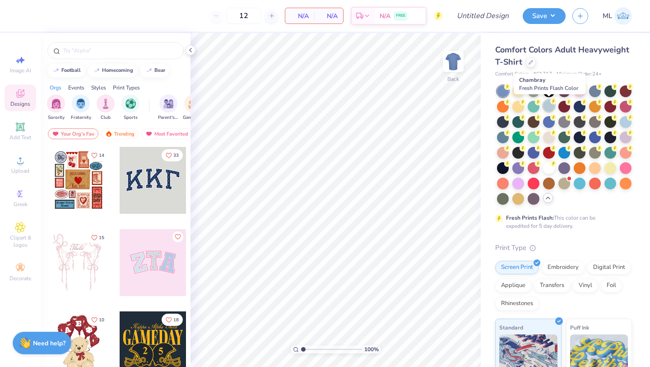
click at [550, 106] on div at bounding box center [549, 106] width 12 height 12
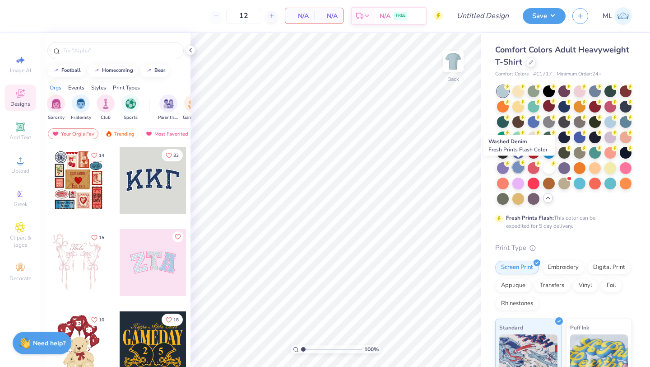
click at [519, 167] on div at bounding box center [519, 167] width 12 height 12
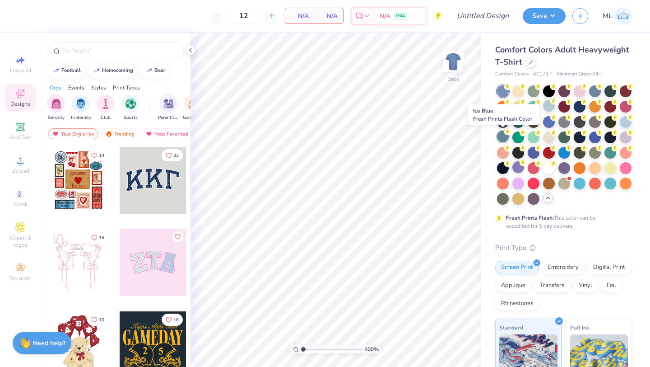
click at [504, 136] on div at bounding box center [503, 137] width 12 height 12
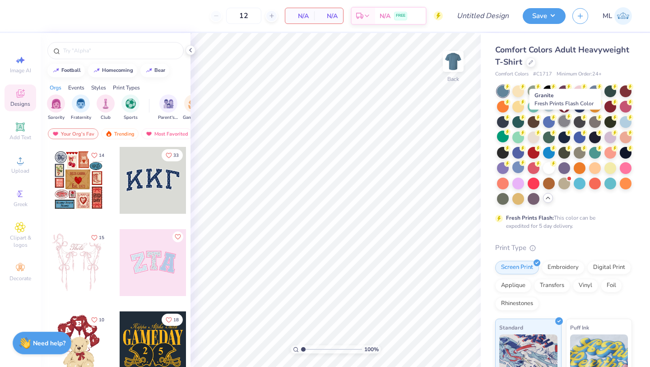
click at [567, 123] on div at bounding box center [565, 121] width 12 height 12
